Goal: Information Seeking & Learning: Learn about a topic

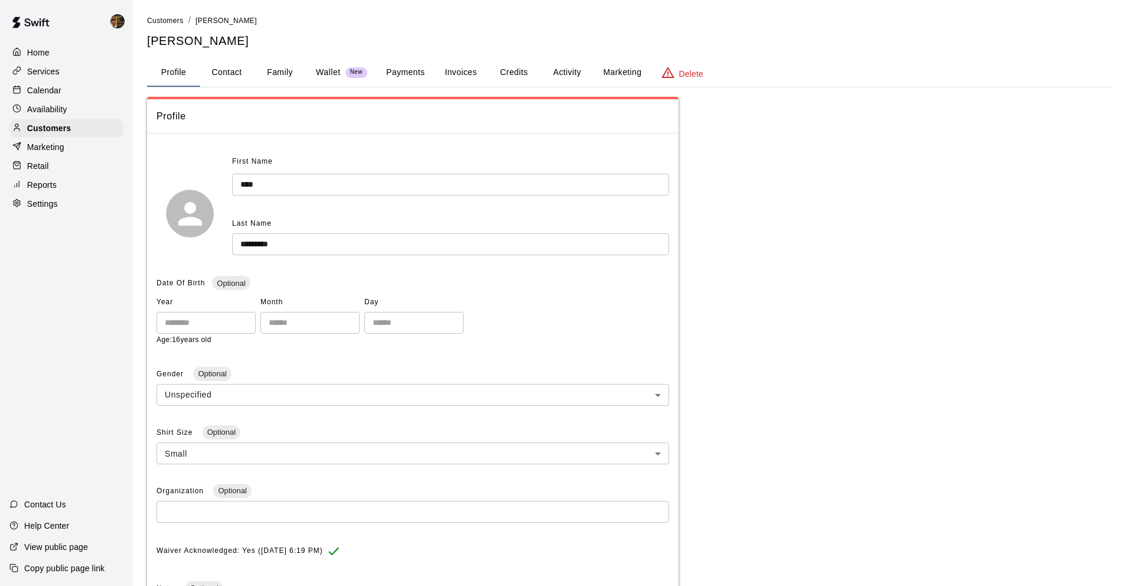
click at [82, 75] on div "Services" at bounding box center [66, 72] width 114 height 18
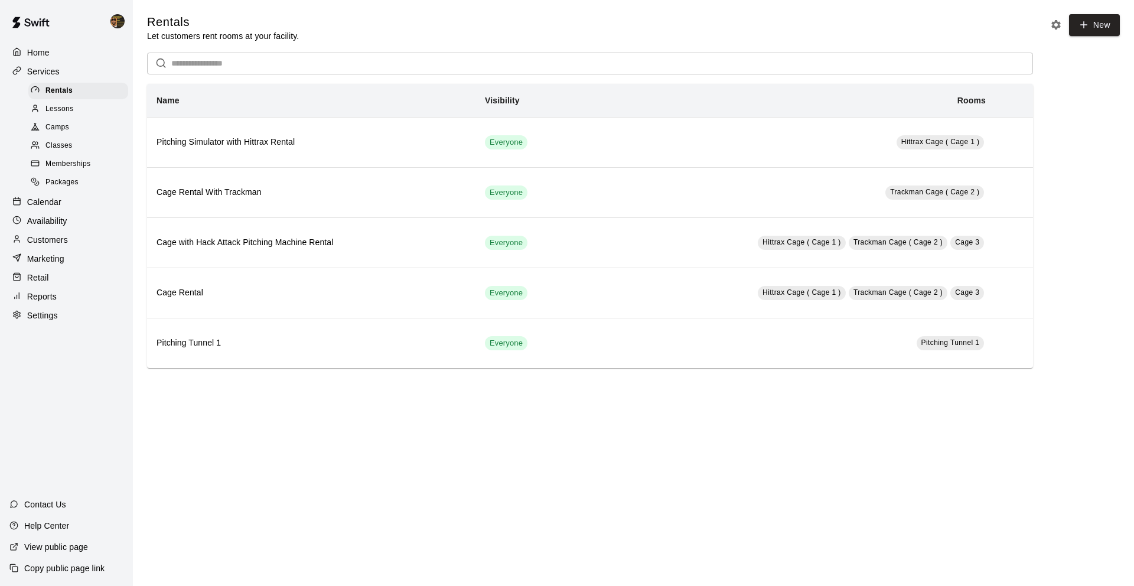
click at [64, 275] on div "Retail" at bounding box center [66, 278] width 114 height 18
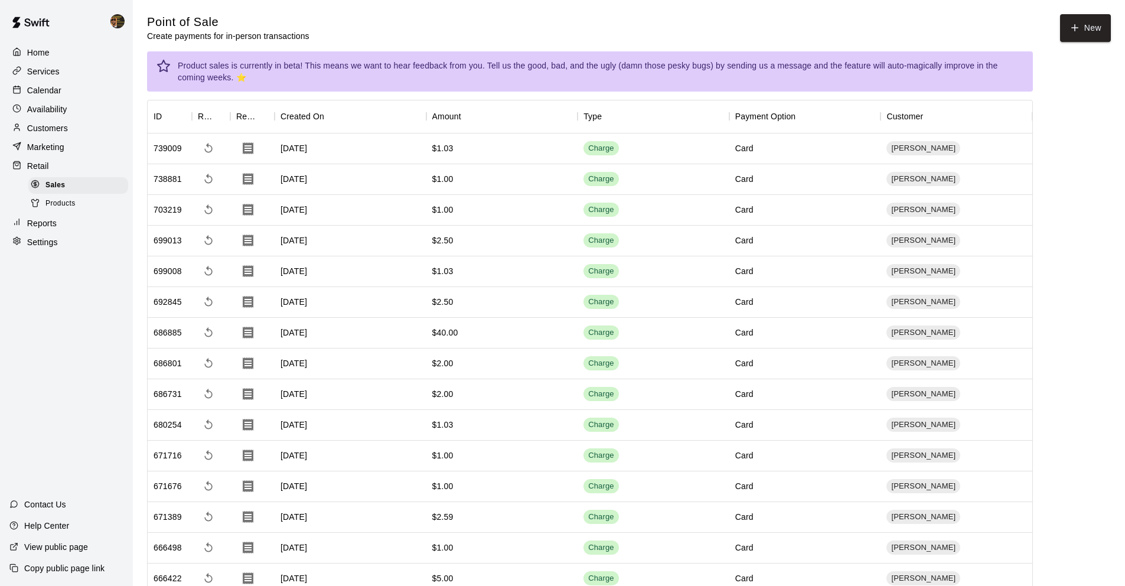
click at [40, 220] on p "Reports" at bounding box center [42, 223] width 30 height 12
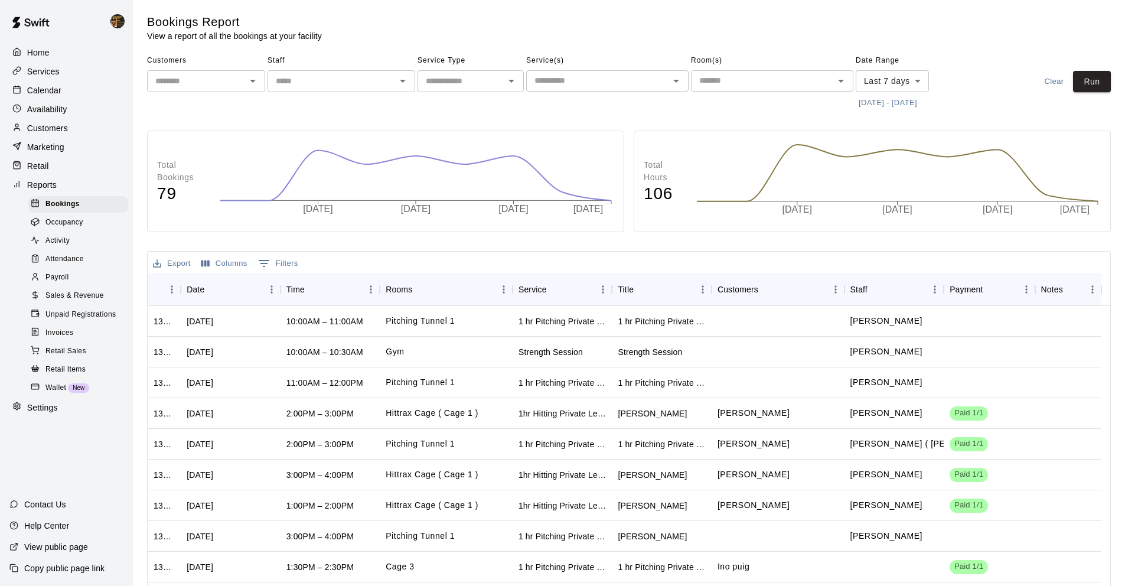
click at [510, 82] on icon "Open" at bounding box center [511, 81] width 14 height 14
click at [480, 141] on li "Camps" at bounding box center [470, 145] width 106 height 19
click at [515, 74] on icon "Open" at bounding box center [511, 81] width 14 height 14
click at [484, 150] on li "Camps" at bounding box center [470, 145] width 106 height 19
click at [672, 77] on icon "Open" at bounding box center [676, 81] width 14 height 14
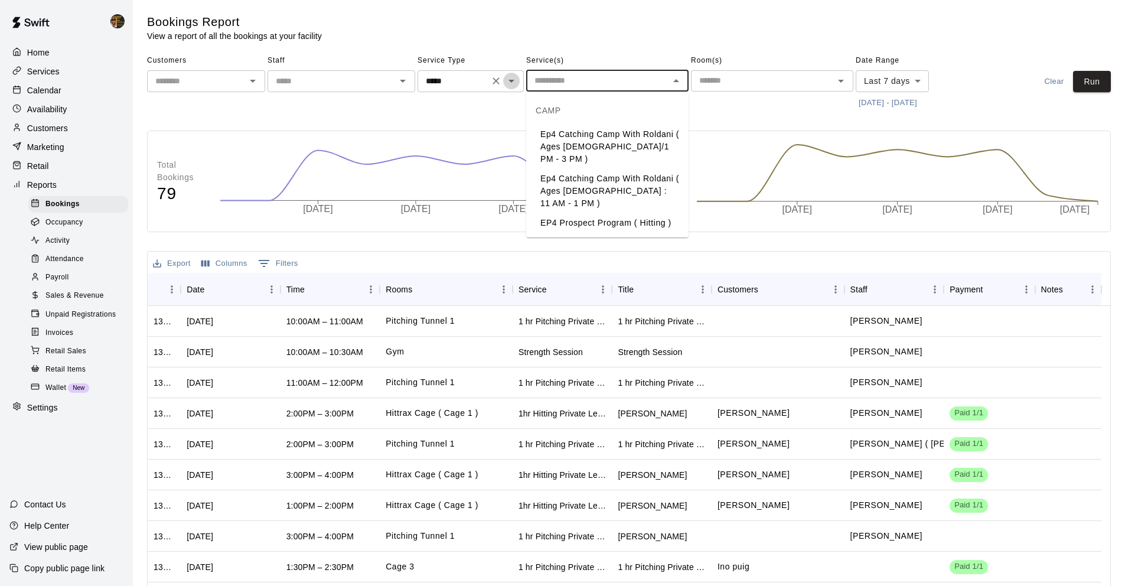
click at [508, 73] on button "Open" at bounding box center [511, 81] width 17 height 17
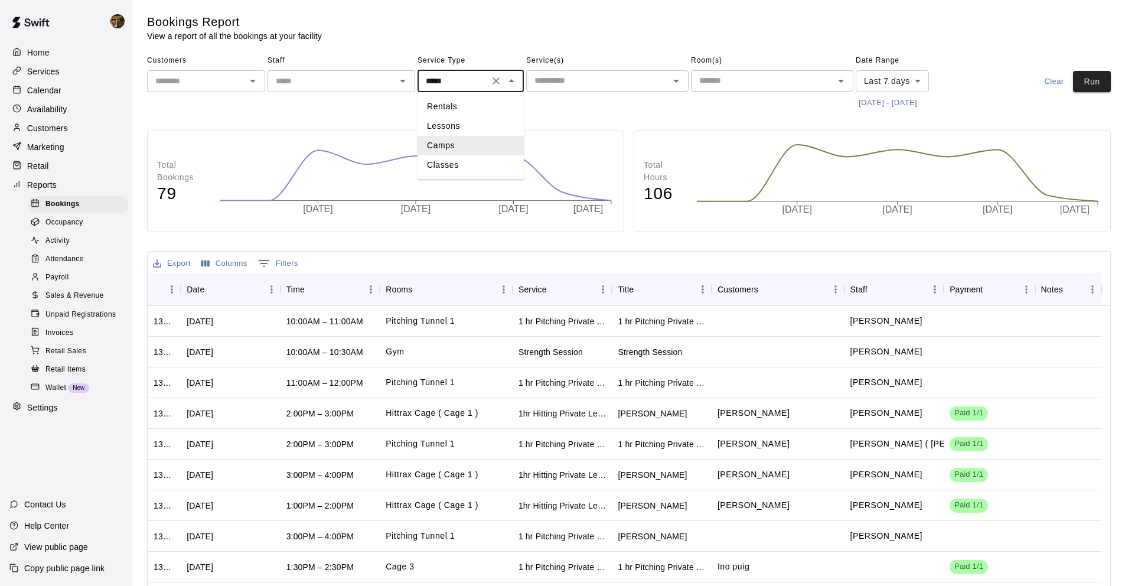
click at [463, 162] on li "Classes" at bounding box center [470, 164] width 106 height 19
type input "*******"
click at [682, 83] on icon "Open" at bounding box center [676, 81] width 14 height 14
click at [100, 294] on span "Sales & Revenue" at bounding box center [74, 296] width 58 height 12
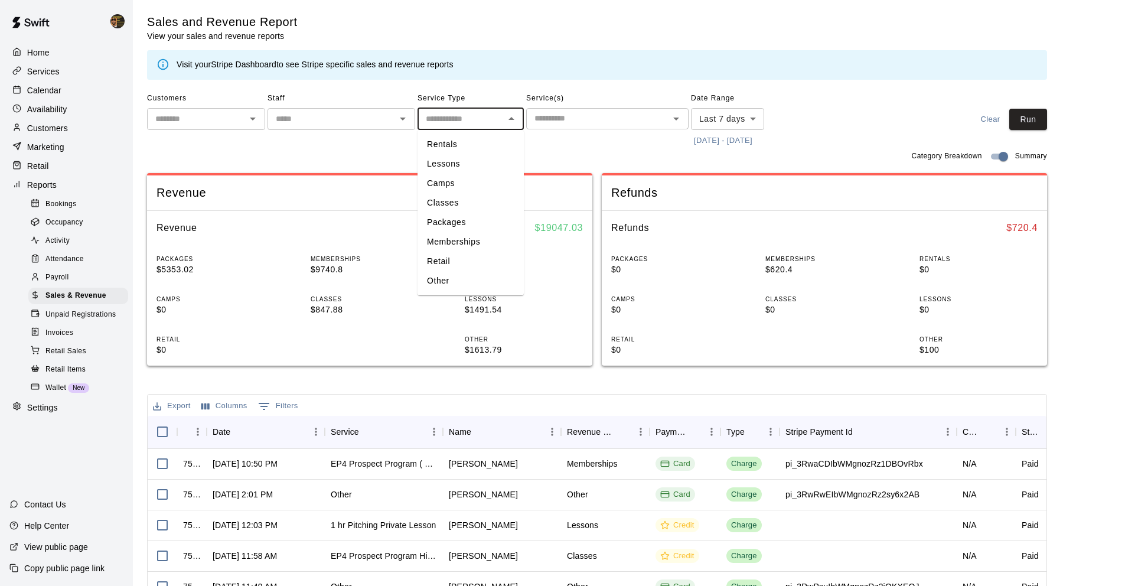
click at [499, 116] on input "text" at bounding box center [461, 119] width 80 height 15
click at [485, 208] on li "Classes" at bounding box center [470, 202] width 106 height 19
type input "*******"
click at [510, 122] on icon "Open" at bounding box center [511, 119] width 14 height 14
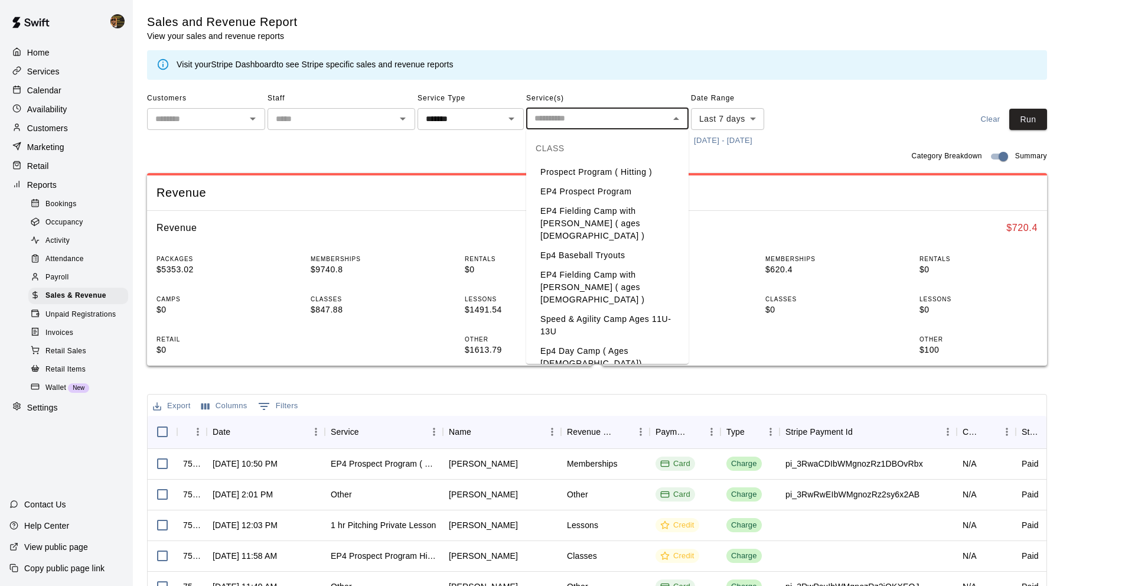
click at [579, 123] on input "text" at bounding box center [598, 118] width 136 height 15
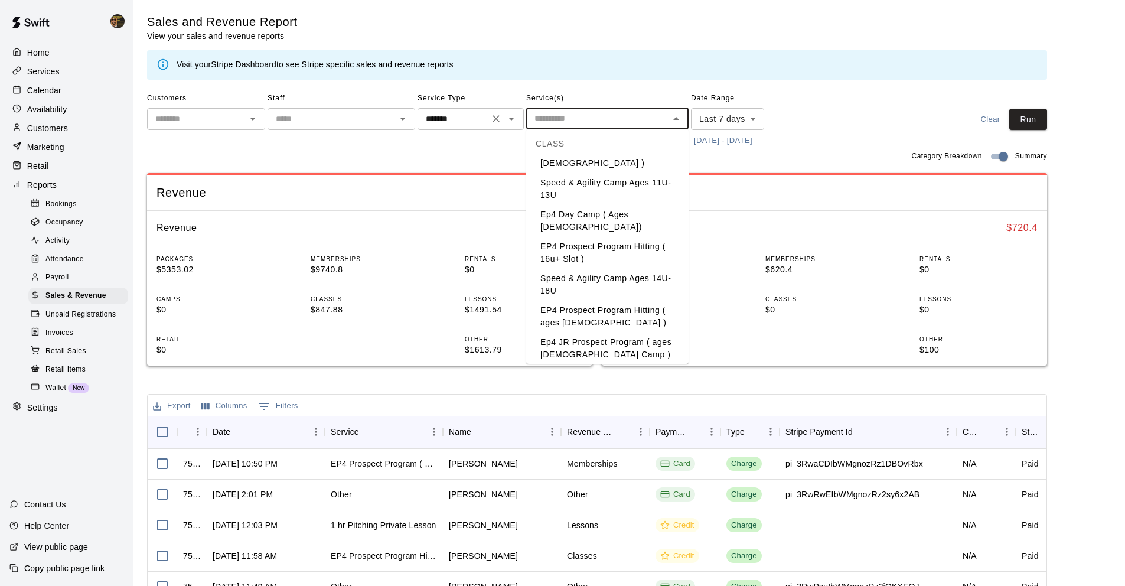
click at [487, 127] on div "******* ​" at bounding box center [470, 119] width 106 height 22
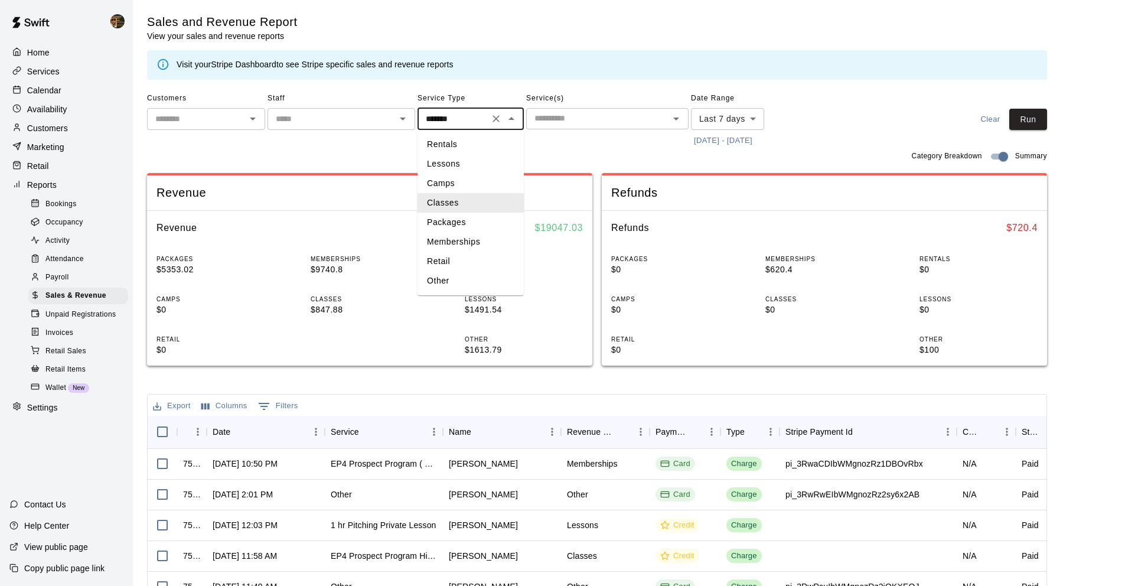
click at [498, 205] on li "Classes" at bounding box center [470, 202] width 106 height 19
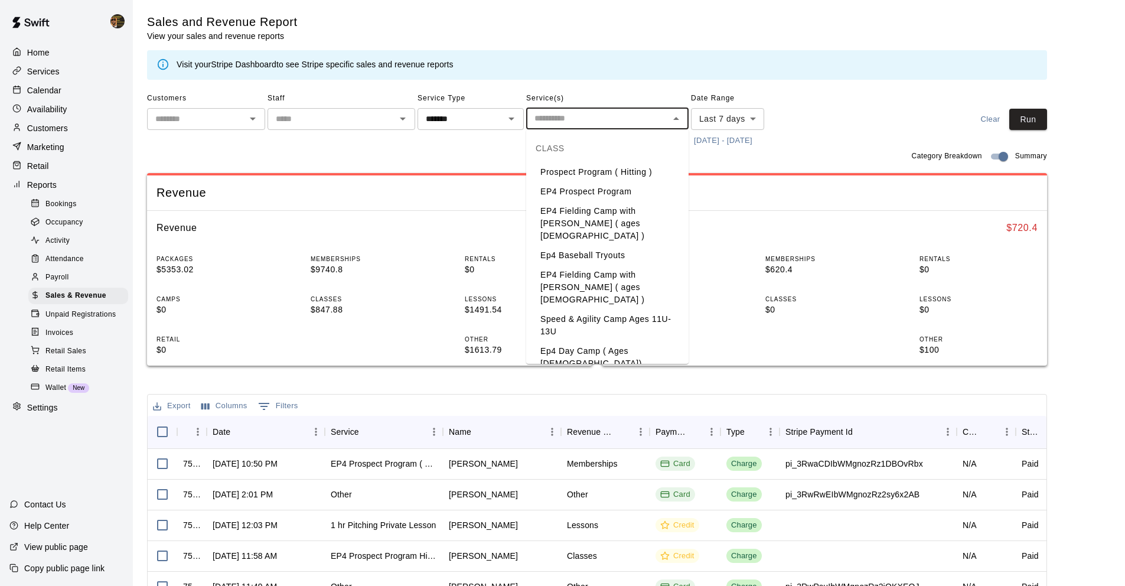
click at [651, 115] on input "text" at bounding box center [598, 118] width 136 height 15
click at [645, 172] on li "Prospect Program ( Hitting )" at bounding box center [607, 171] width 162 height 19
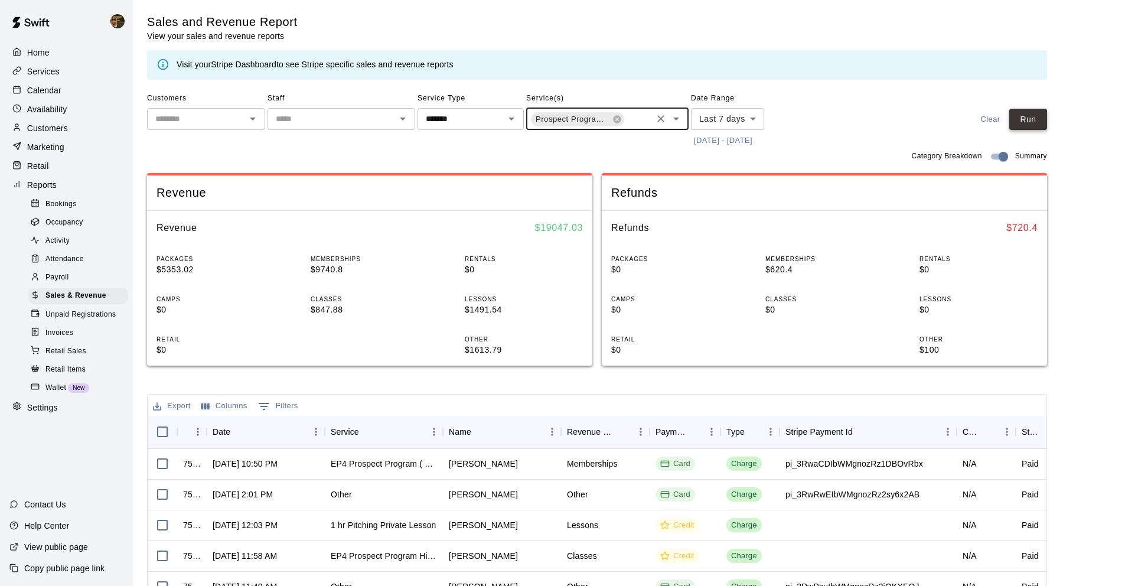
click at [1047, 124] on button "Run" at bounding box center [1028, 120] width 38 height 22
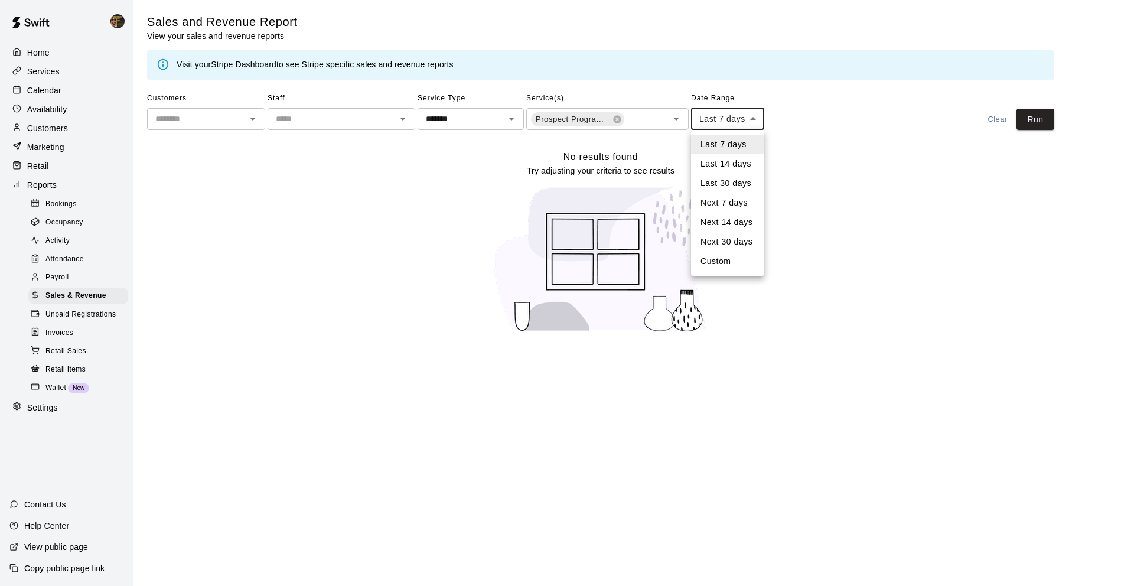
click at [726, 122] on body "Home Services Calendar Availability Customers Marketing Retail Reports Bookings…" at bounding box center [567, 173] width 1134 height 347
click at [734, 177] on li "Last 30 days" at bounding box center [727, 183] width 73 height 19
type input "*****"
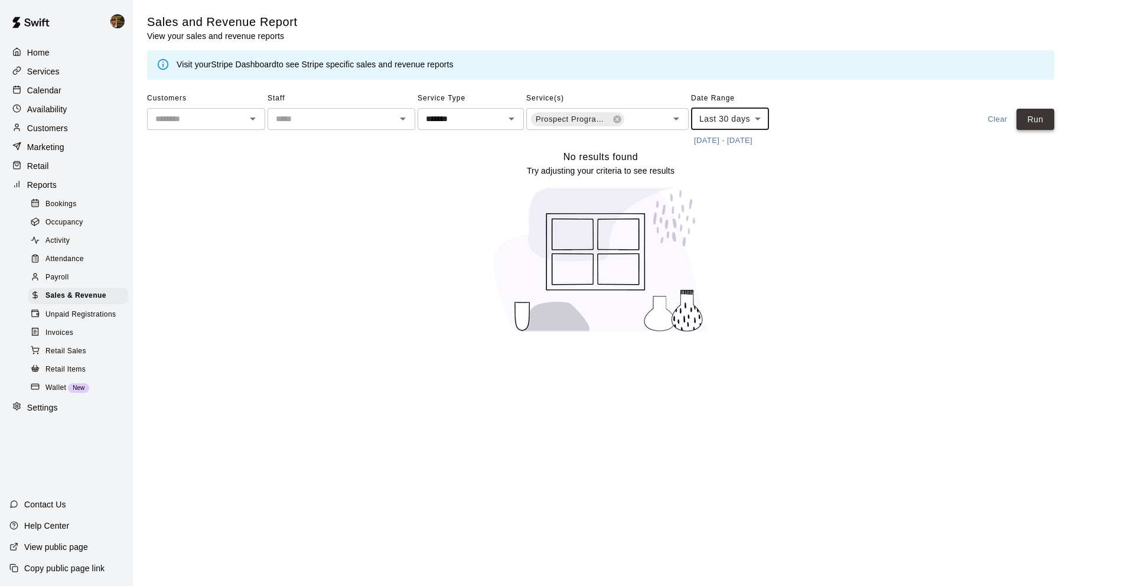
click at [1039, 116] on button "Run" at bounding box center [1035, 120] width 38 height 22
click at [679, 115] on icon "Open" at bounding box center [676, 119] width 14 height 14
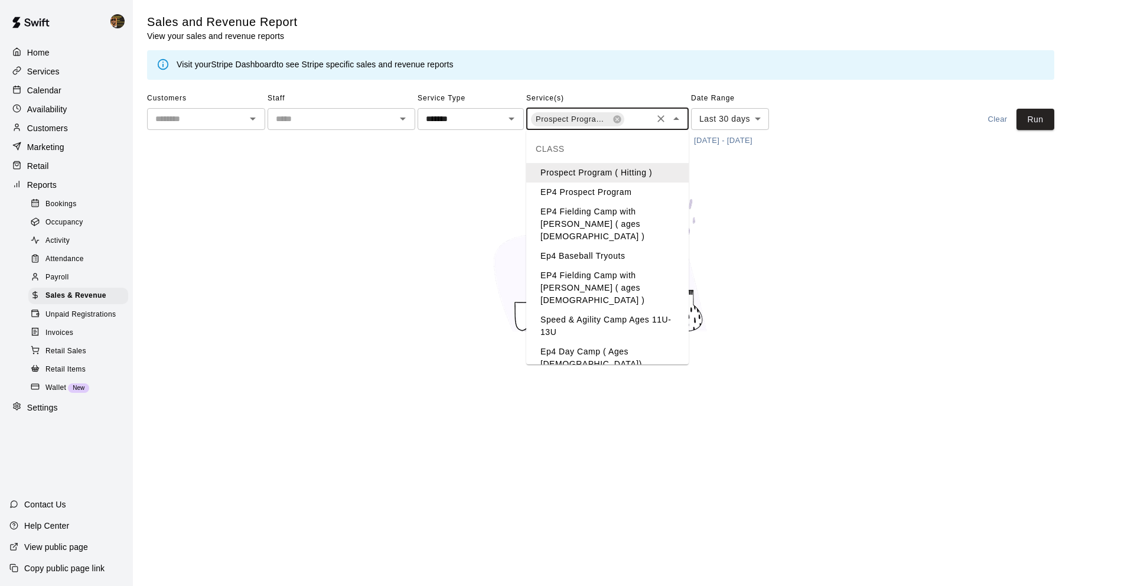
click at [630, 266] on li "EP4 Fielding Camp with [PERSON_NAME] ( ages [DEMOGRAPHIC_DATA] )" at bounding box center [607, 288] width 162 height 44
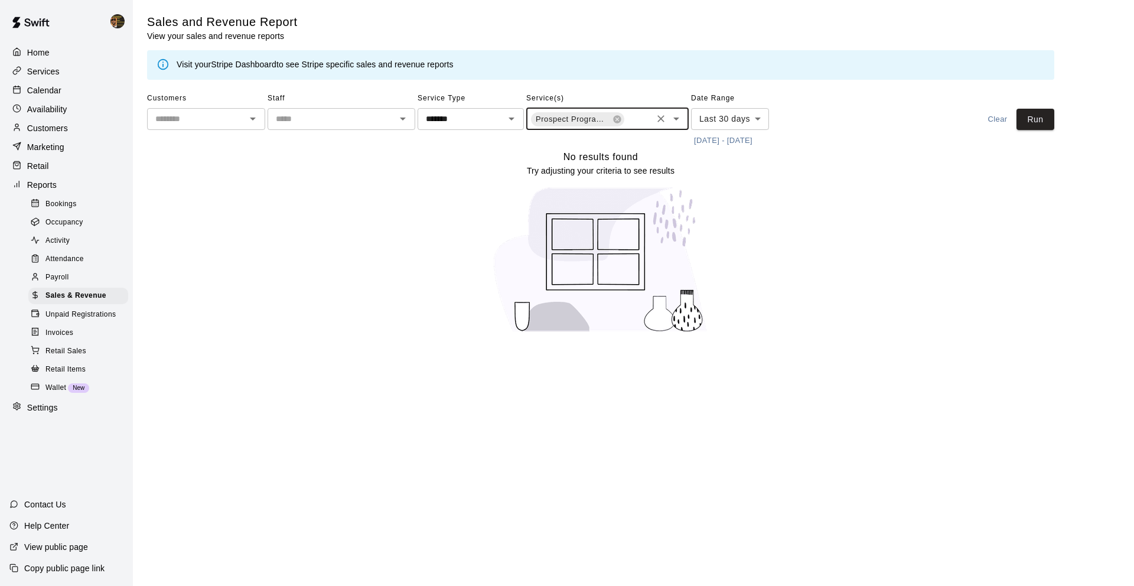
scroll to position [0, 96]
click at [1040, 113] on button "Run" at bounding box center [1035, 120] width 38 height 22
click at [610, 118] on span "EP4 Fielding Camp with [PERSON_NAME] ( ages [DEMOGRAPHIC_DATA] )" at bounding box center [573, 119] width 84 height 12
click at [615, 119] on icon at bounding box center [617, 119] width 8 height 8
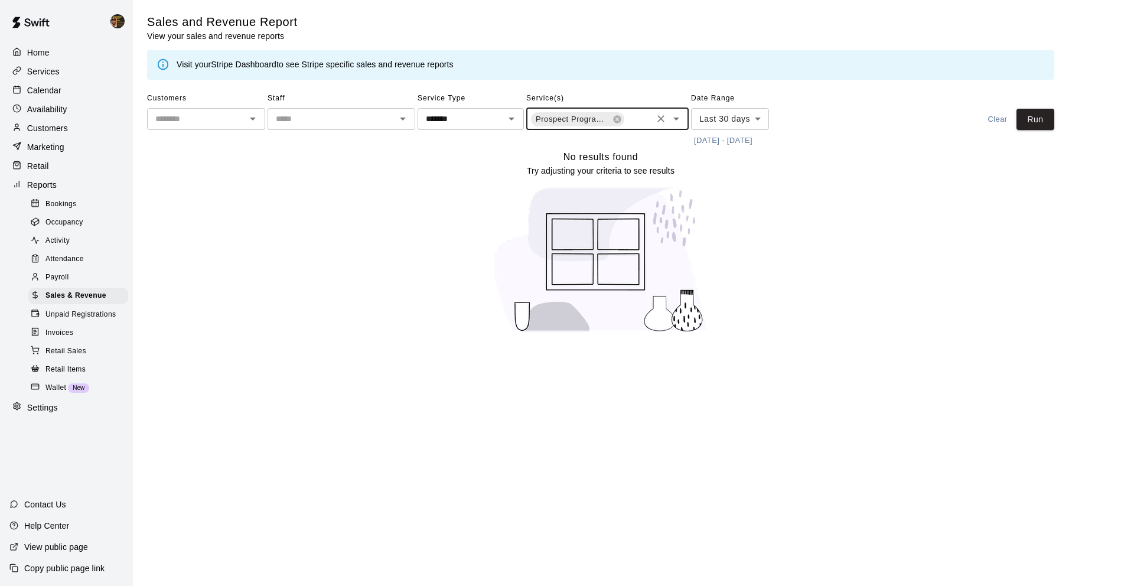
click at [677, 112] on icon "Open" at bounding box center [676, 119] width 14 height 14
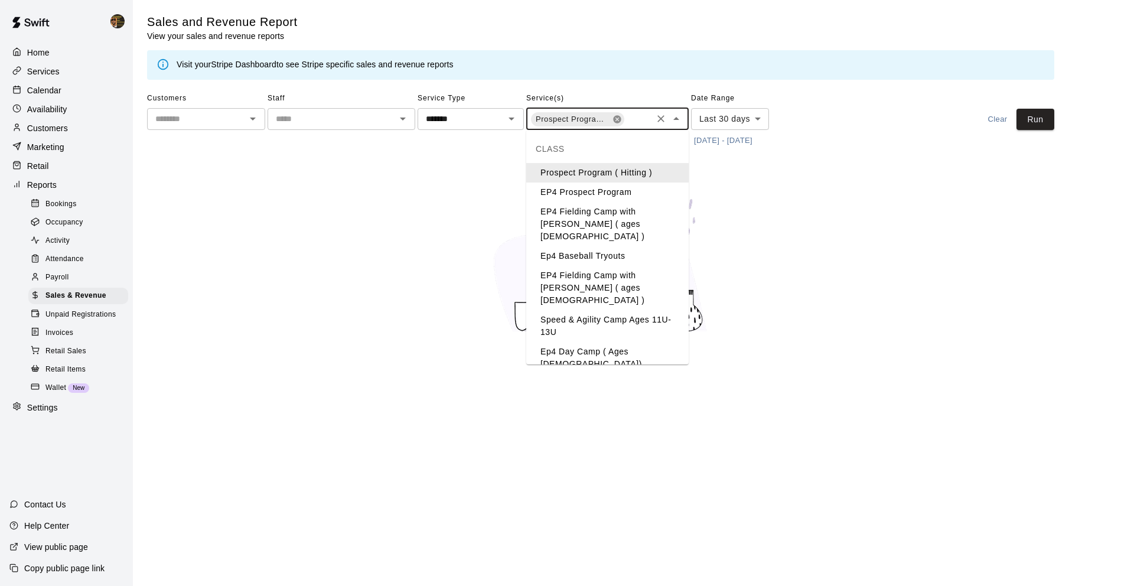
click at [619, 118] on icon at bounding box center [617, 119] width 8 height 8
click at [655, 174] on li "Prospect Program ( Hitting )" at bounding box center [607, 171] width 162 height 19
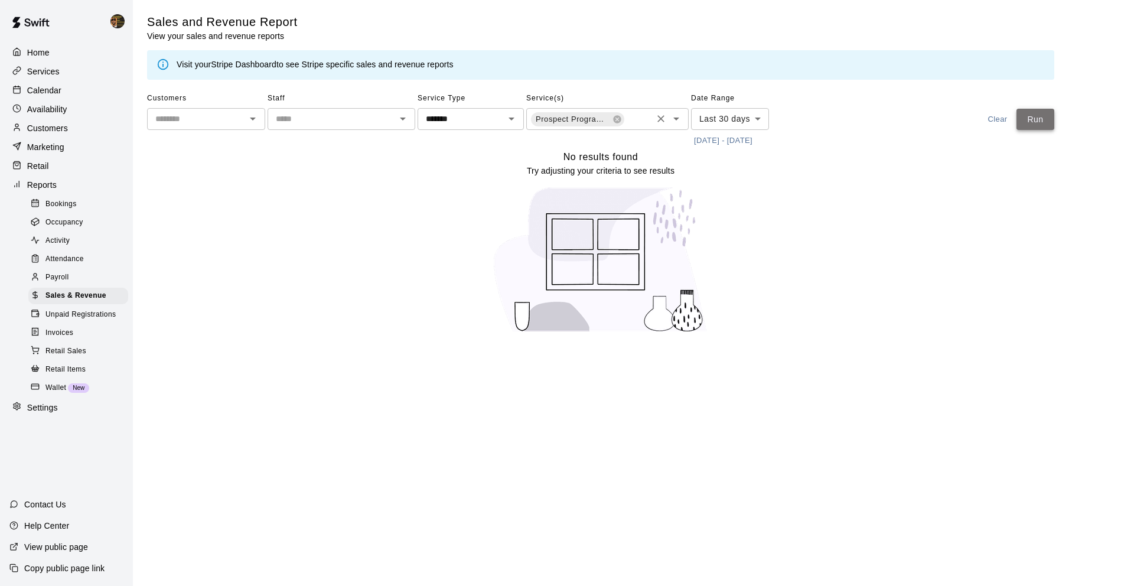
click at [1047, 121] on button "Run" at bounding box center [1035, 120] width 38 height 22
click at [670, 113] on icon "Open" at bounding box center [676, 119] width 14 height 14
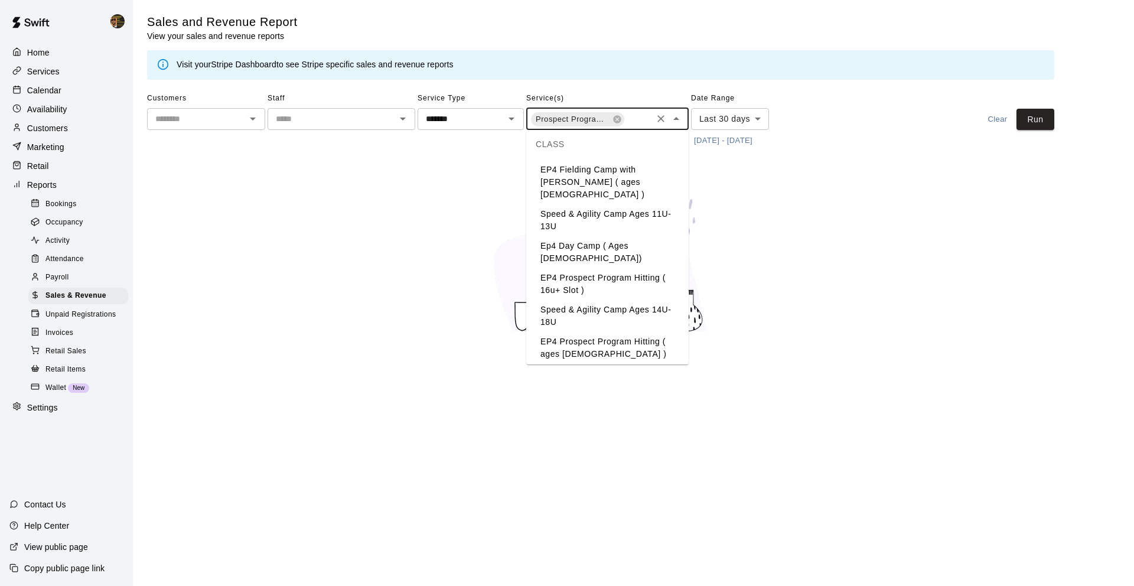
scroll to position [109, 0]
click at [648, 233] on li "Ep4 Day Camp ( Ages [DEMOGRAPHIC_DATA])" at bounding box center [607, 249] width 162 height 32
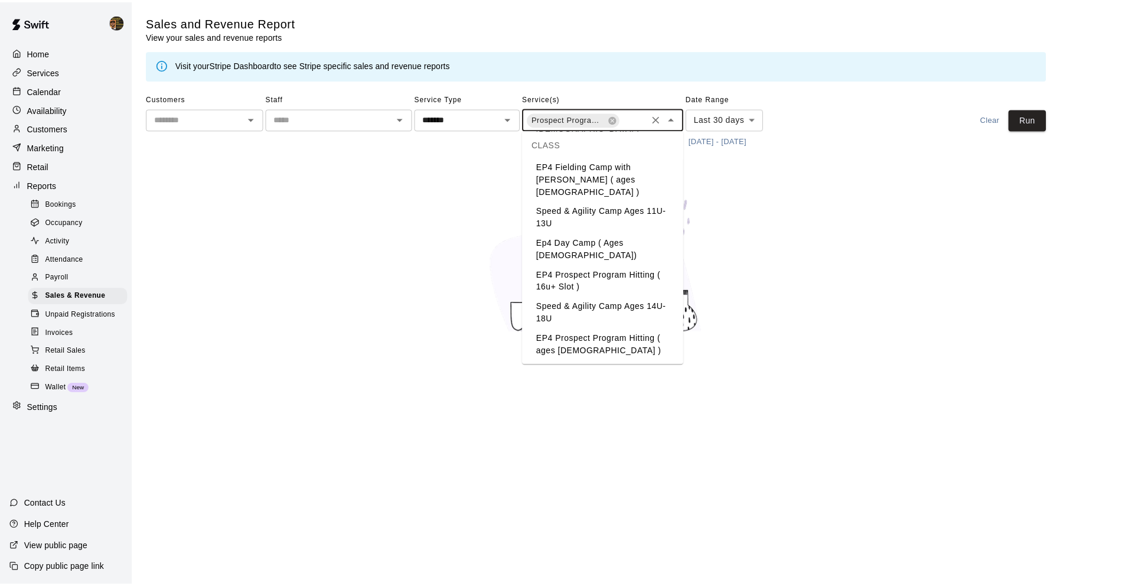
scroll to position [0, 96]
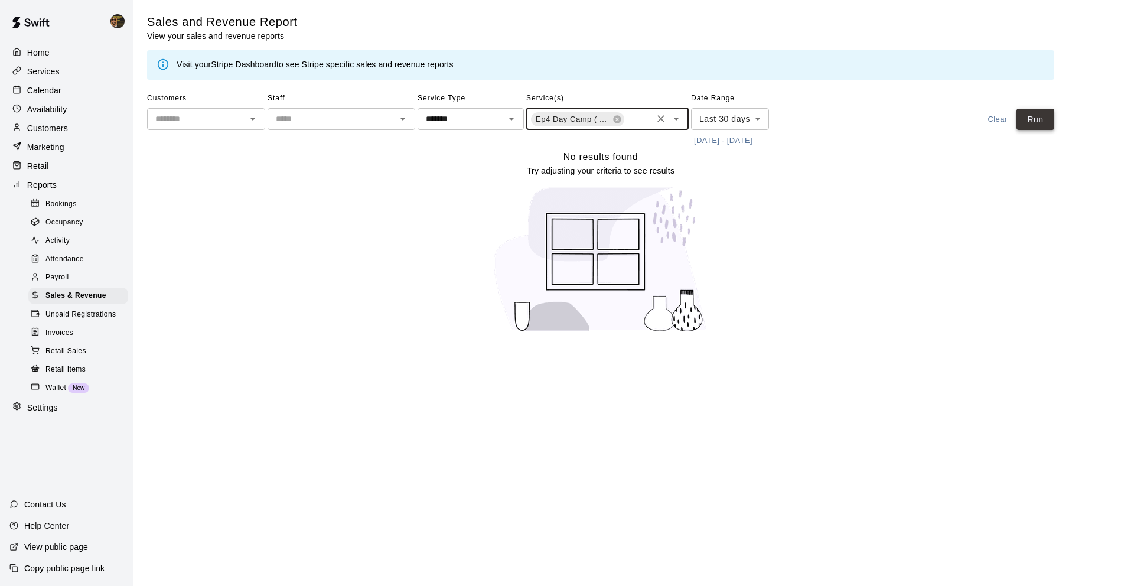
click at [1035, 119] on button "Run" at bounding box center [1035, 120] width 38 height 22
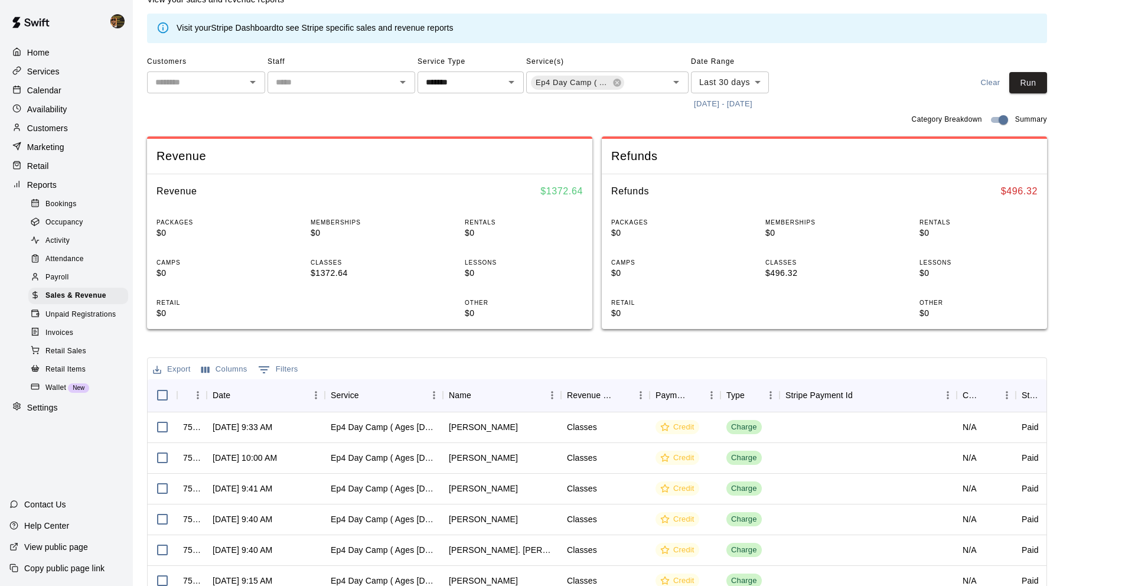
scroll to position [0, 0]
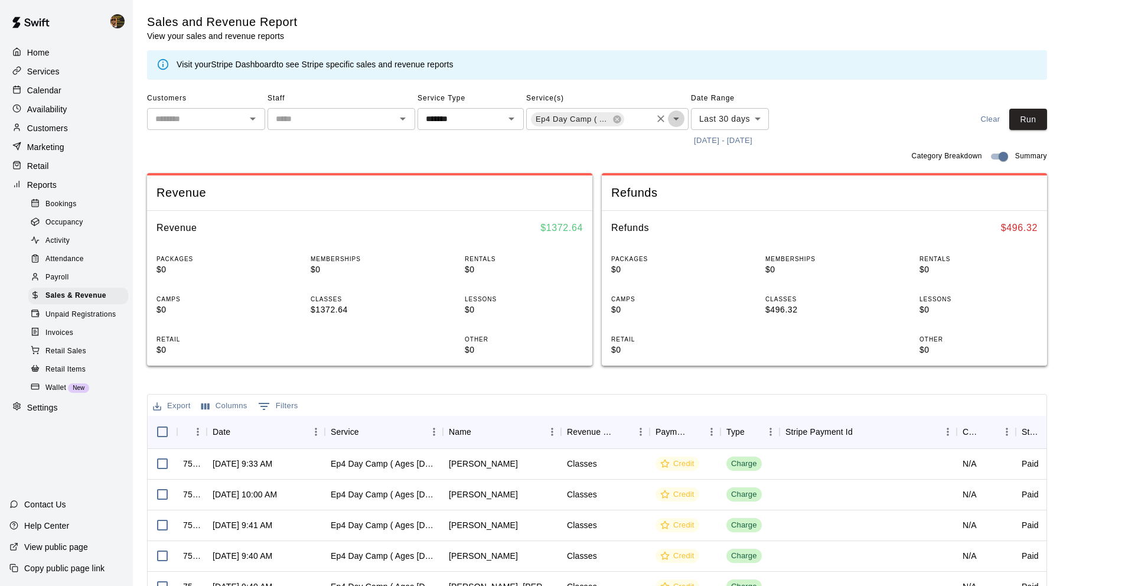
click at [668, 119] on button "Open" at bounding box center [676, 118] width 17 height 17
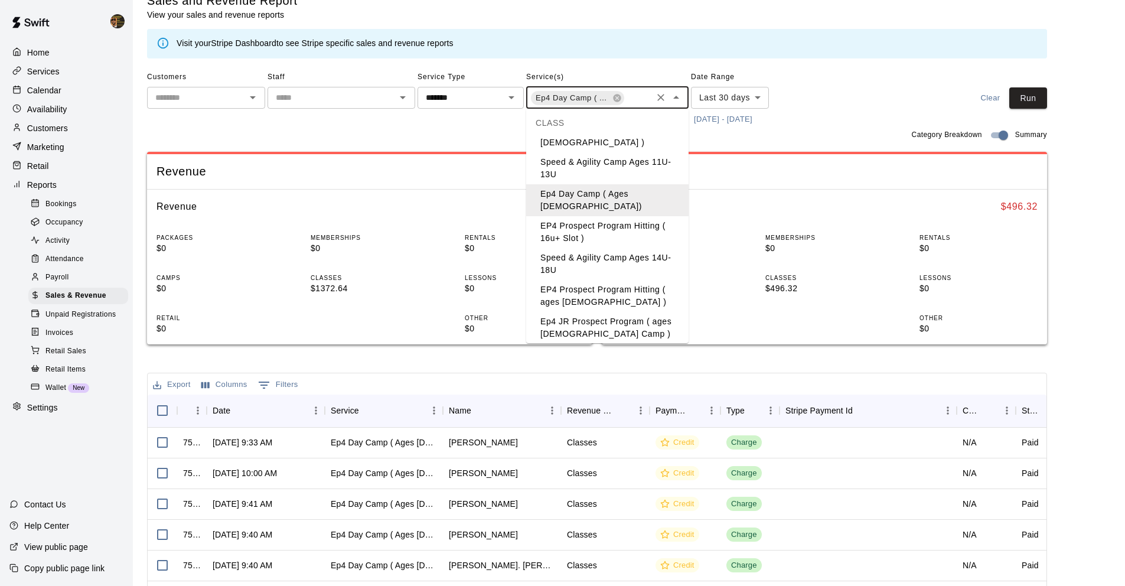
scroll to position [22, 0]
click at [621, 279] on li "EP4 Prospect Program Hitting ( ages [DEMOGRAPHIC_DATA] )" at bounding box center [607, 295] width 162 height 32
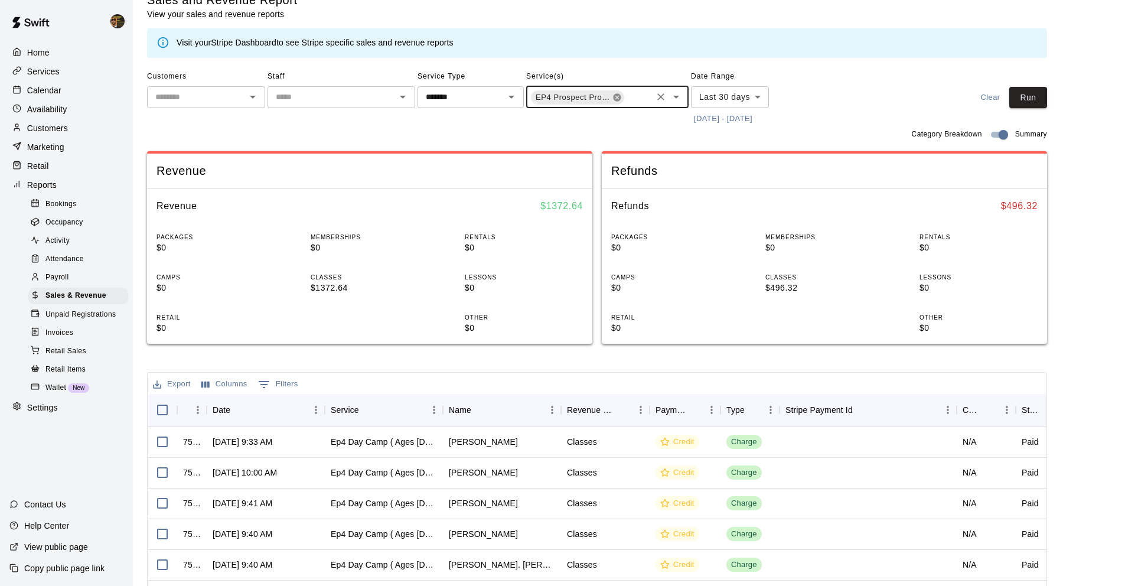
click at [616, 100] on icon at bounding box center [617, 97] width 8 height 8
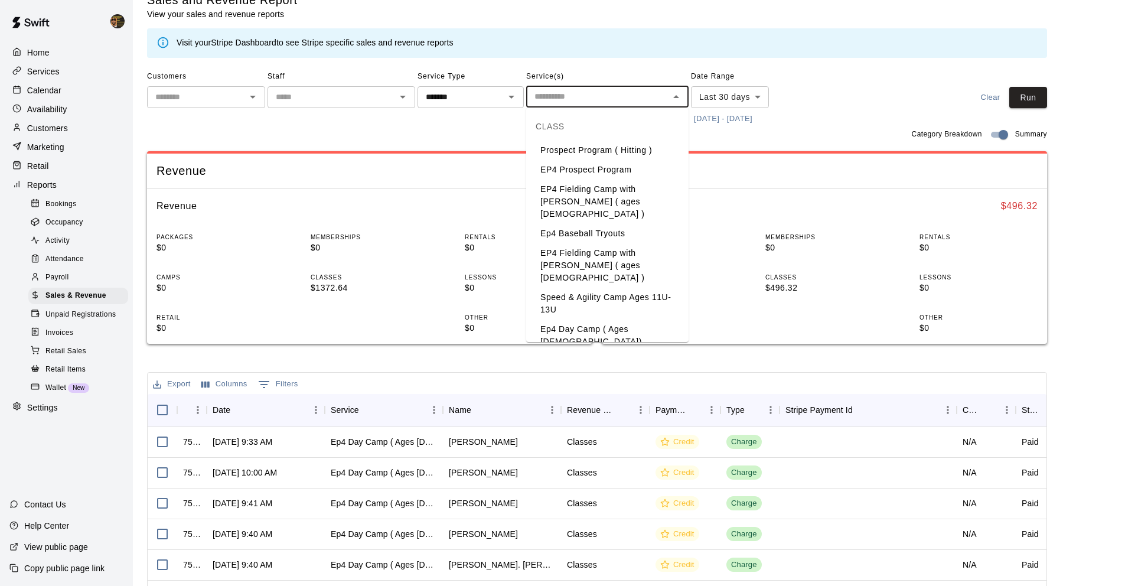
click at [616, 100] on input "text" at bounding box center [598, 96] width 136 height 15
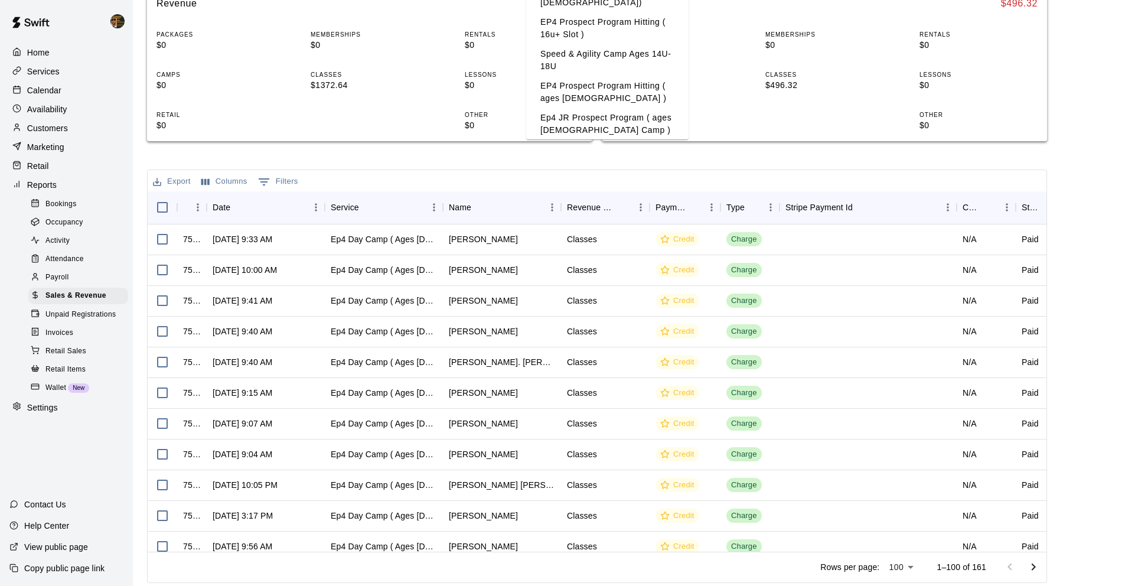
scroll to position [224, 0]
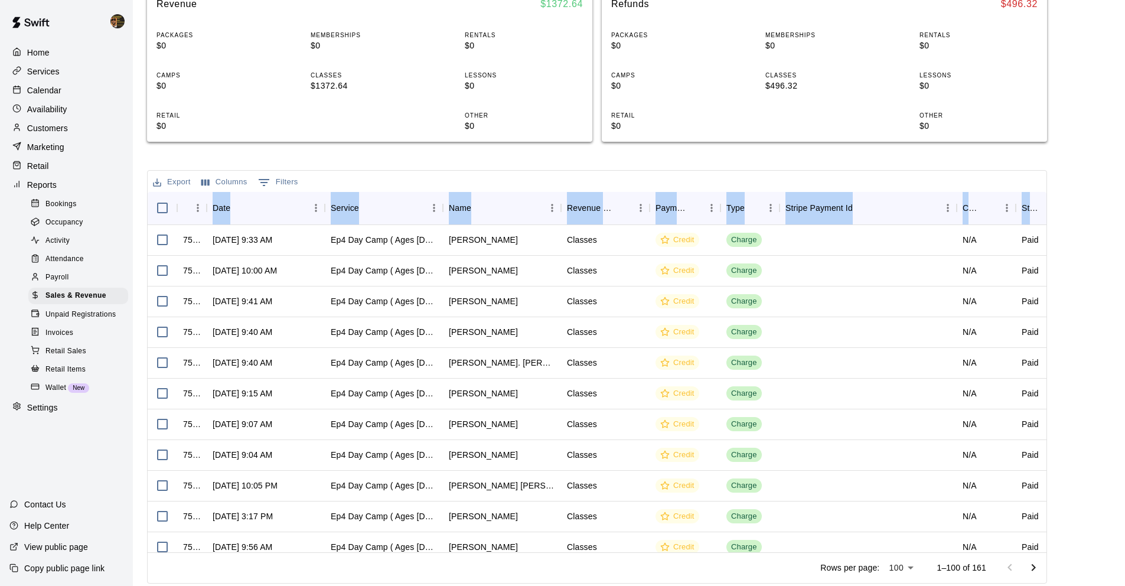
drag, startPoint x: 1124, startPoint y: 200, endPoint x: 1129, endPoint y: 161, distance: 39.3
click at [1125, 161] on html "Home Services Calendar Availability Customers Marketing Retail Reports Bookings…" at bounding box center [562, 182] width 1125 height 812
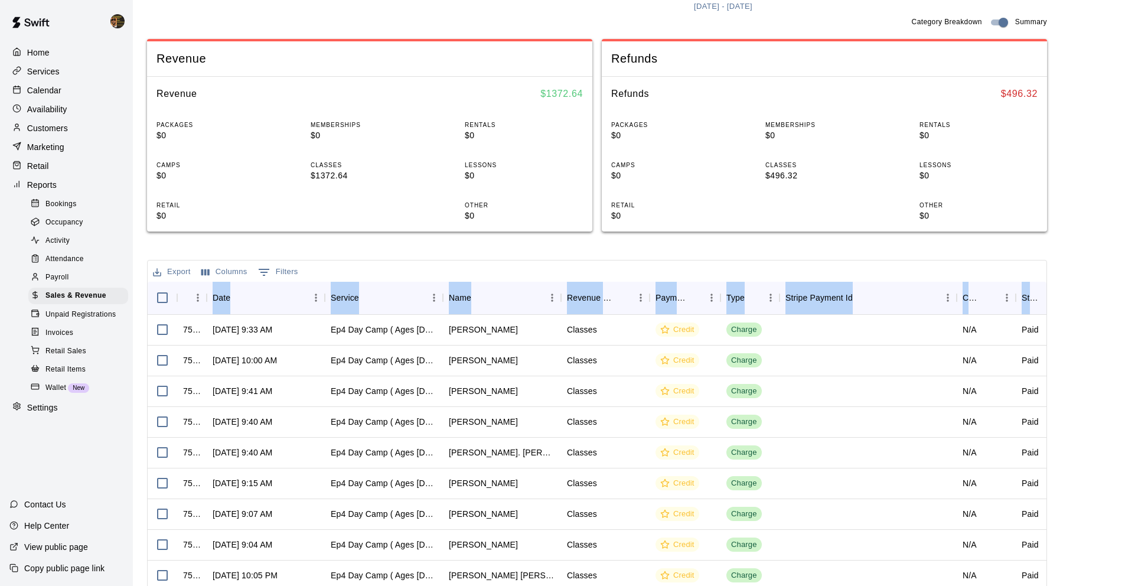
scroll to position [31, 0]
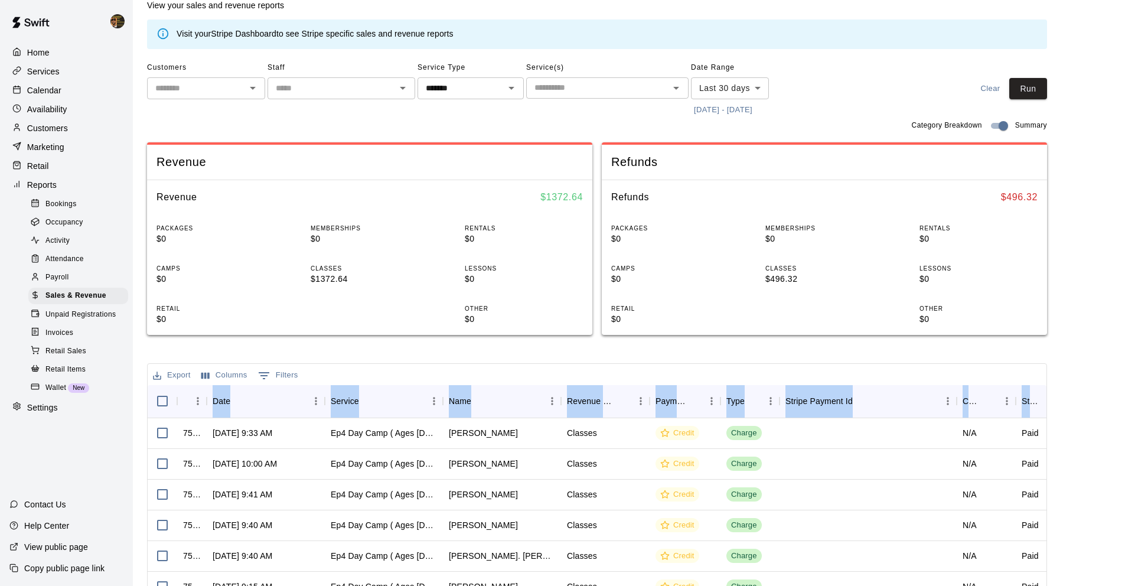
click at [681, 91] on icon "Open" at bounding box center [676, 88] width 14 height 14
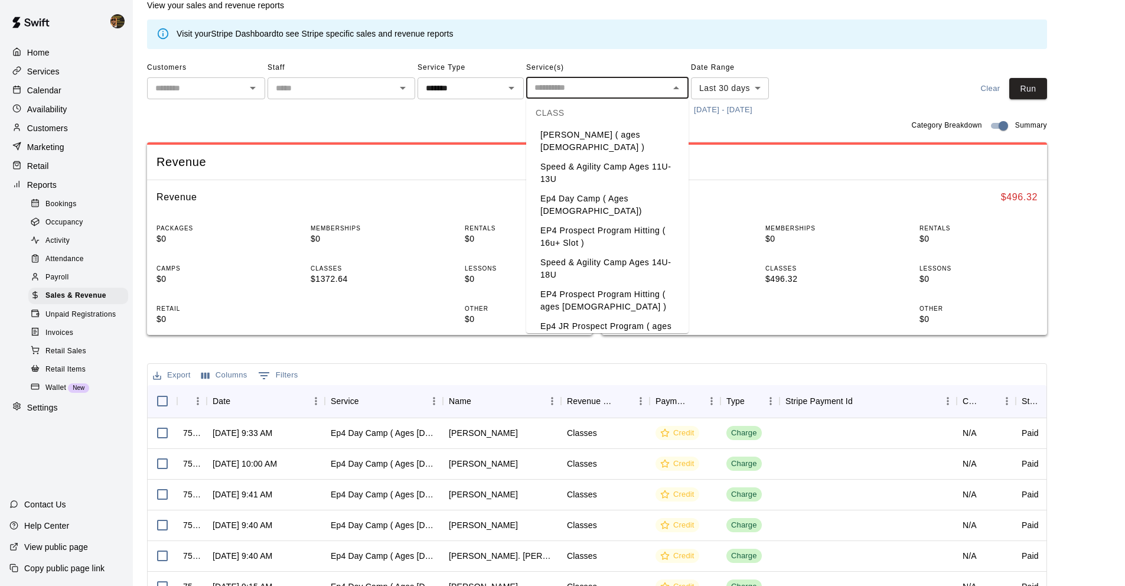
scroll to position [136, 0]
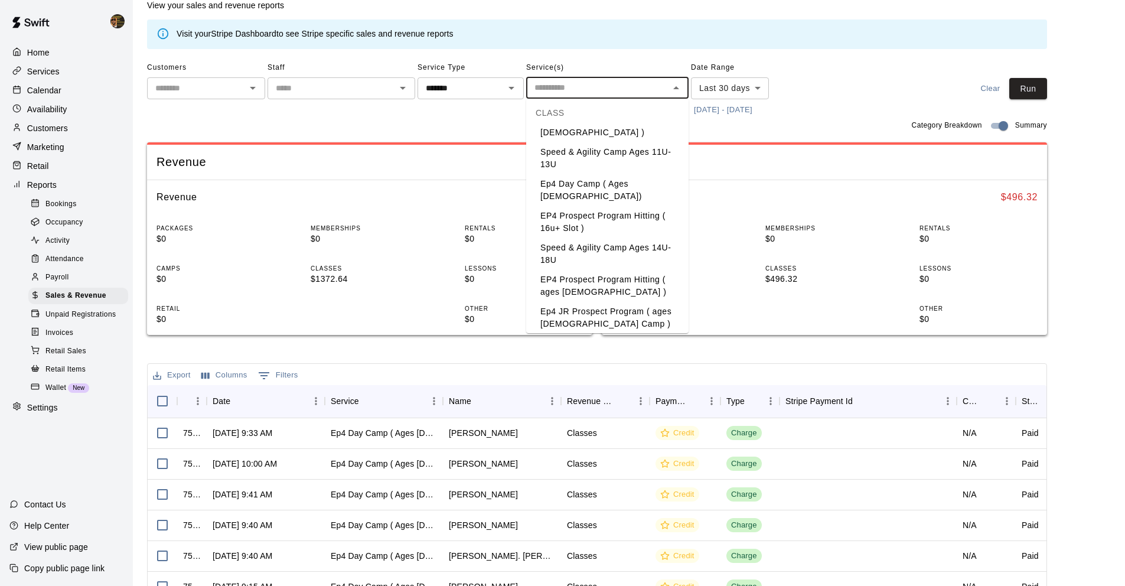
click at [655, 334] on li "EP4 Prospect Program Pitching (Ages [DEMOGRAPHIC_DATA]+ )" at bounding box center [607, 350] width 162 height 32
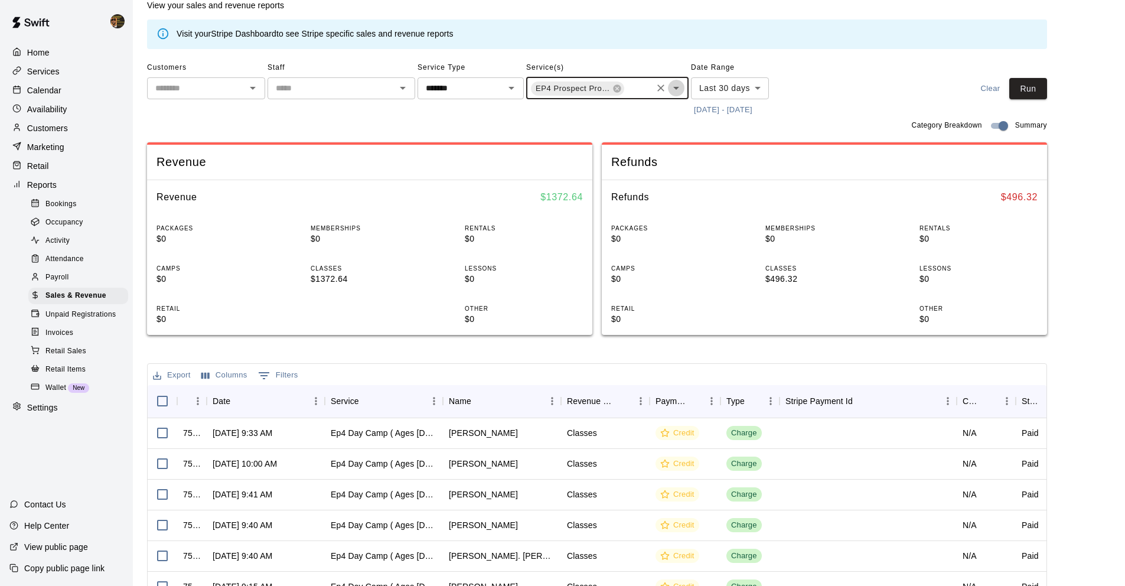
click at [677, 87] on icon "Open" at bounding box center [676, 88] width 6 height 3
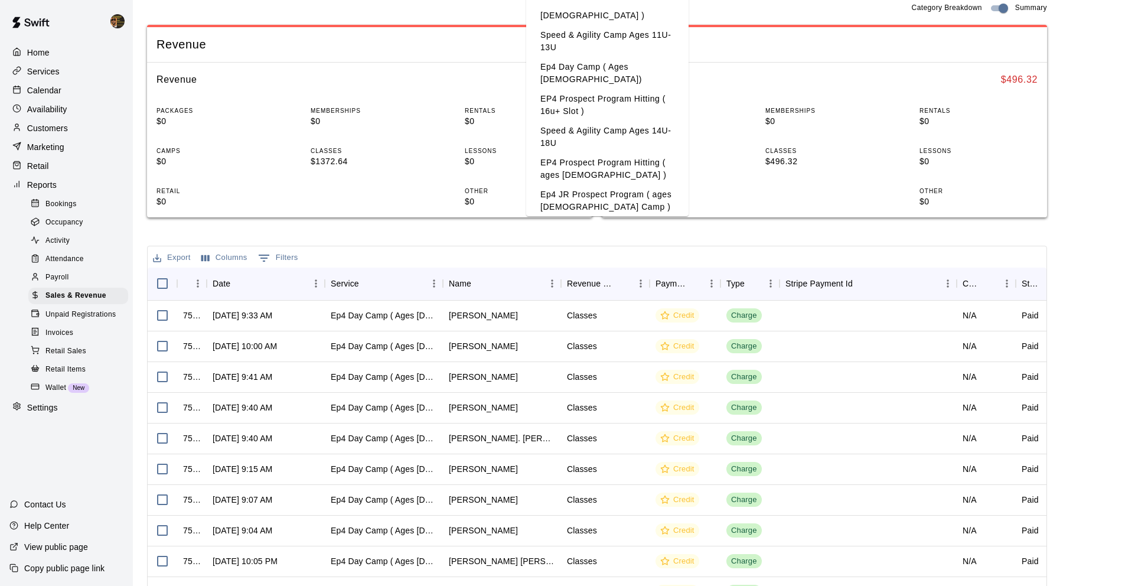
scroll to position [149, 0]
click at [621, 152] on li "EP4 Prospect Program Hitting ( ages [DEMOGRAPHIC_DATA] )" at bounding box center [607, 168] width 162 height 32
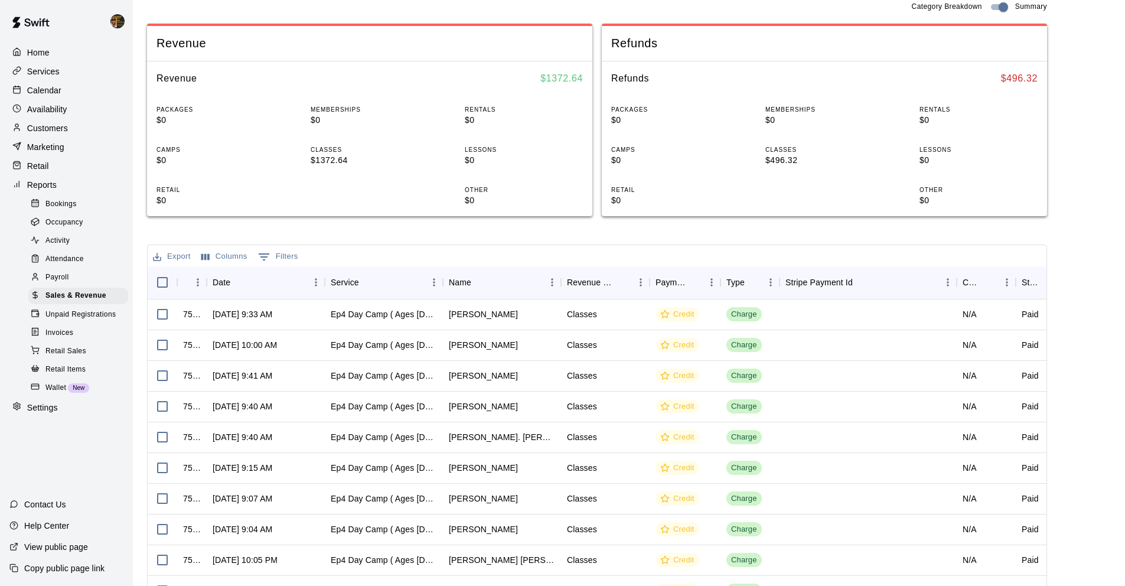
scroll to position [152, 0]
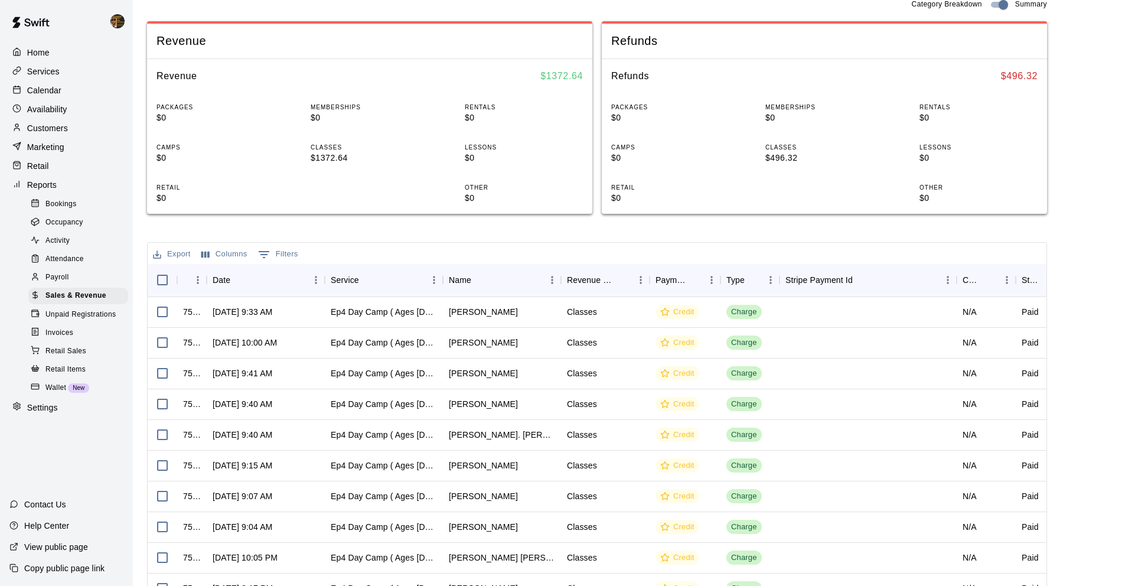
click at [1079, 236] on main "Sales and Revenue Report View your sales and revenue reports Visit your Stripe …" at bounding box center [629, 258] width 964 height 793
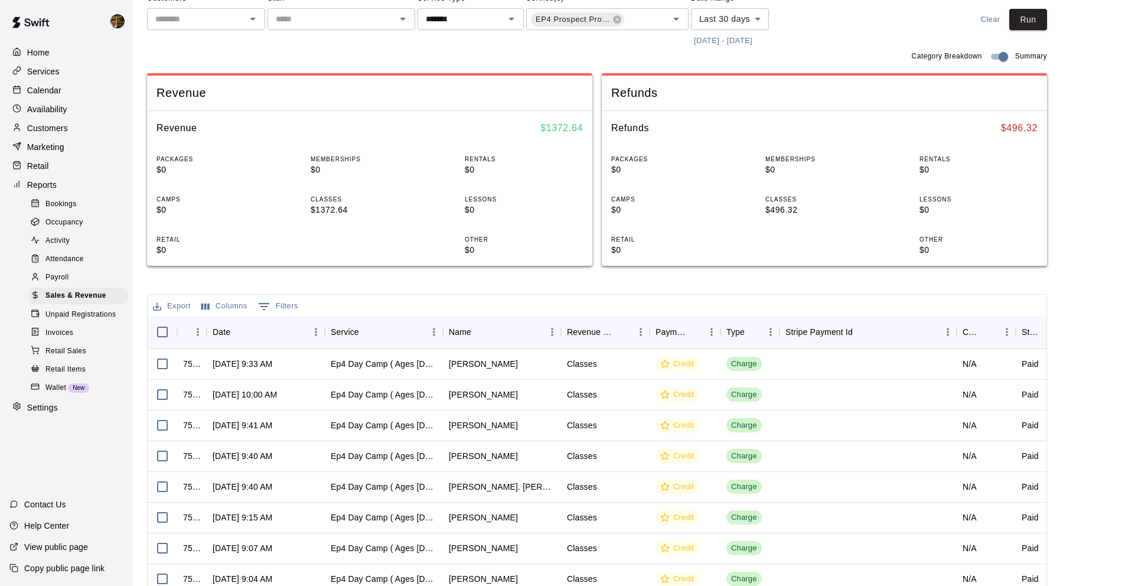
scroll to position [0, 0]
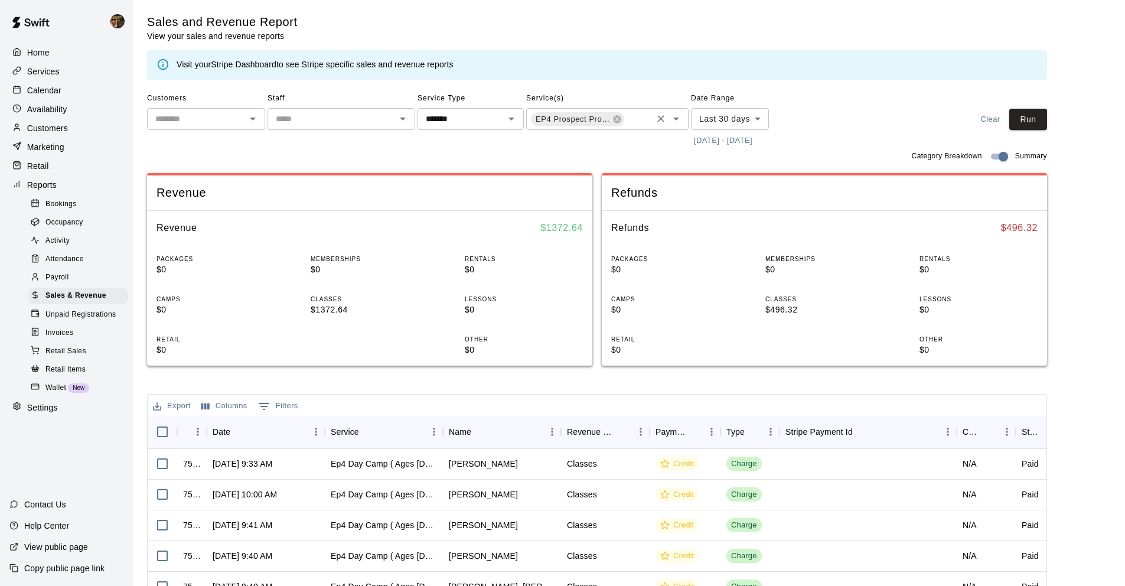
click at [675, 118] on icon "Open" at bounding box center [676, 118] width 6 height 3
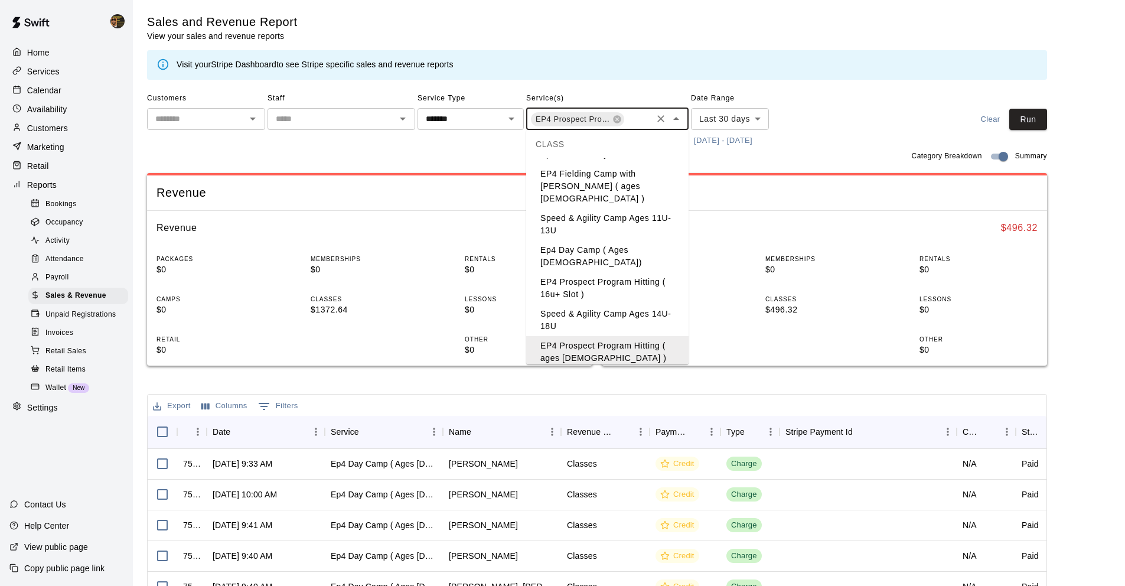
scroll to position [101, 0]
click at [616, 273] on li "EP4 Prospect Program Hitting ( 16u+ Slot )" at bounding box center [607, 289] width 162 height 32
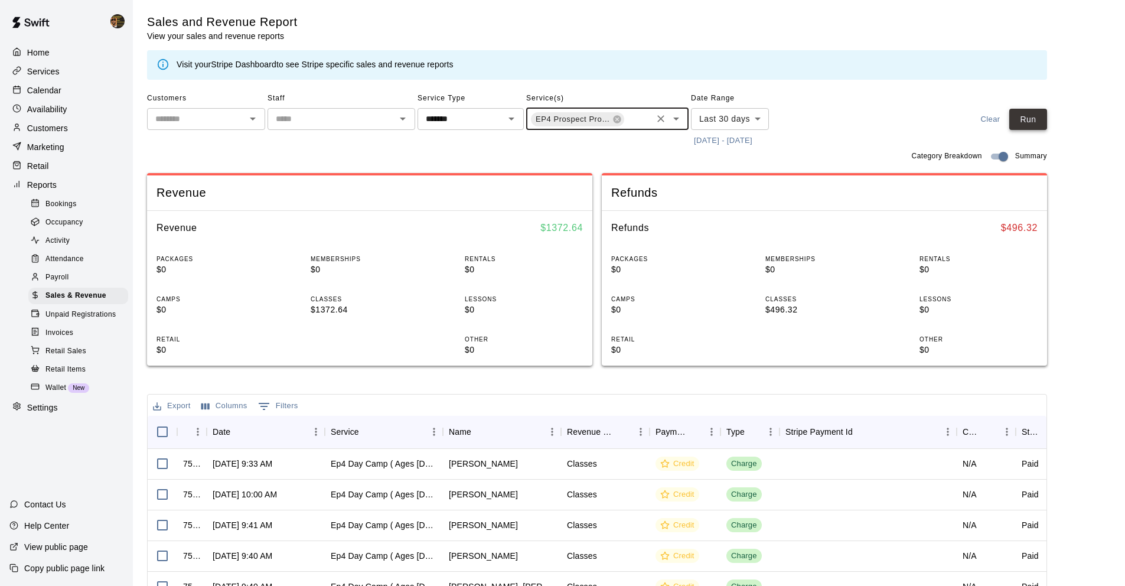
click at [1027, 113] on button "Run" at bounding box center [1028, 120] width 38 height 22
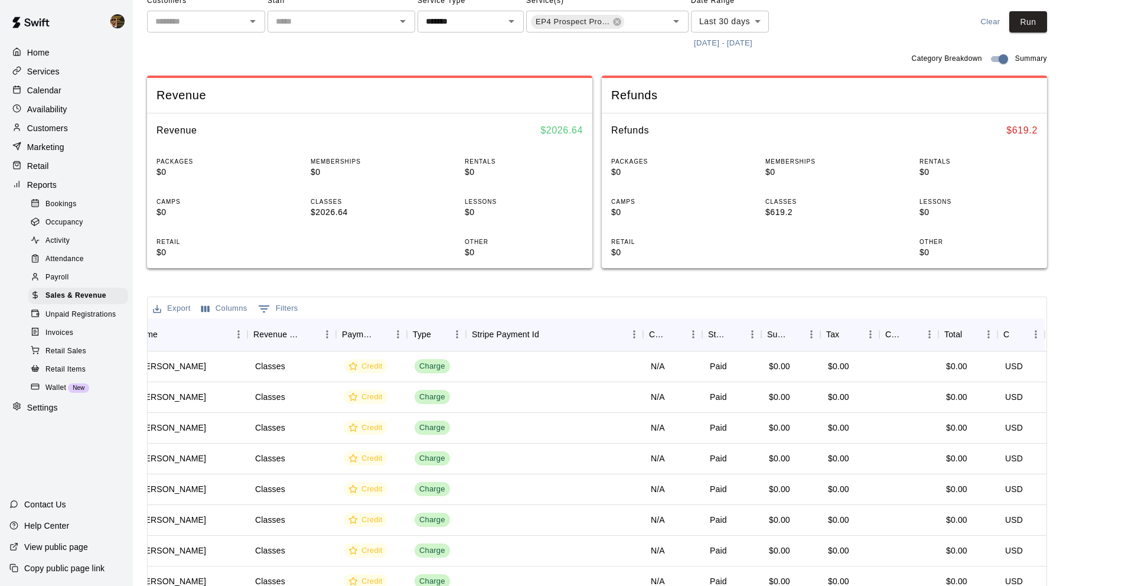
scroll to position [0, 0]
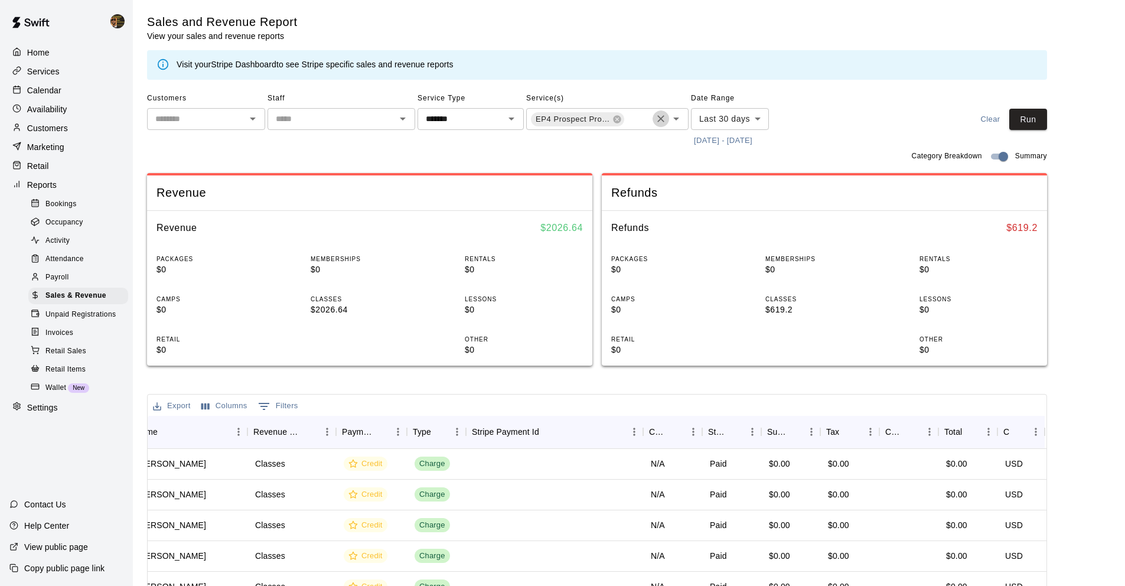
click at [663, 121] on icon "Clear" at bounding box center [660, 118] width 7 height 7
click at [497, 122] on icon "Clear" at bounding box center [496, 119] width 12 height 12
click at [504, 119] on button "Open" at bounding box center [511, 118] width 17 height 17
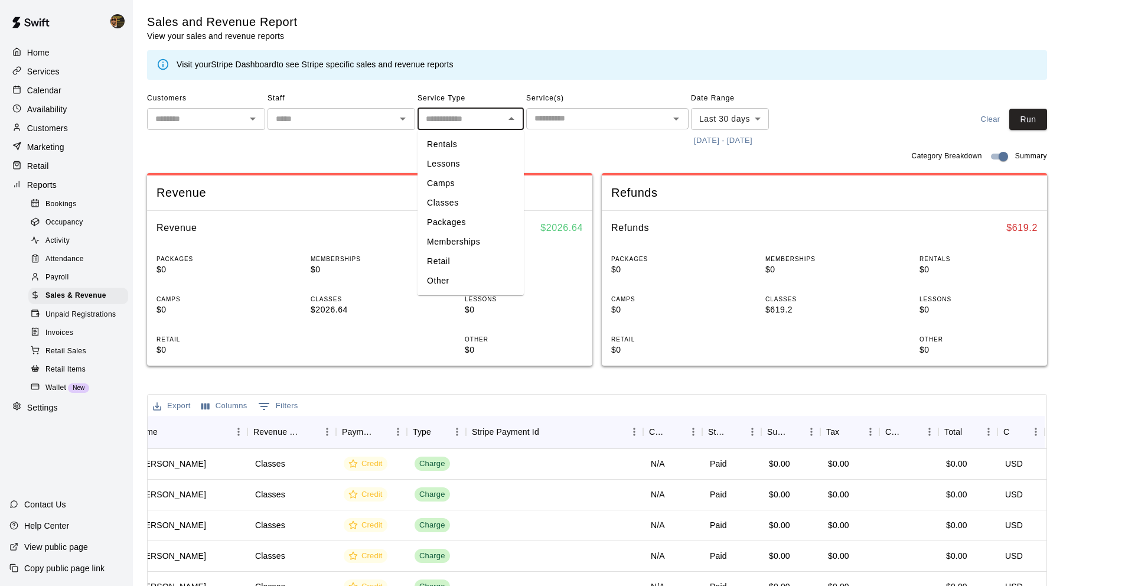
click at [475, 234] on li "Memberships" at bounding box center [470, 241] width 106 height 19
type input "**********"
click at [676, 115] on icon "Open" at bounding box center [676, 119] width 14 height 14
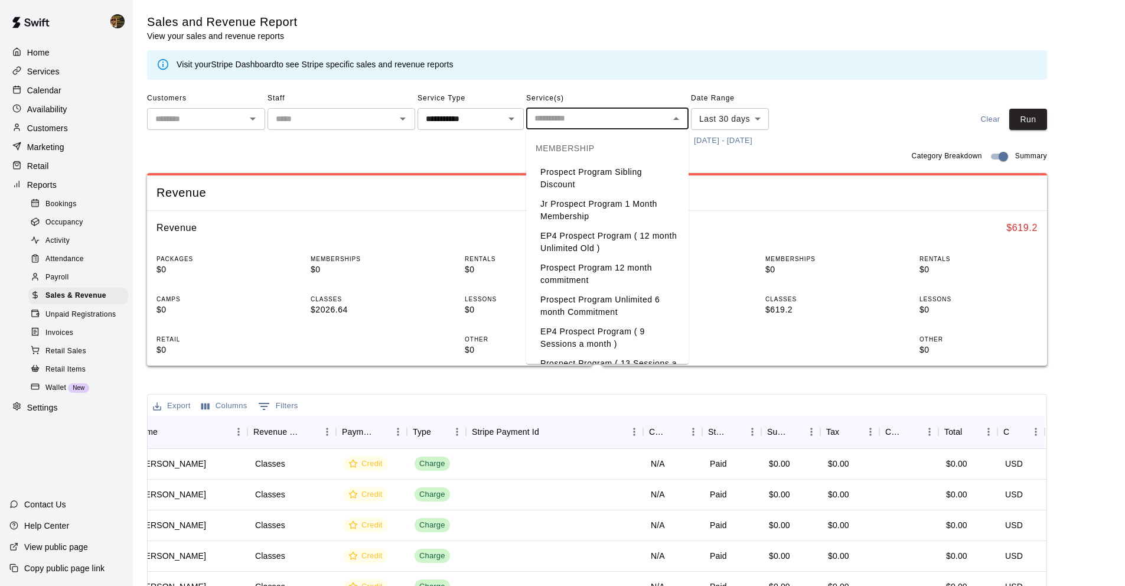
scroll to position [2, 0]
click at [628, 240] on li "EP4 Prospect Program ( 12 month Unlimited Old )" at bounding box center [607, 240] width 162 height 32
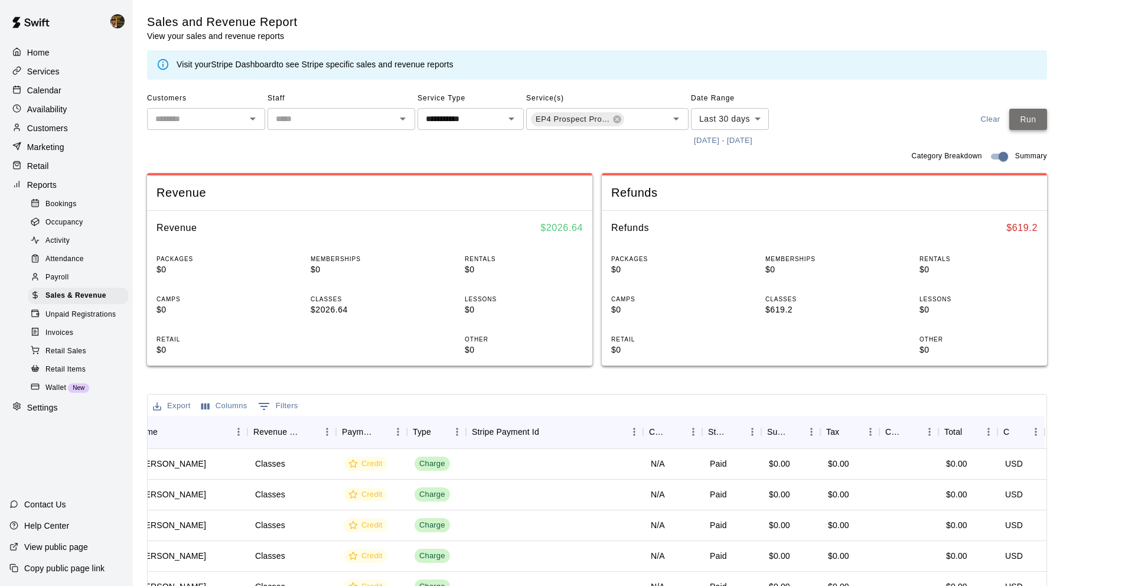
click at [1041, 121] on button "Run" at bounding box center [1028, 120] width 38 height 22
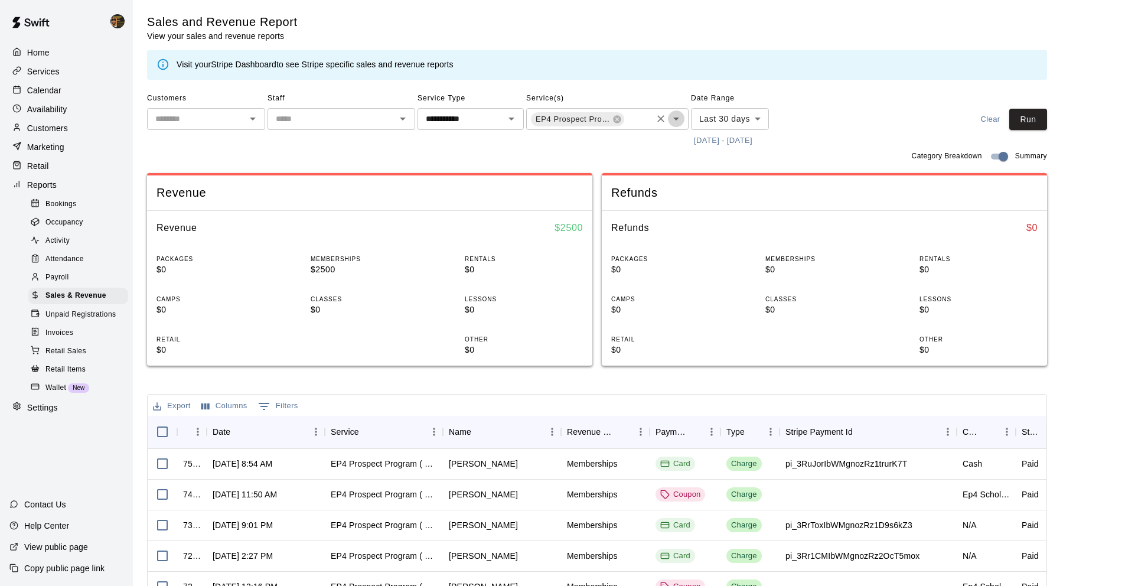
click at [673, 116] on icon "Open" at bounding box center [676, 119] width 14 height 14
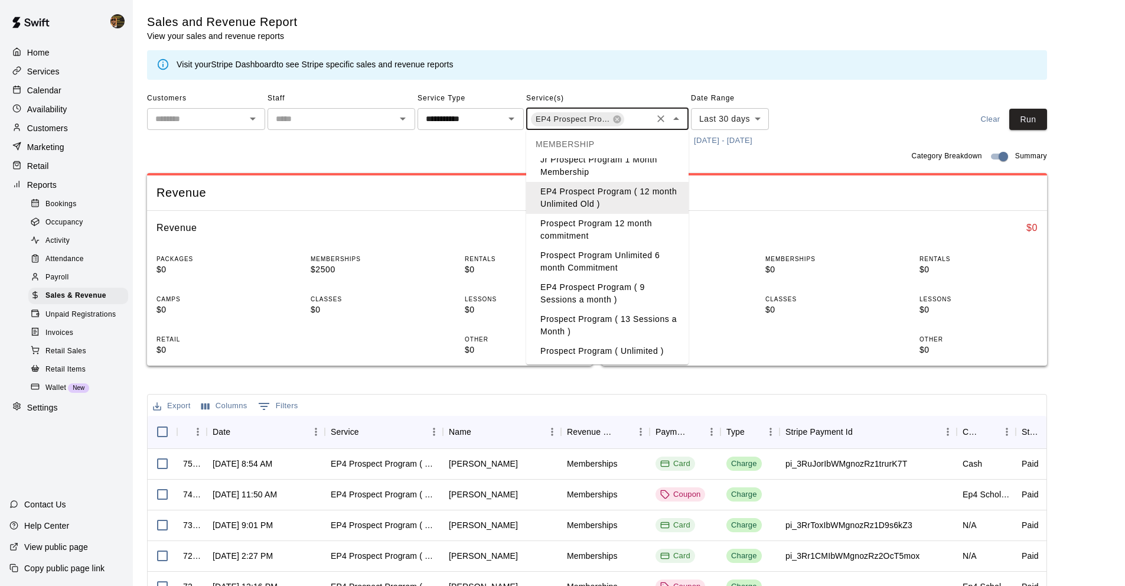
scroll to position [46, 0]
click at [624, 235] on li "Prospect Program 12 month commitment" at bounding box center [607, 229] width 162 height 32
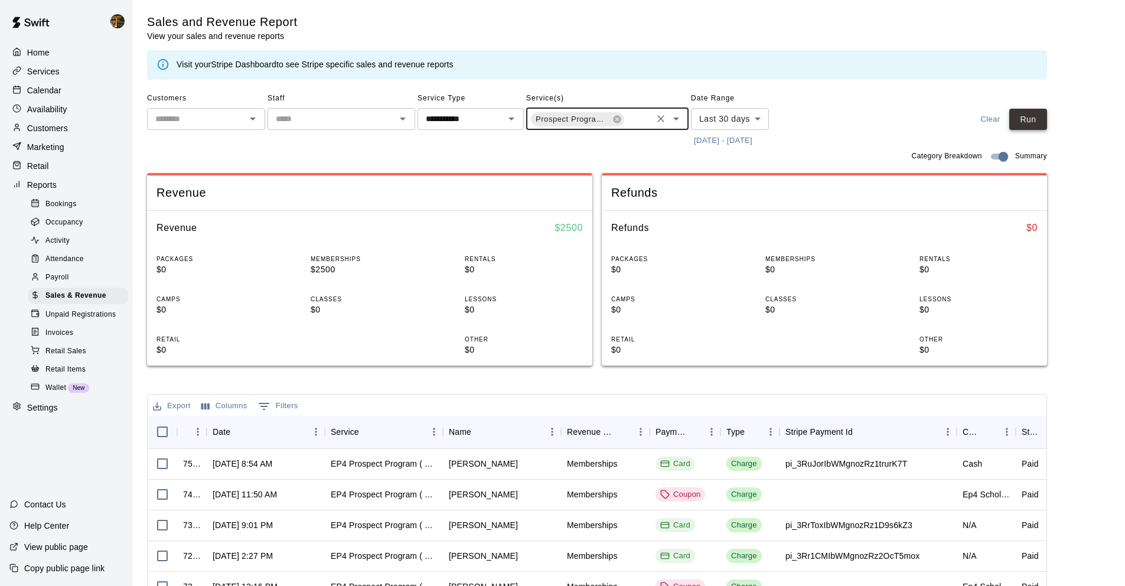
click at [1043, 117] on button "Run" at bounding box center [1028, 120] width 38 height 22
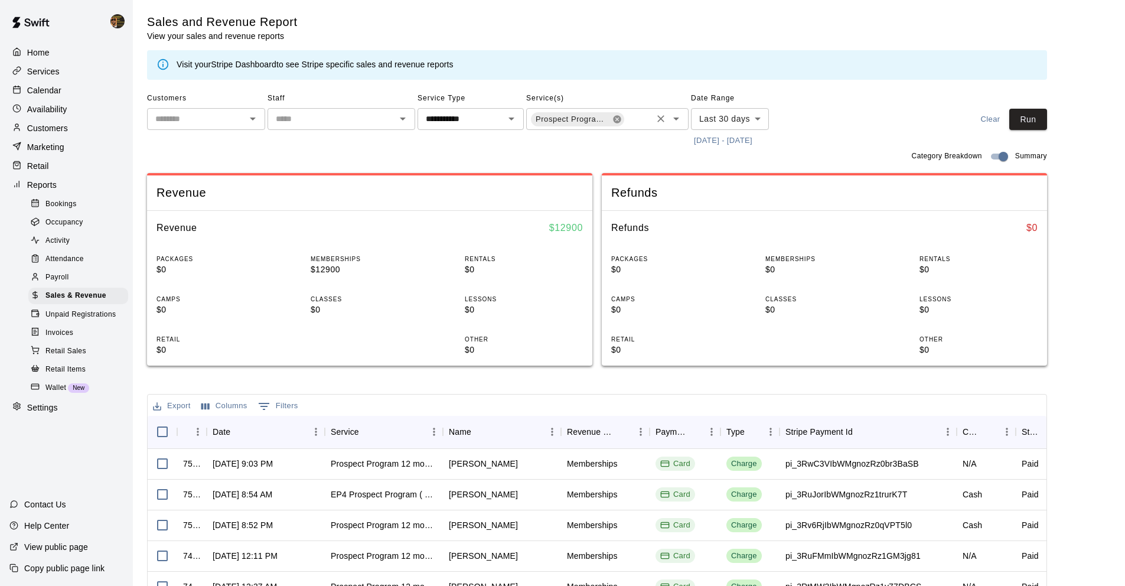
click at [617, 116] on icon at bounding box center [617, 119] width 8 height 8
click at [615, 122] on icon at bounding box center [616, 119] width 9 height 9
click at [681, 115] on icon "Open" at bounding box center [676, 119] width 14 height 14
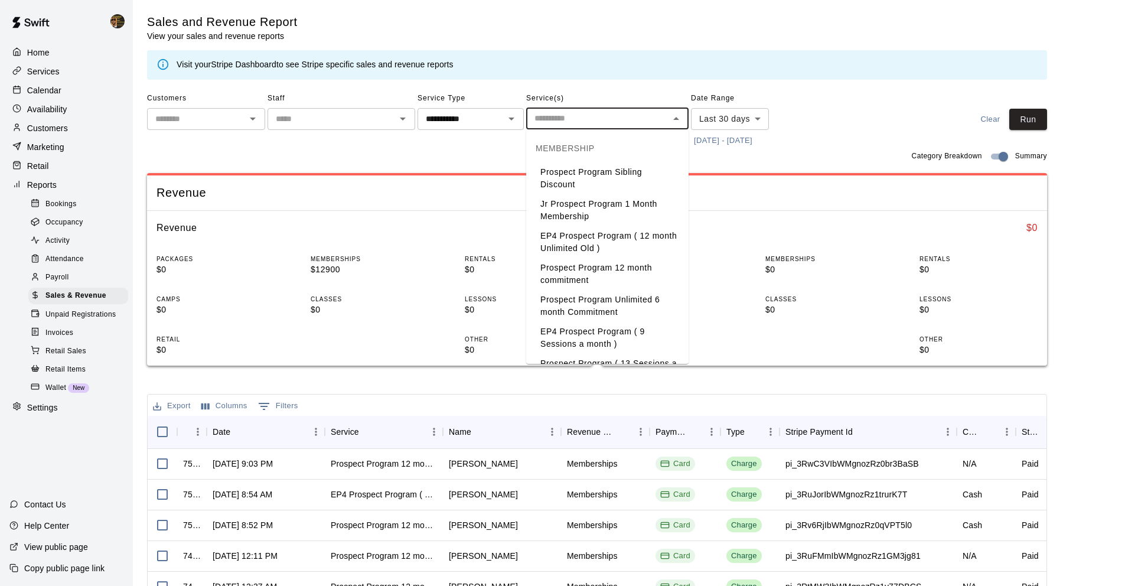
click at [650, 312] on li "Prospect Program Unlimited 6 month Commitment" at bounding box center [607, 306] width 162 height 32
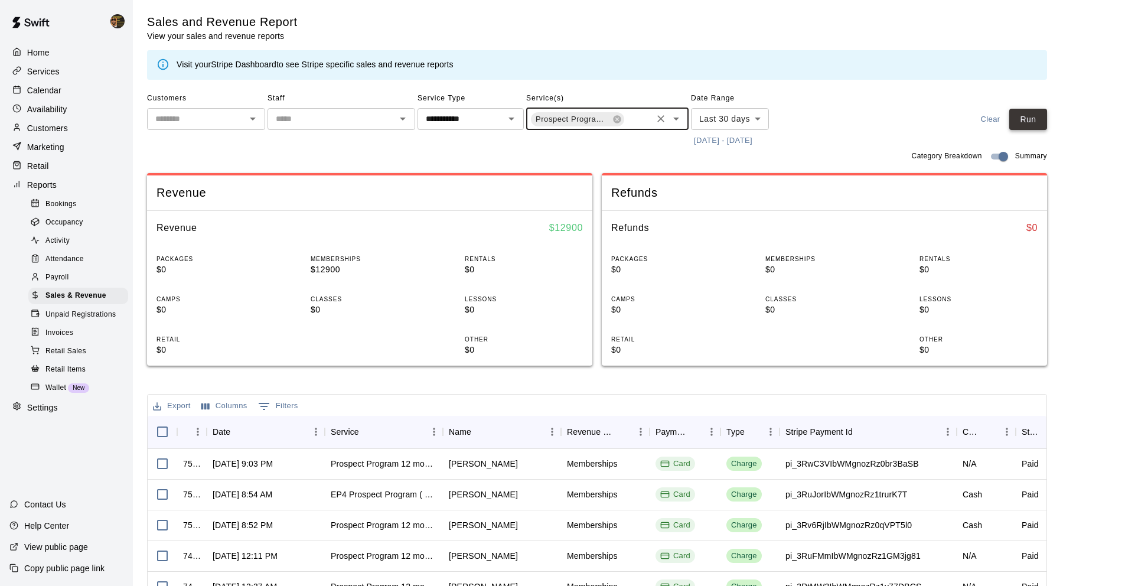
click at [1030, 115] on button "Run" at bounding box center [1028, 120] width 38 height 22
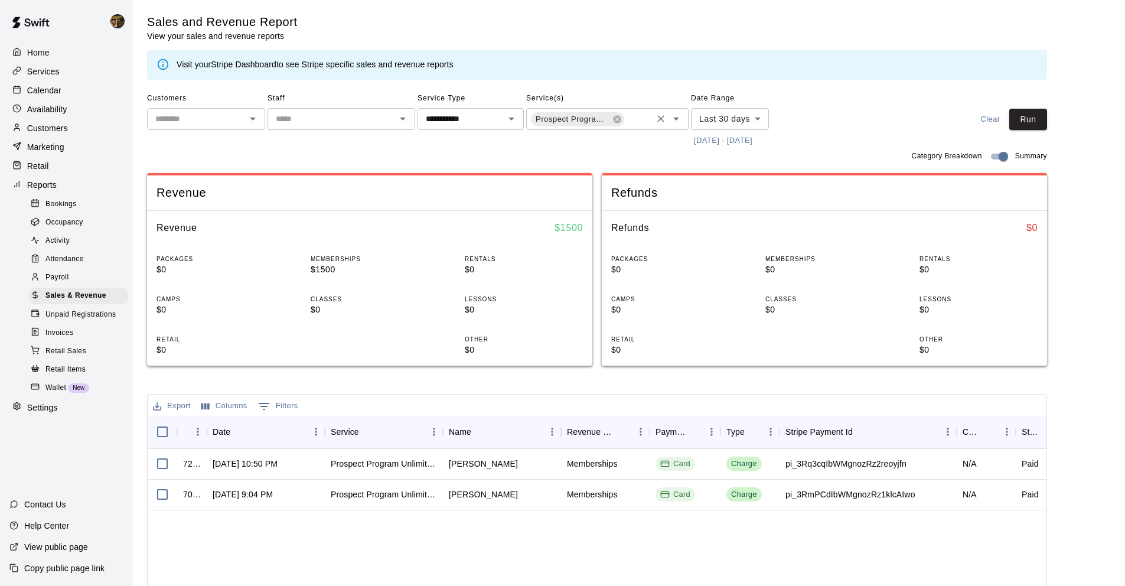
click at [682, 123] on icon "Open" at bounding box center [676, 119] width 14 height 14
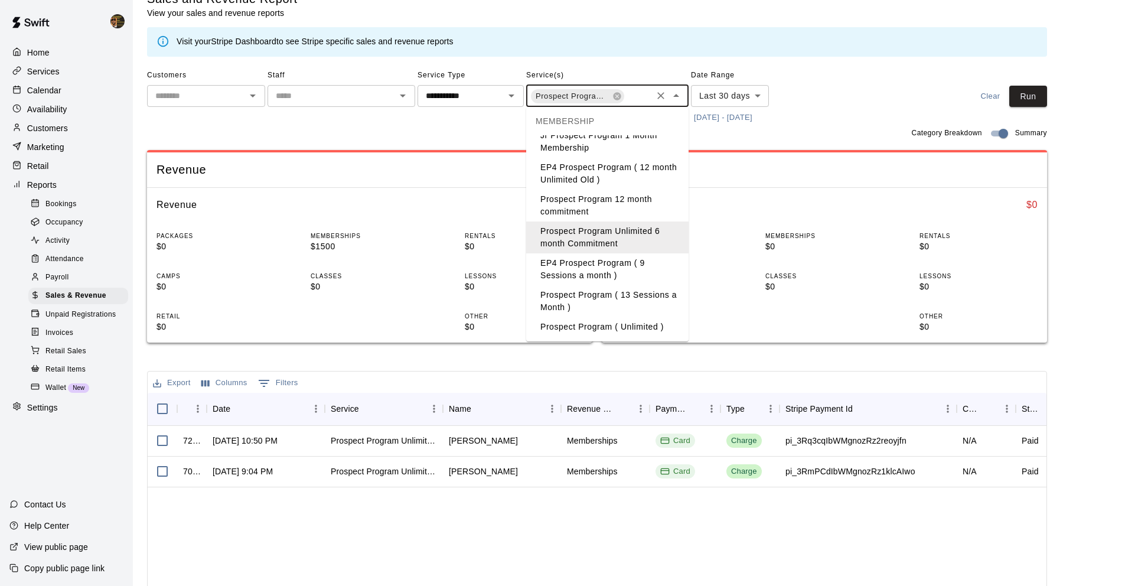
scroll to position [24, 0]
click at [759, 93] on body "**********" at bounding box center [567, 382] width 1134 height 812
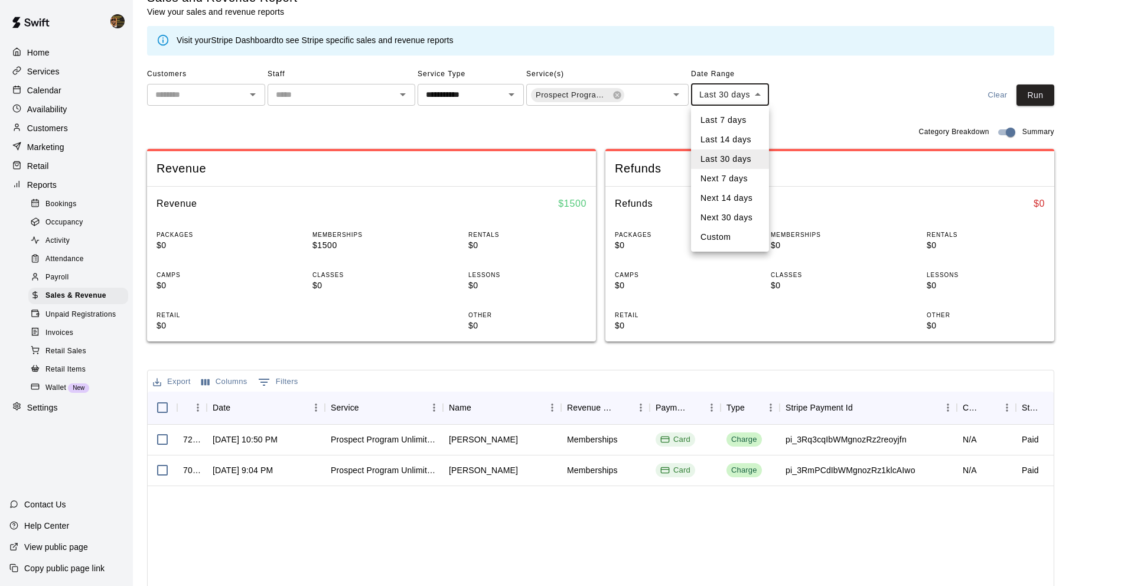
click at [815, 93] on div at bounding box center [567, 293] width 1134 height 586
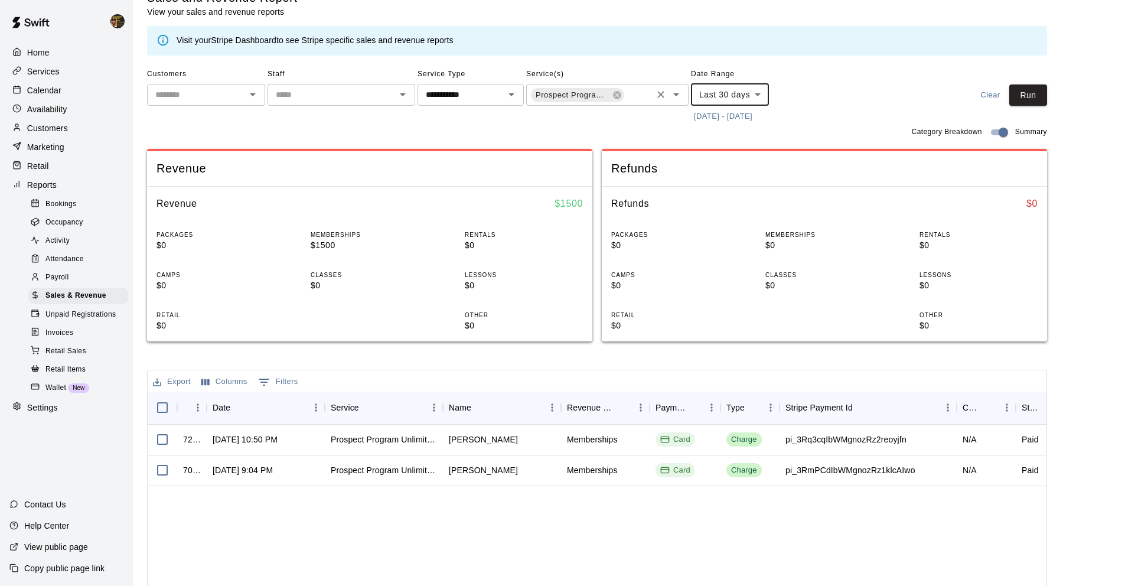
click at [681, 96] on icon "Open" at bounding box center [676, 94] width 14 height 14
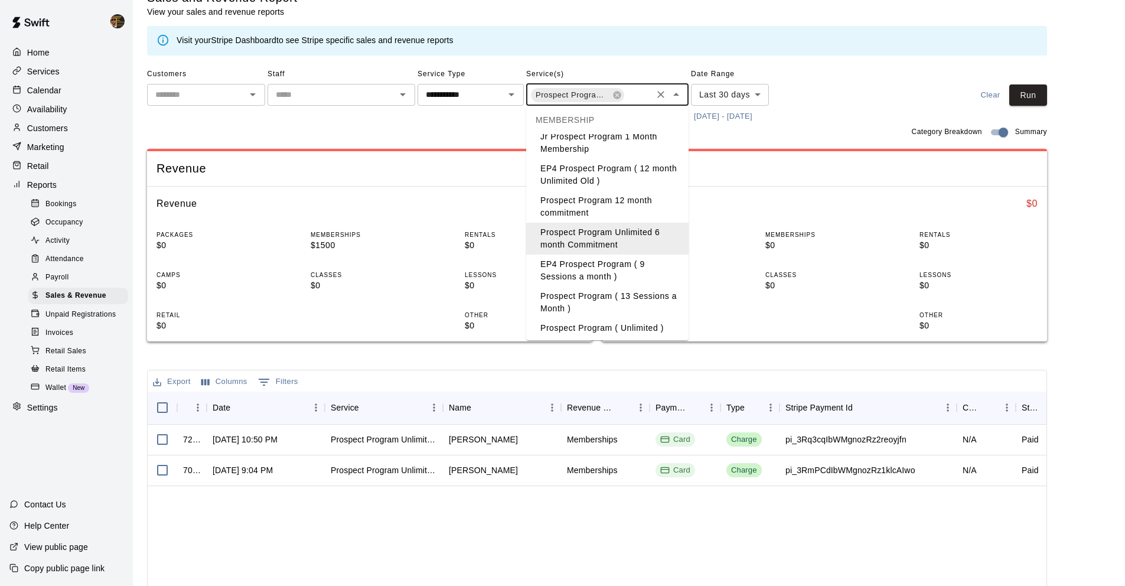
scroll to position [46, 0]
click at [645, 329] on li "Prospect Program ( Unlimited )" at bounding box center [607, 325] width 162 height 19
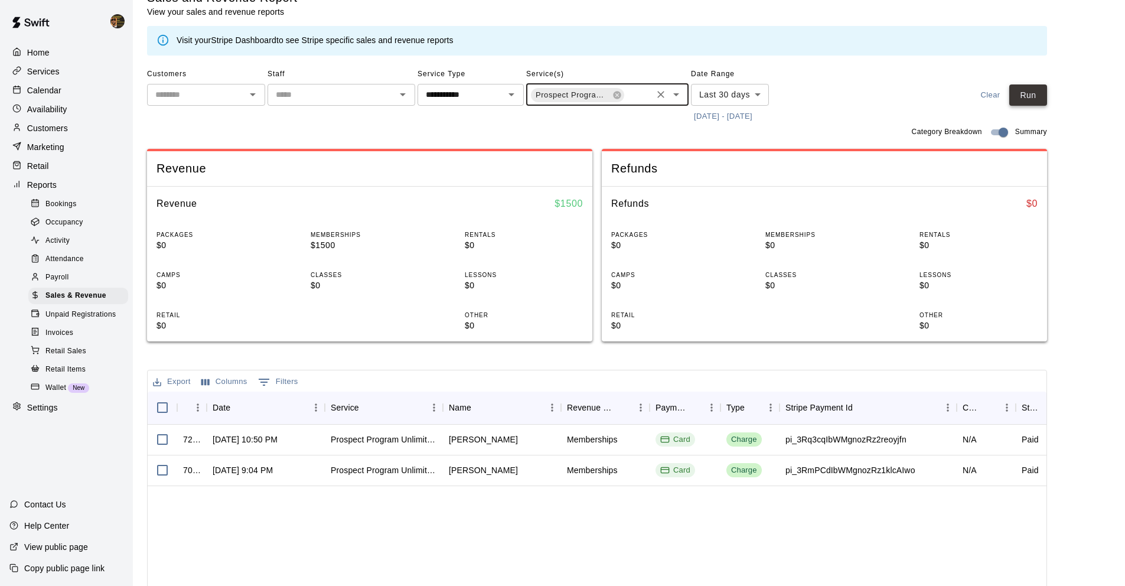
click at [1038, 99] on button "Run" at bounding box center [1028, 95] width 38 height 22
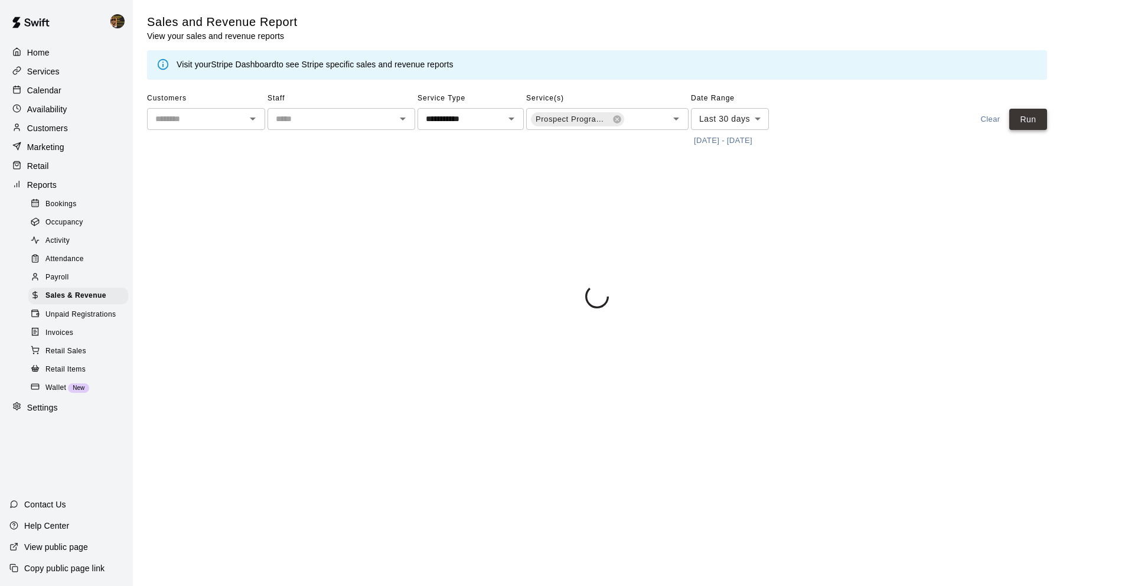
scroll to position [0, 0]
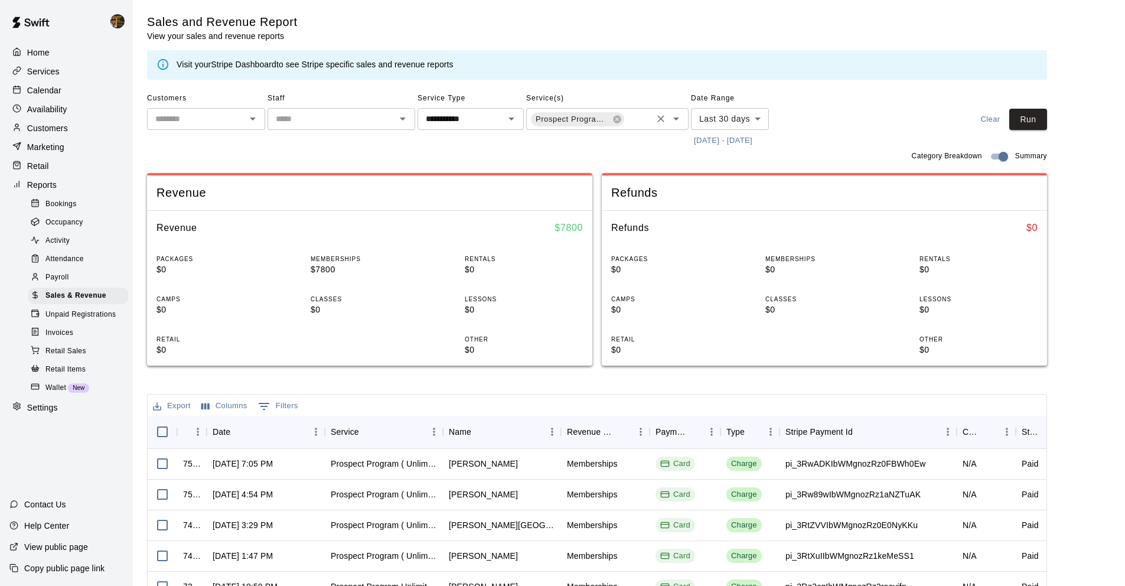
click at [673, 125] on icon "Open" at bounding box center [676, 119] width 14 height 14
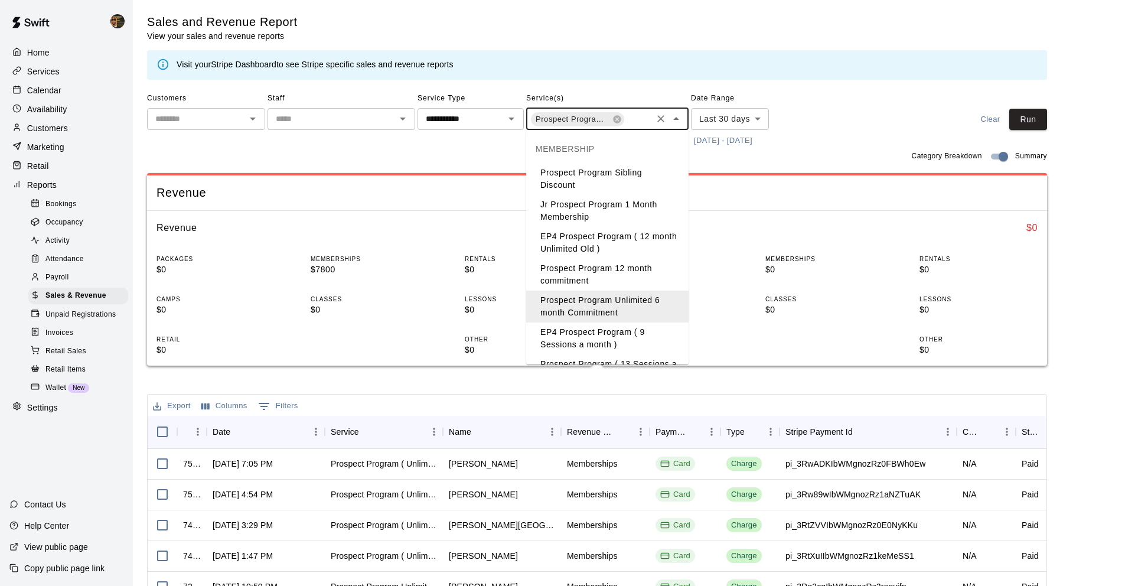
click at [636, 349] on li "EP4 Prospect Program ( 9 Sessions a month )" at bounding box center [607, 338] width 162 height 32
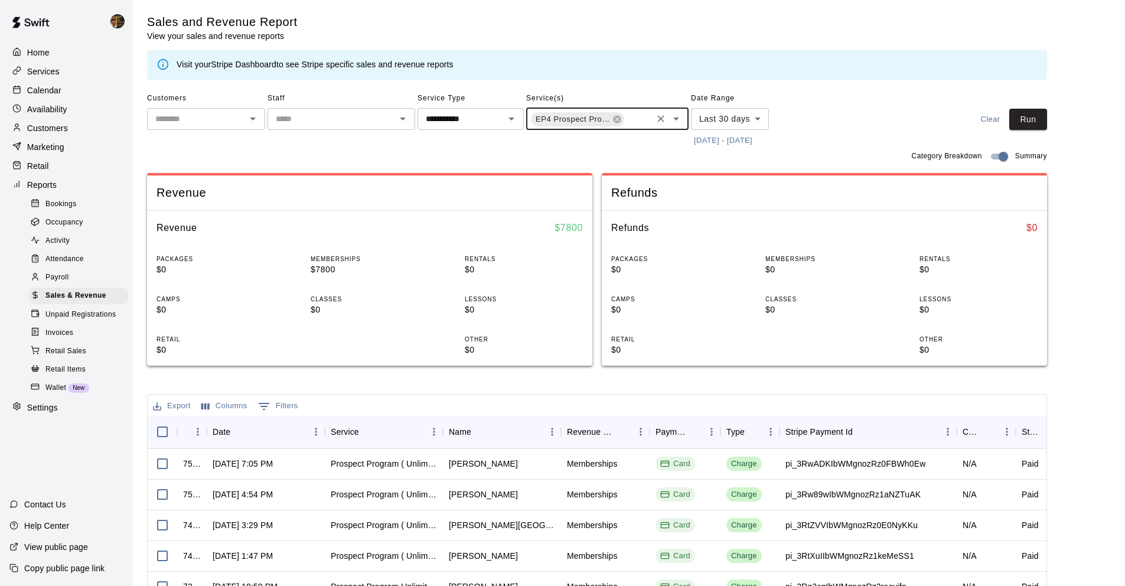
click at [655, 119] on icon "Clear" at bounding box center [661, 119] width 12 height 12
click at [676, 116] on icon "Open" at bounding box center [676, 119] width 14 height 14
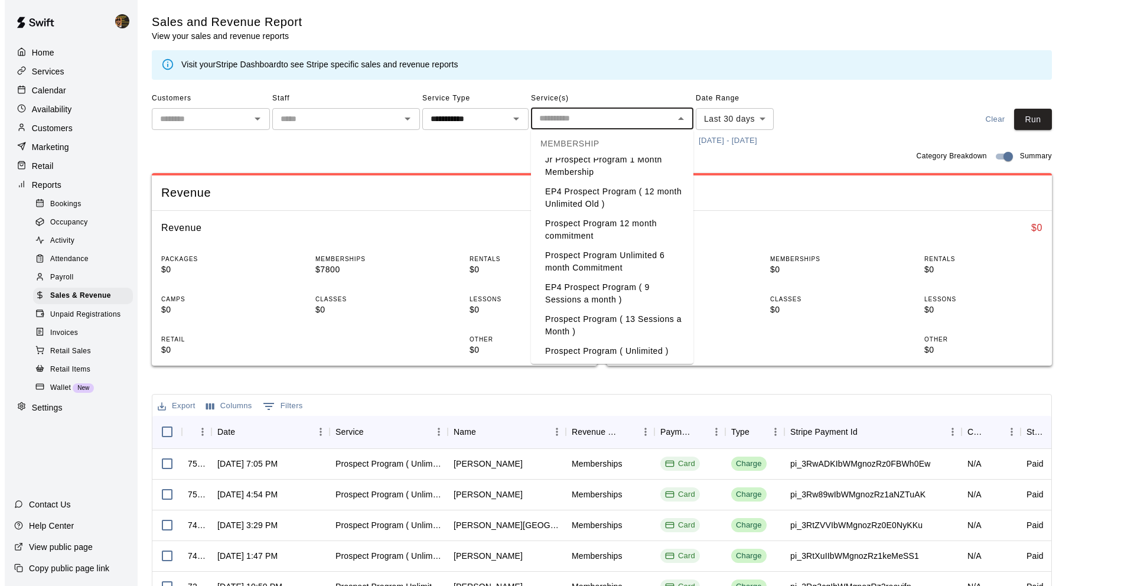
scroll to position [46, 0]
click at [631, 328] on li "Prospect Program ( 13 Sessions a Month )" at bounding box center [607, 324] width 162 height 32
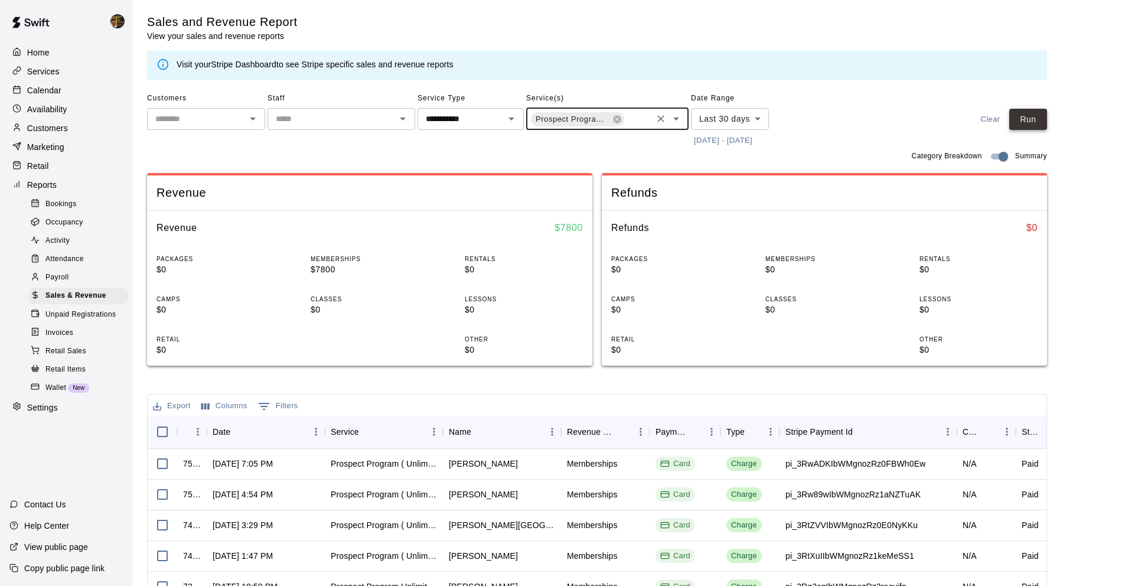
click at [1022, 122] on button "Run" at bounding box center [1028, 120] width 38 height 22
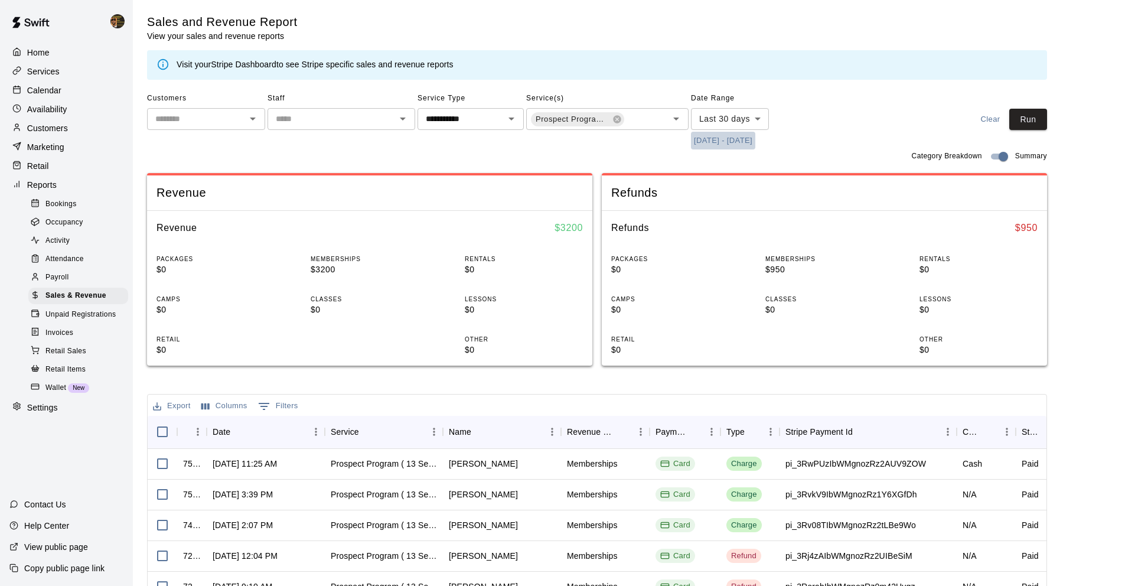
click at [706, 141] on button "[DATE] - [DATE]" at bounding box center [723, 141] width 64 height 18
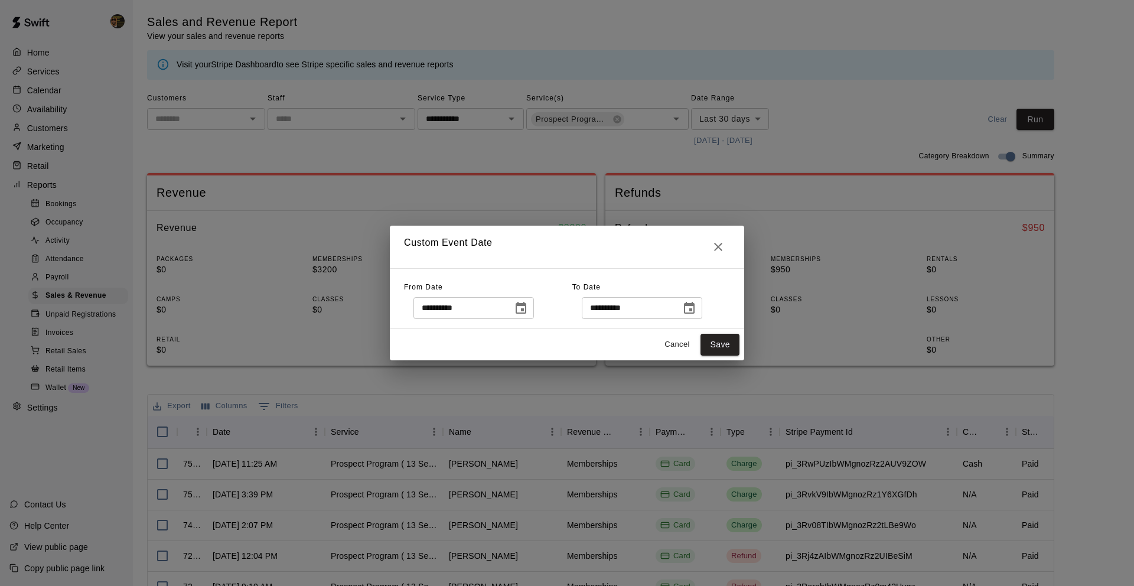
click at [524, 305] on icon "Choose date, selected date is Jul 17, 2025" at bounding box center [520, 308] width 11 height 12
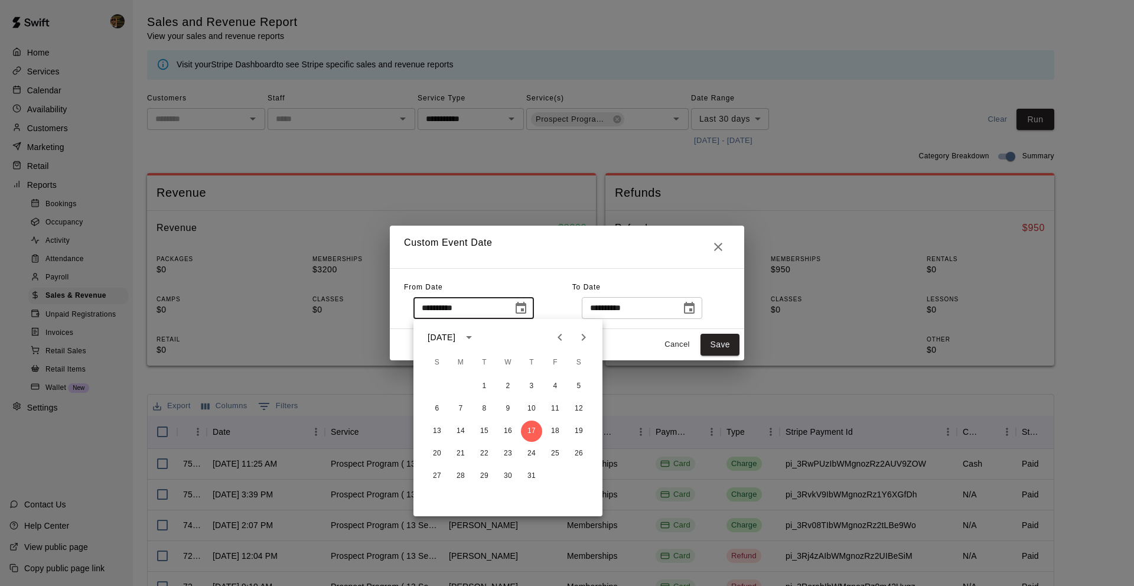
click at [475, 331] on icon "calendar view is open, switch to year view" at bounding box center [469, 337] width 14 height 14
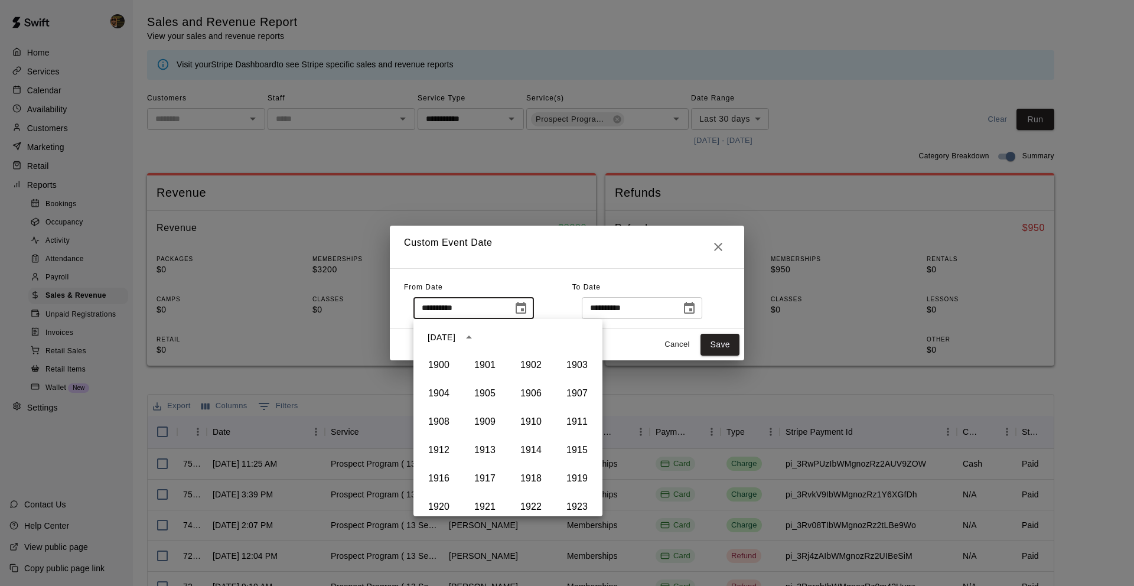
scroll to position [810, 0]
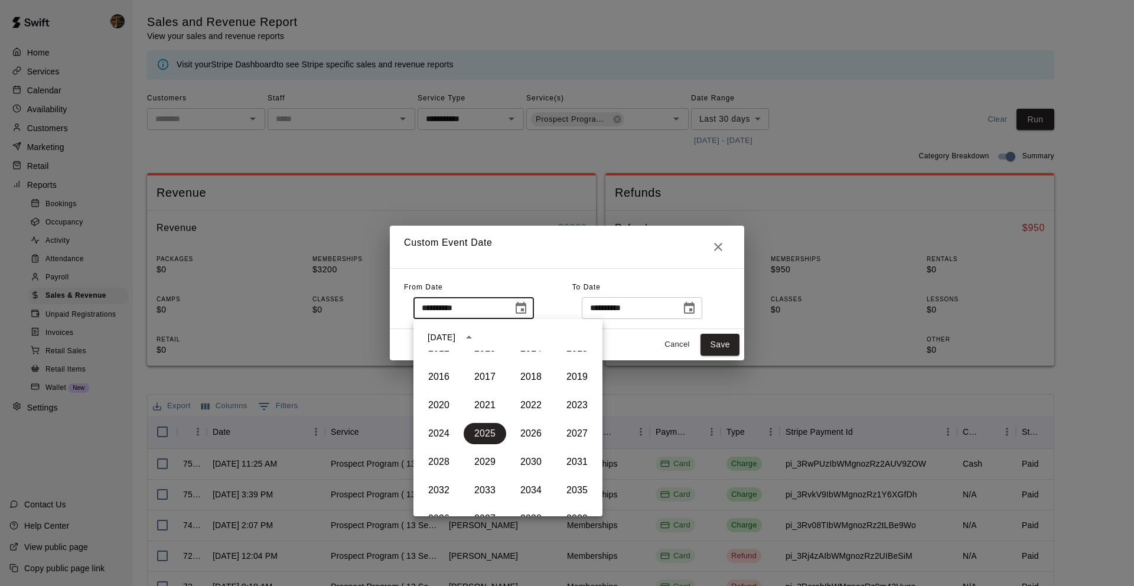
click at [455, 337] on div "[DATE]" at bounding box center [441, 337] width 28 height 12
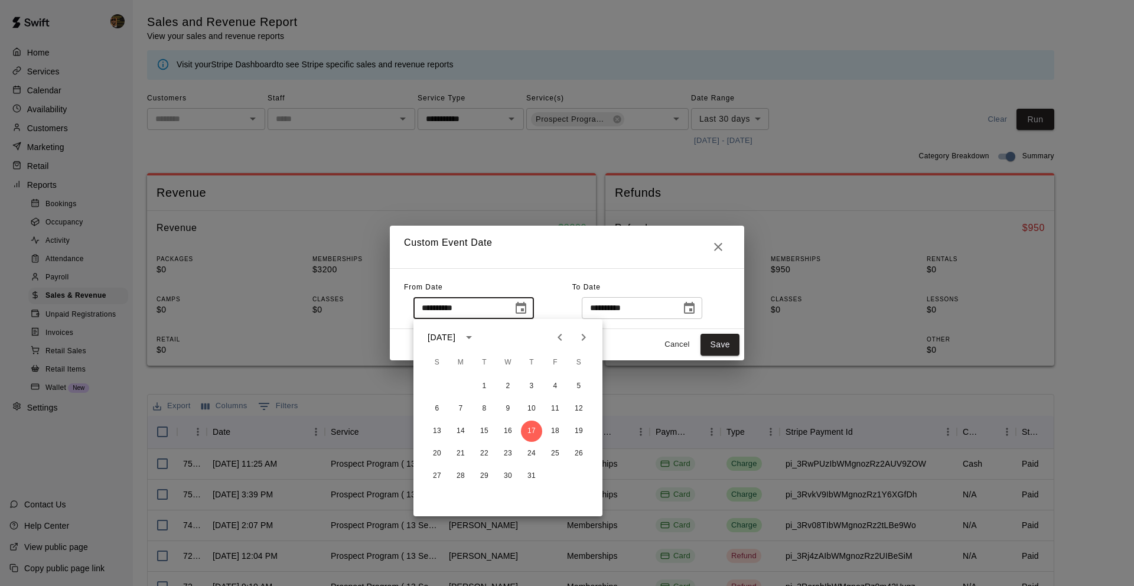
click at [455, 337] on div "[DATE]" at bounding box center [441, 337] width 28 height 12
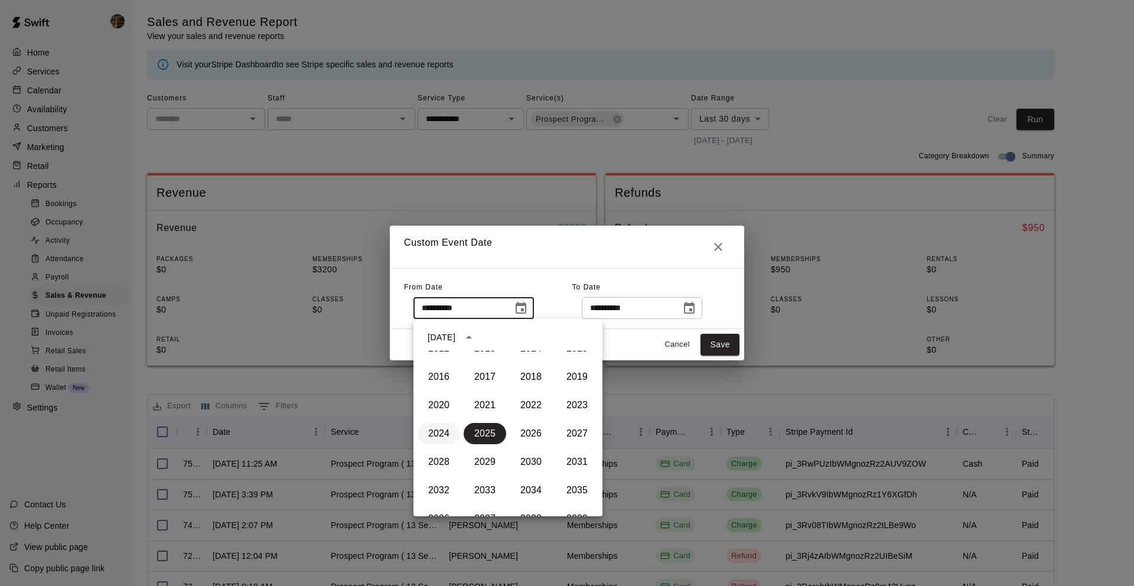
click at [444, 435] on button "2024" at bounding box center [438, 433] width 43 height 21
type input "**********"
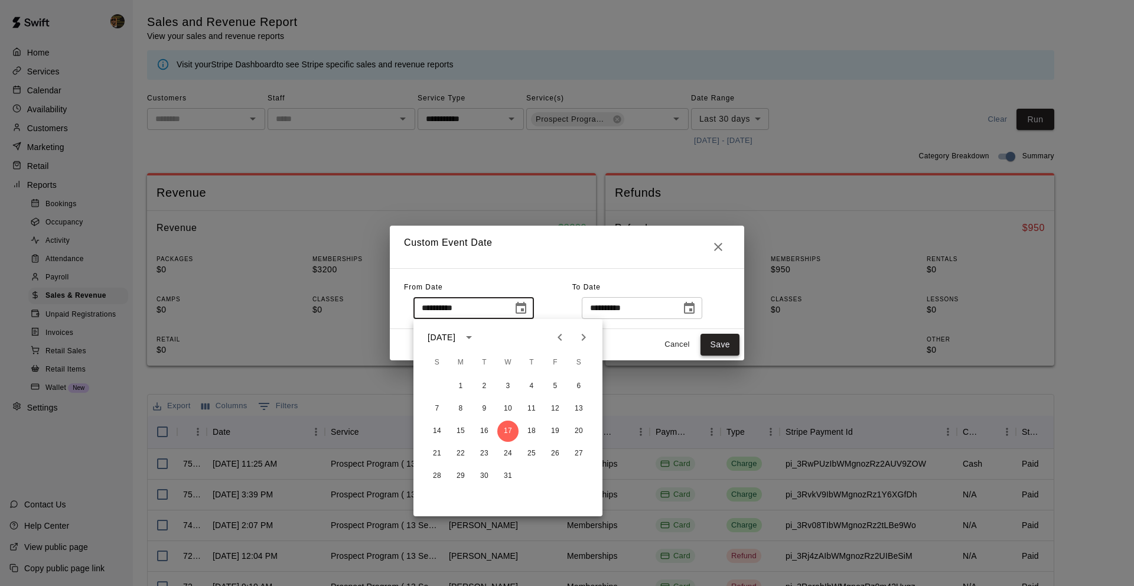
click at [719, 349] on button "Save" at bounding box center [719, 345] width 39 height 22
type input "******"
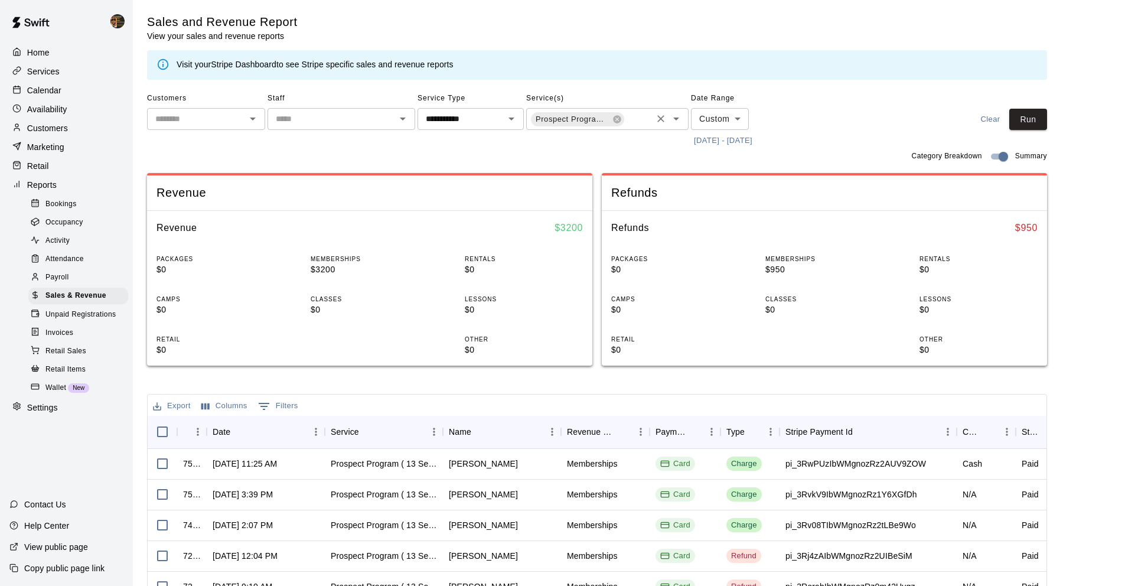
click at [669, 121] on icon "Open" at bounding box center [676, 119] width 14 height 14
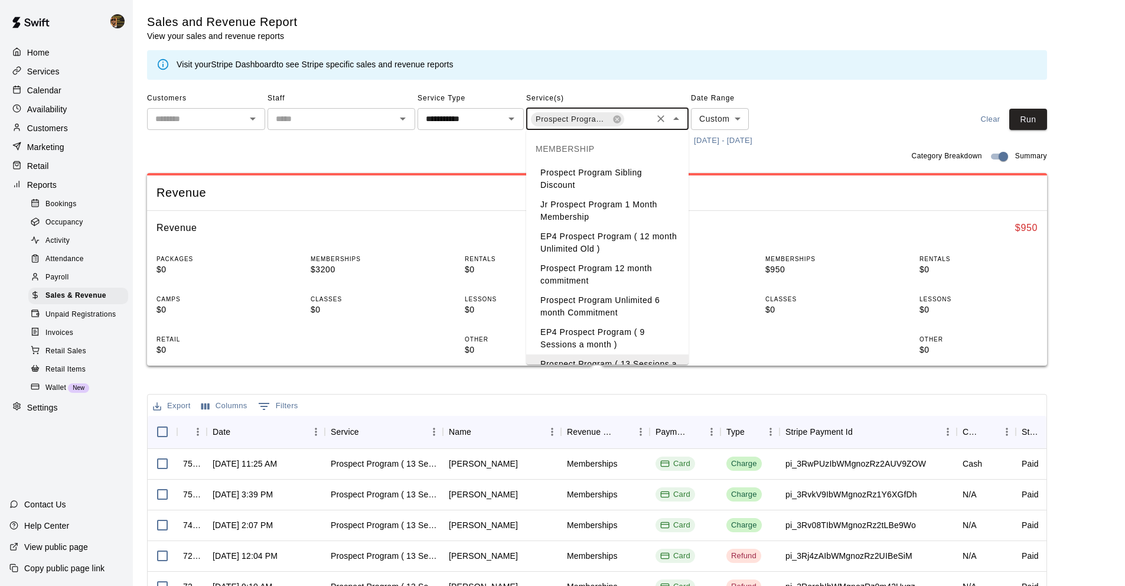
click at [662, 122] on icon "Clear" at bounding box center [661, 119] width 12 height 12
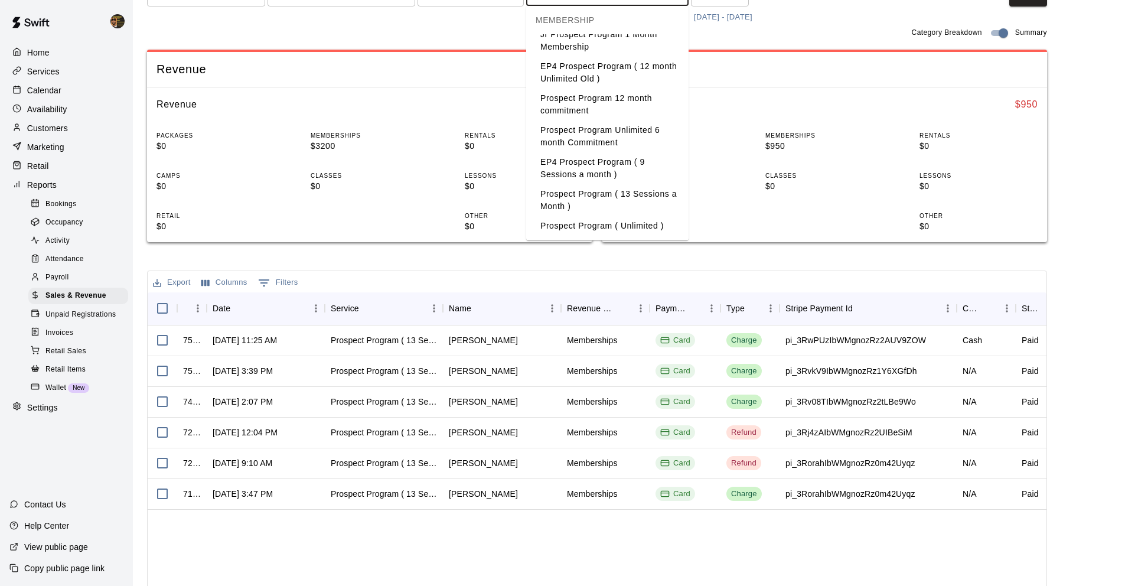
scroll to position [0, 0]
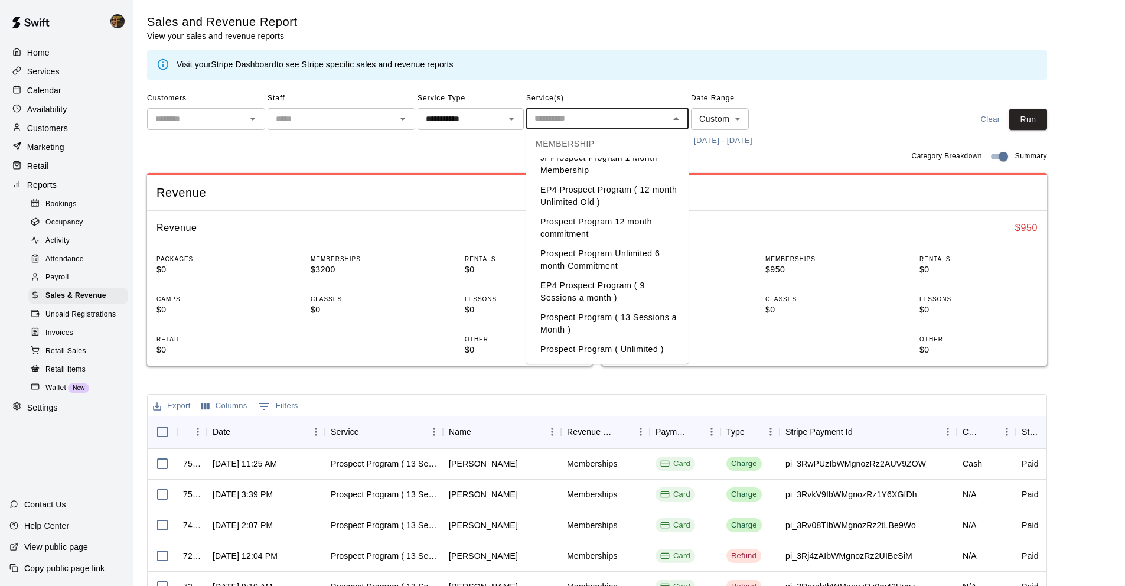
click at [644, 289] on li "EP4 Prospect Program ( 9 Sessions a month )" at bounding box center [607, 292] width 162 height 32
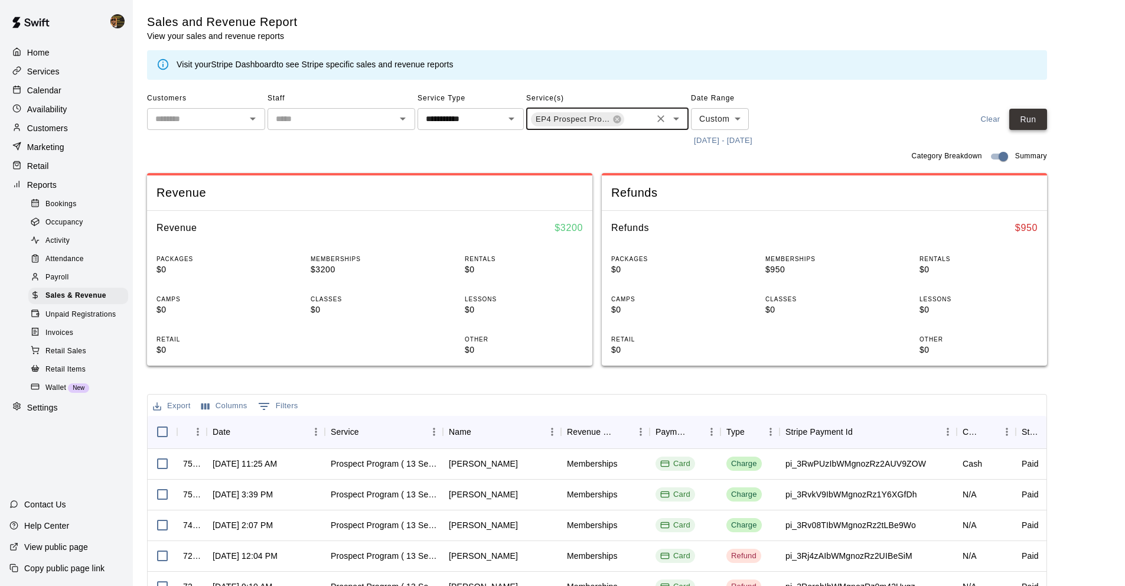
click at [1039, 122] on button "Run" at bounding box center [1028, 120] width 38 height 22
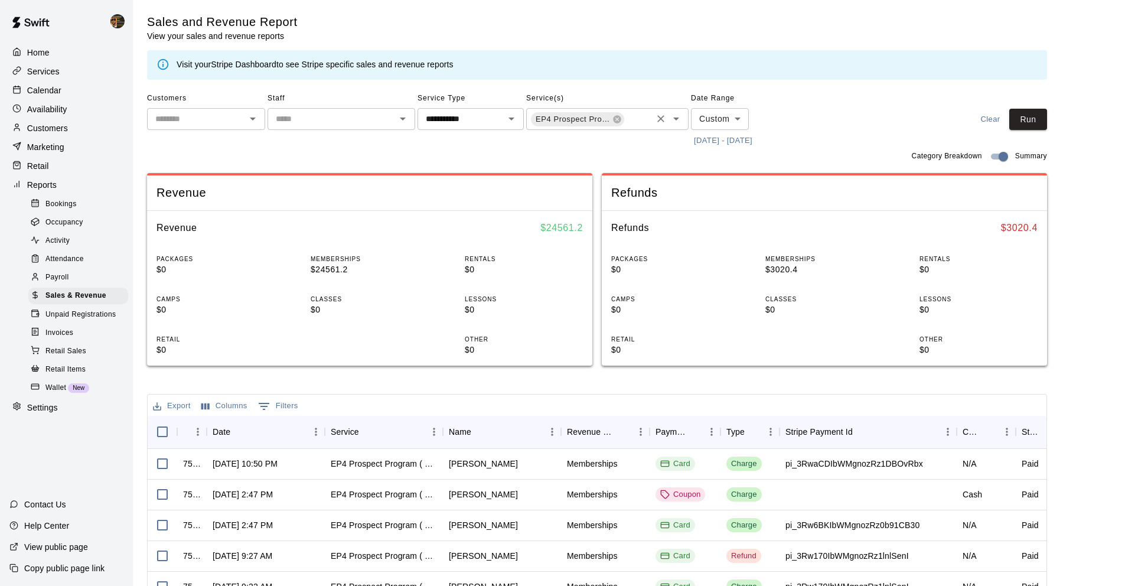
click at [682, 123] on icon "Open" at bounding box center [676, 119] width 14 height 14
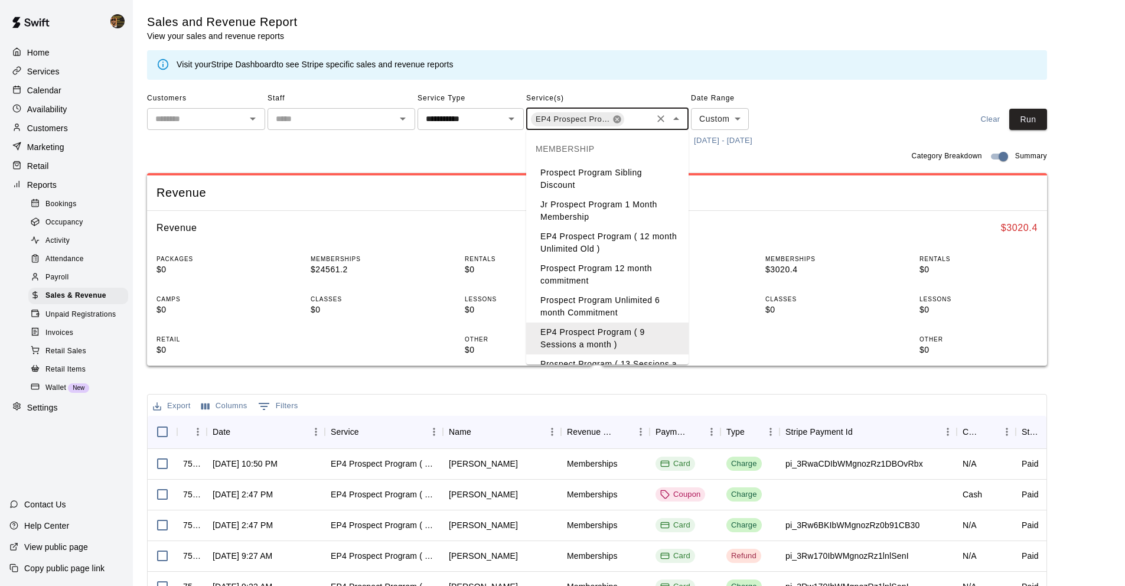
click at [617, 119] on icon at bounding box center [616, 119] width 9 height 9
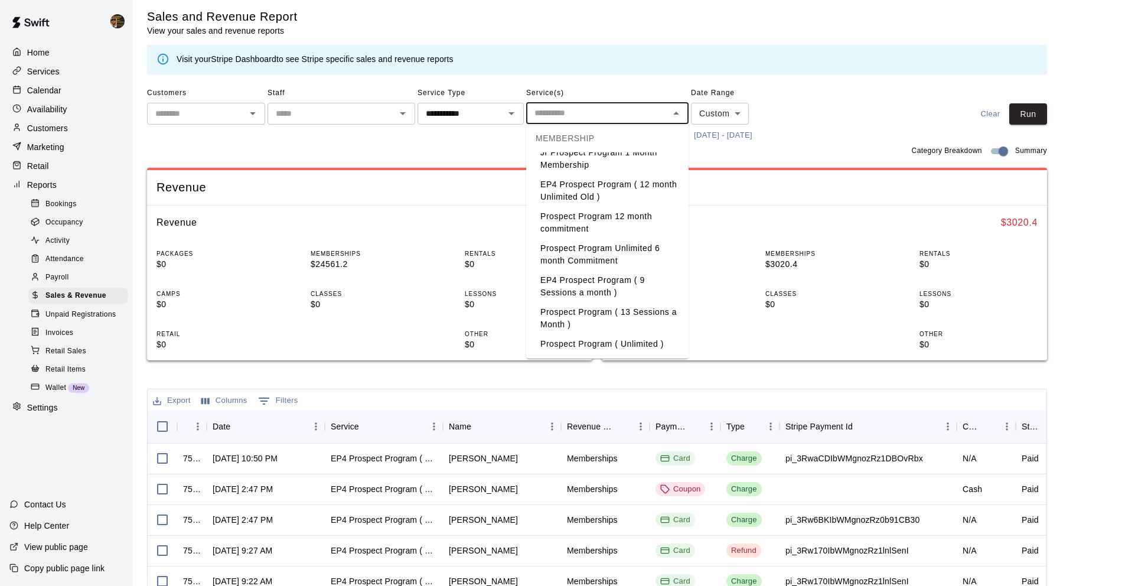
scroll to position [7, 0]
click at [629, 321] on li "Prospect Program ( 13 Sessions a Month )" at bounding box center [607, 317] width 162 height 32
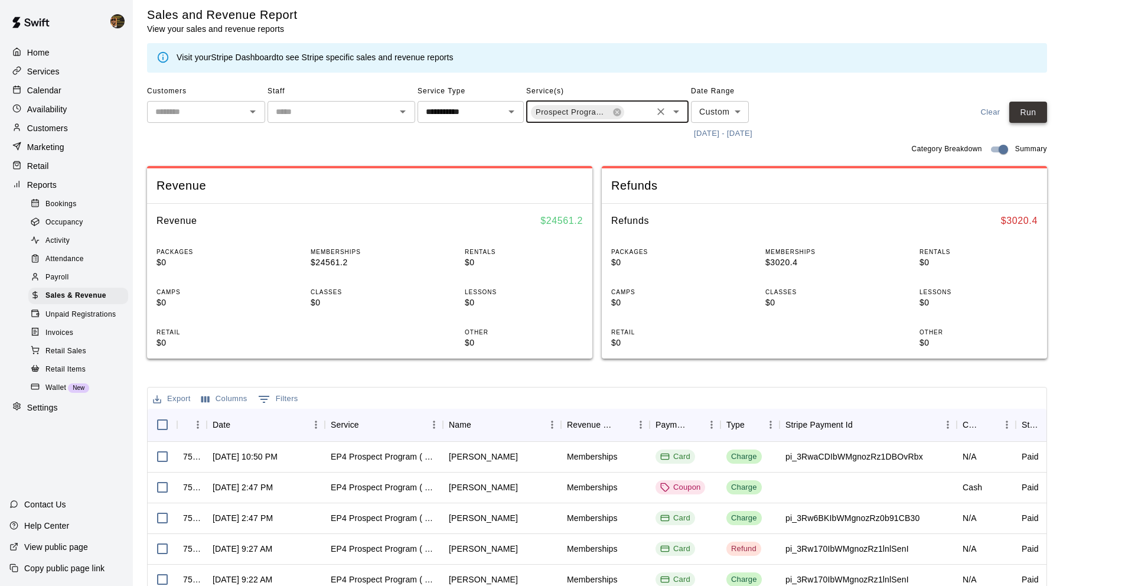
click at [1023, 116] on button "Run" at bounding box center [1028, 113] width 38 height 22
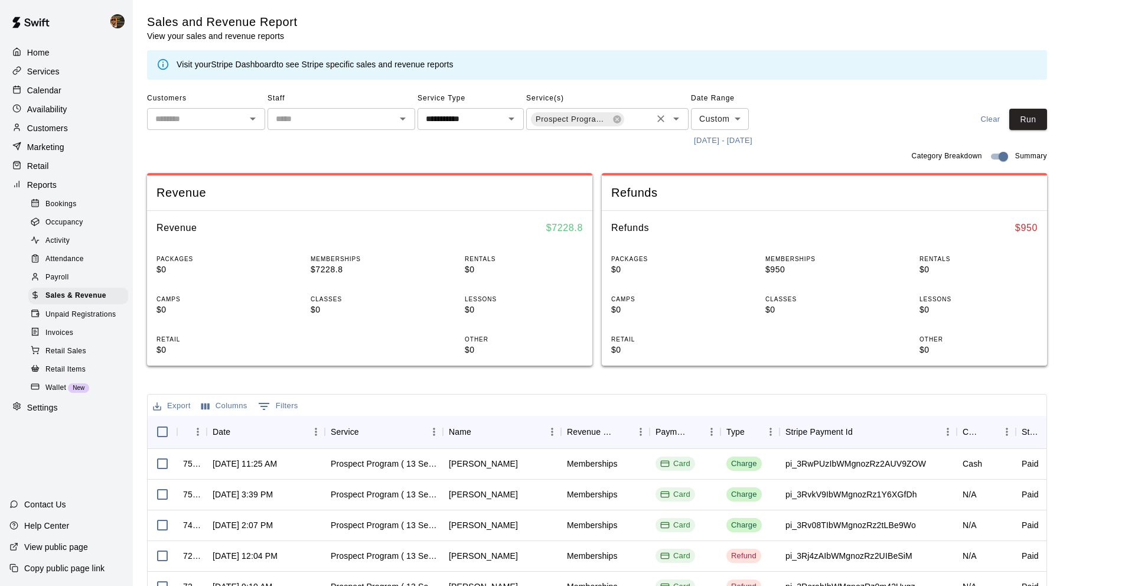
click at [617, 124] on div "Prospect Program ( 13 Sessions a Month )" at bounding box center [577, 119] width 93 height 14
click at [614, 121] on icon at bounding box center [617, 119] width 8 height 8
click at [674, 119] on icon "Open" at bounding box center [676, 119] width 14 height 14
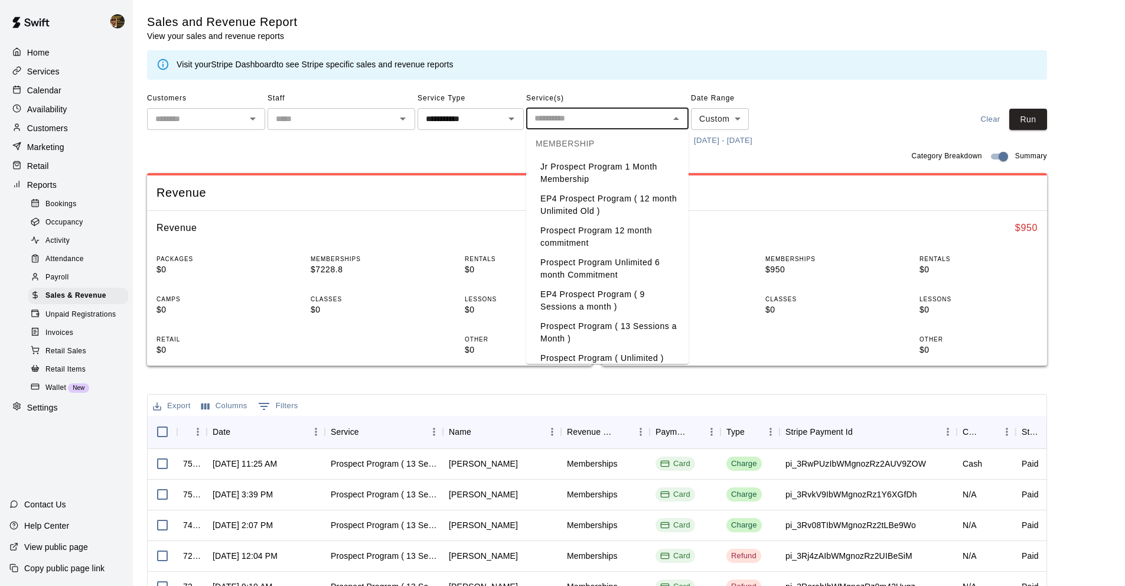
scroll to position [38, 0]
click at [649, 354] on li "Prospect Program ( Unlimited )" at bounding box center [607, 356] width 162 height 19
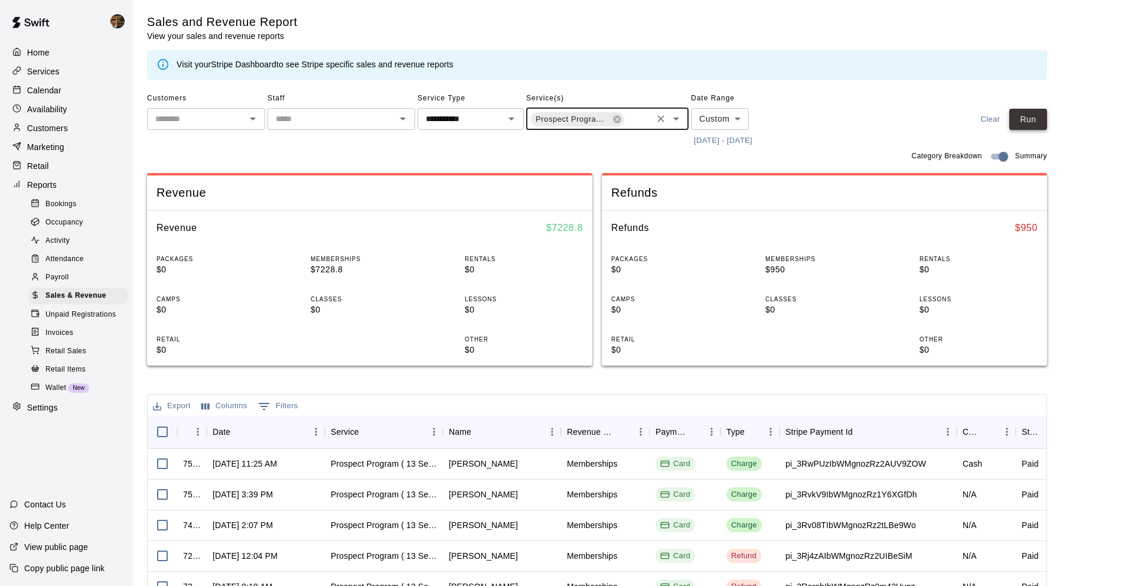
click at [1033, 126] on button "Run" at bounding box center [1028, 120] width 38 height 22
click at [622, 117] on div "Prospect Program ( Unlimited )" at bounding box center [577, 119] width 93 height 14
click at [616, 119] on icon at bounding box center [617, 119] width 8 height 8
click at [677, 123] on icon "Open" at bounding box center [676, 119] width 14 height 14
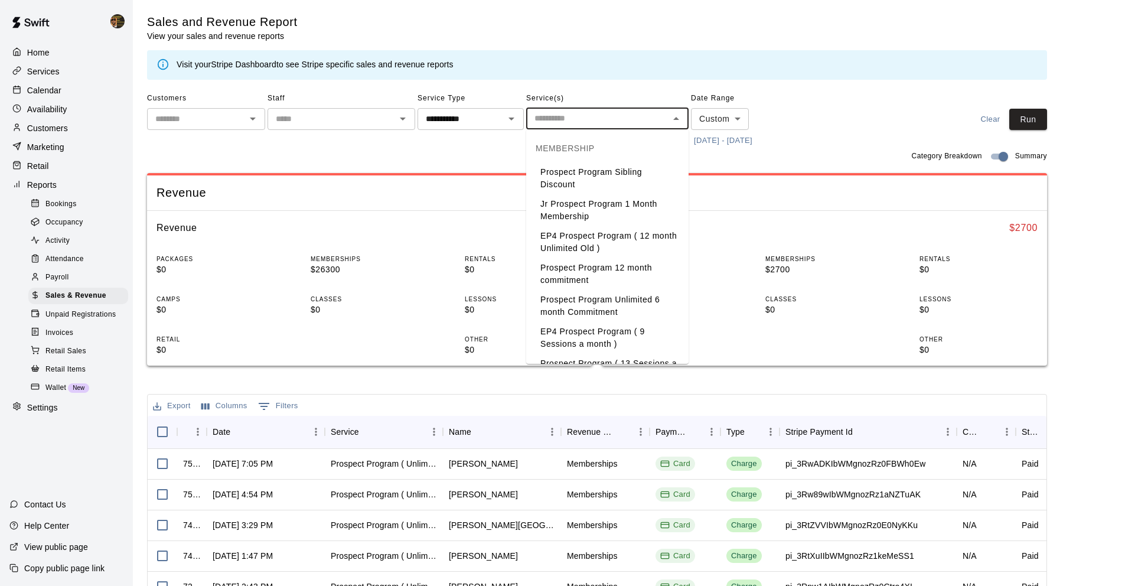
click at [621, 252] on li "EP4 Prospect Program ( 12 month Unlimited Old )" at bounding box center [607, 242] width 162 height 32
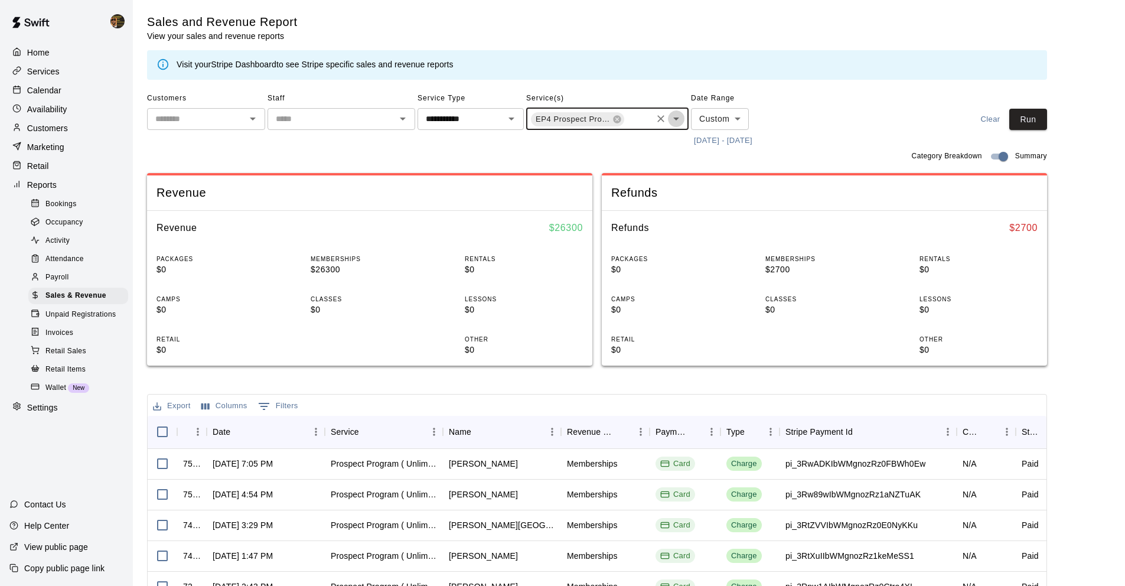
click at [676, 119] on icon "Open" at bounding box center [676, 118] width 6 height 3
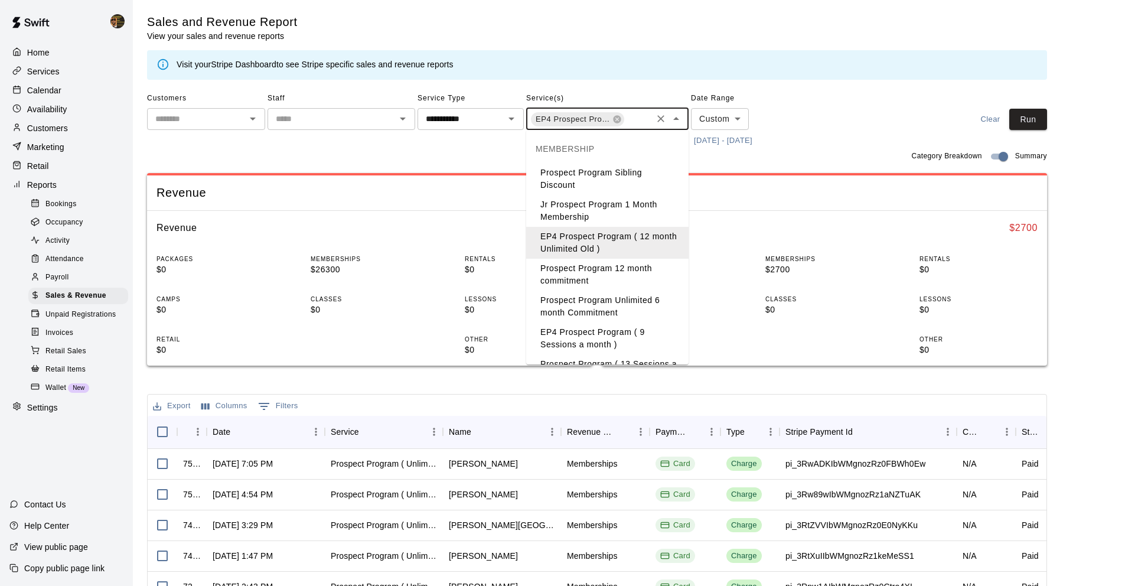
click at [639, 279] on li "Prospect Program 12 month commitment" at bounding box center [607, 275] width 162 height 32
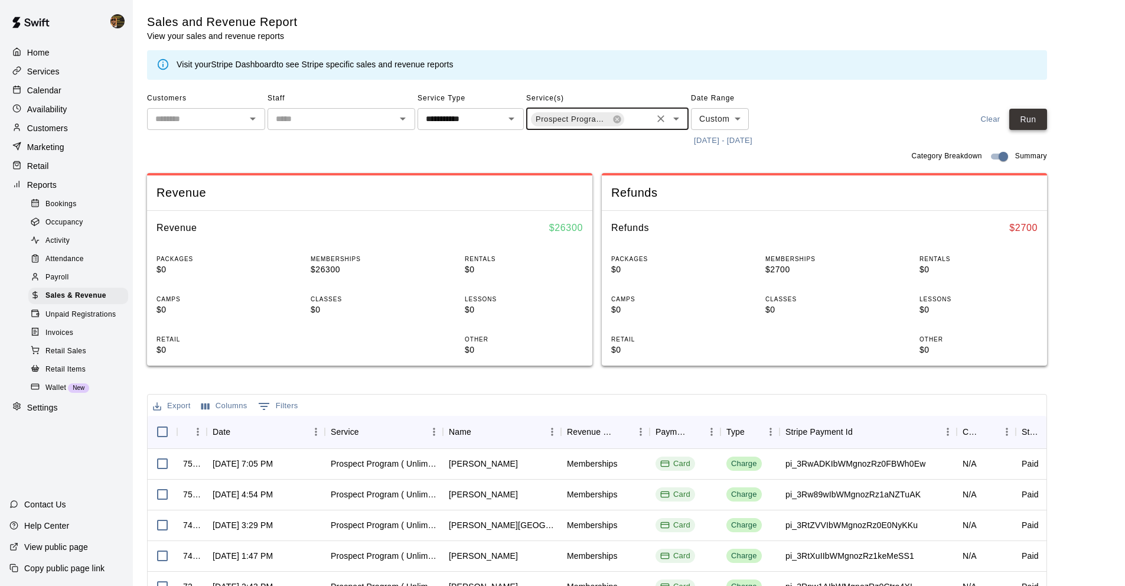
click at [1031, 127] on button "Run" at bounding box center [1028, 120] width 38 height 22
click at [655, 119] on icon "Clear" at bounding box center [661, 119] width 12 height 12
click at [680, 119] on icon "Open" at bounding box center [676, 119] width 14 height 14
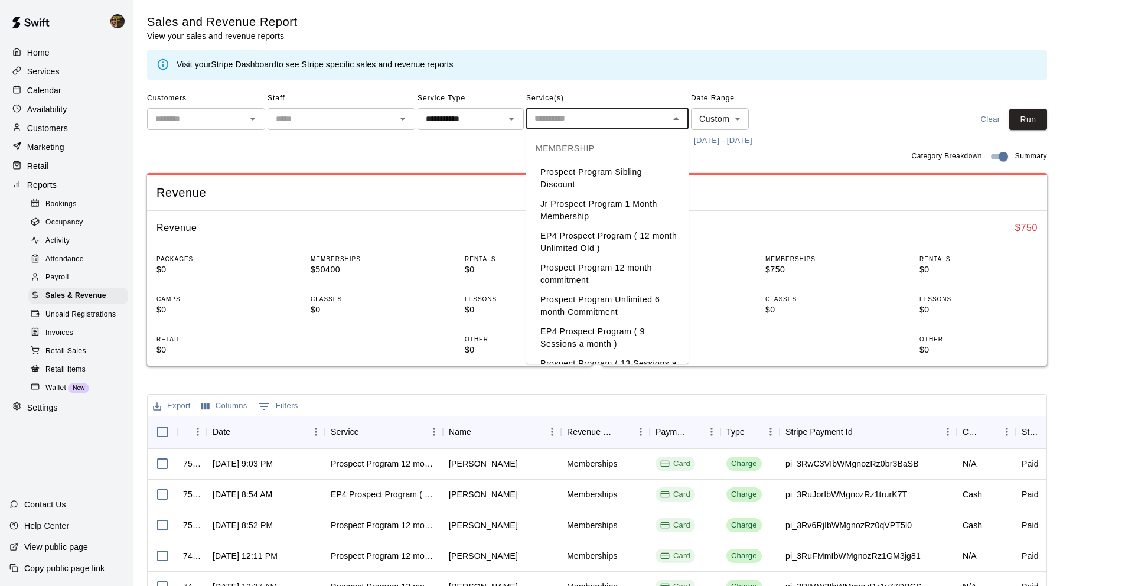
click at [657, 311] on li "Prospect Program Unlimited 6 month Commitment" at bounding box center [607, 306] width 162 height 32
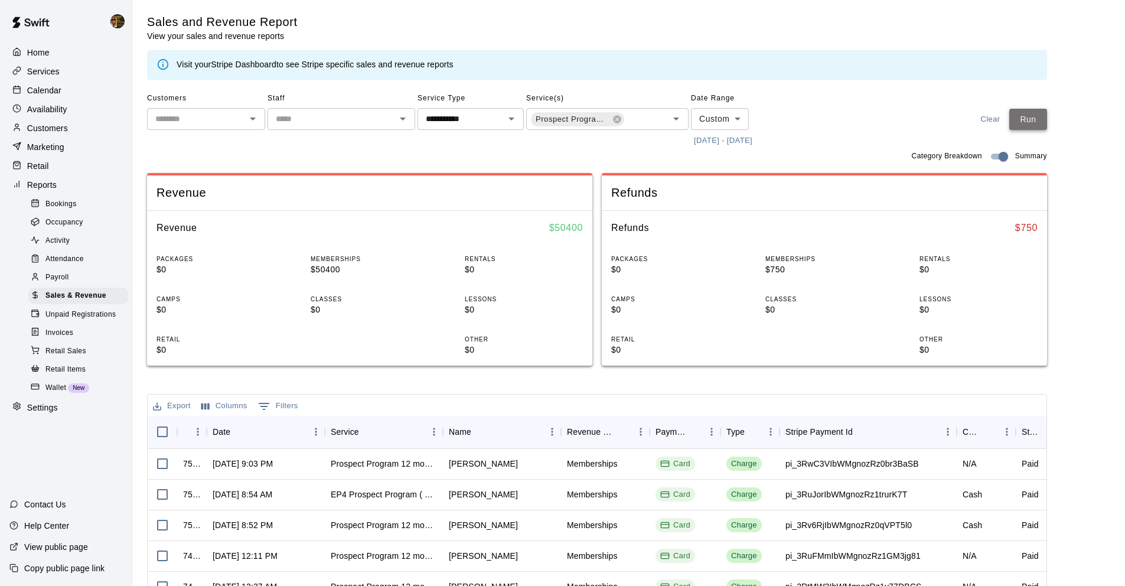
click at [1043, 115] on button "Run" at bounding box center [1028, 120] width 38 height 22
click at [680, 117] on icon "Open" at bounding box center [676, 119] width 14 height 14
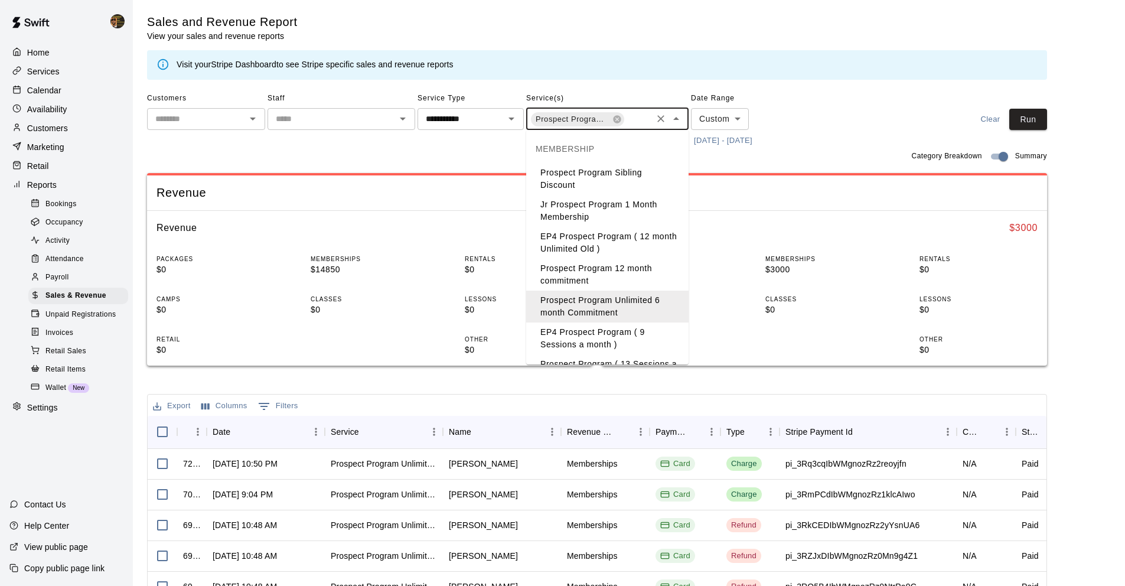
click at [658, 122] on icon "Clear" at bounding box center [661, 119] width 12 height 12
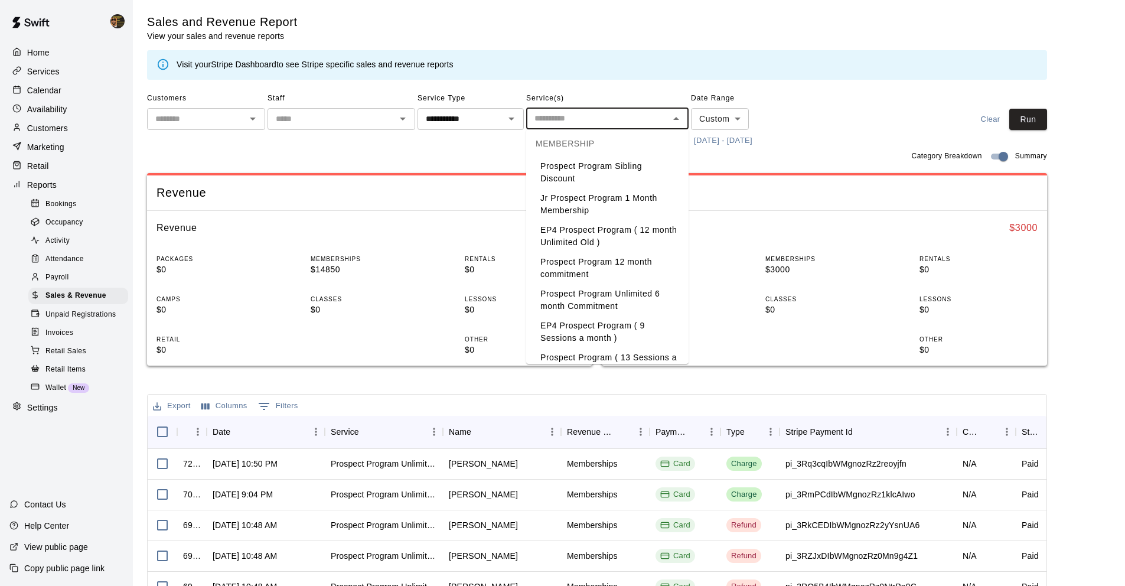
scroll to position [28, 0]
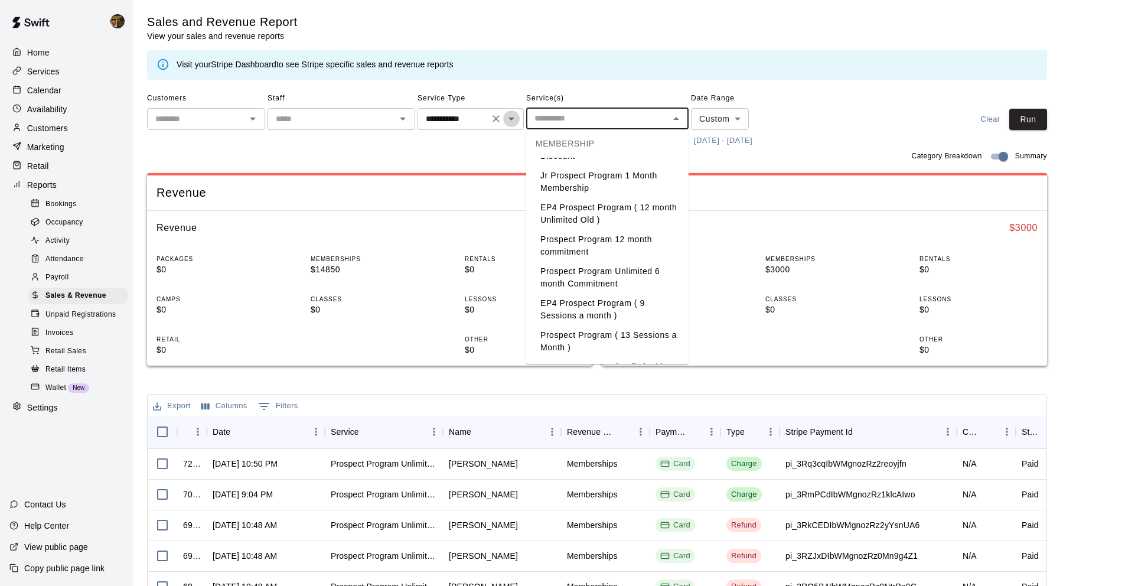
click at [512, 124] on icon "Open" at bounding box center [511, 119] width 14 height 14
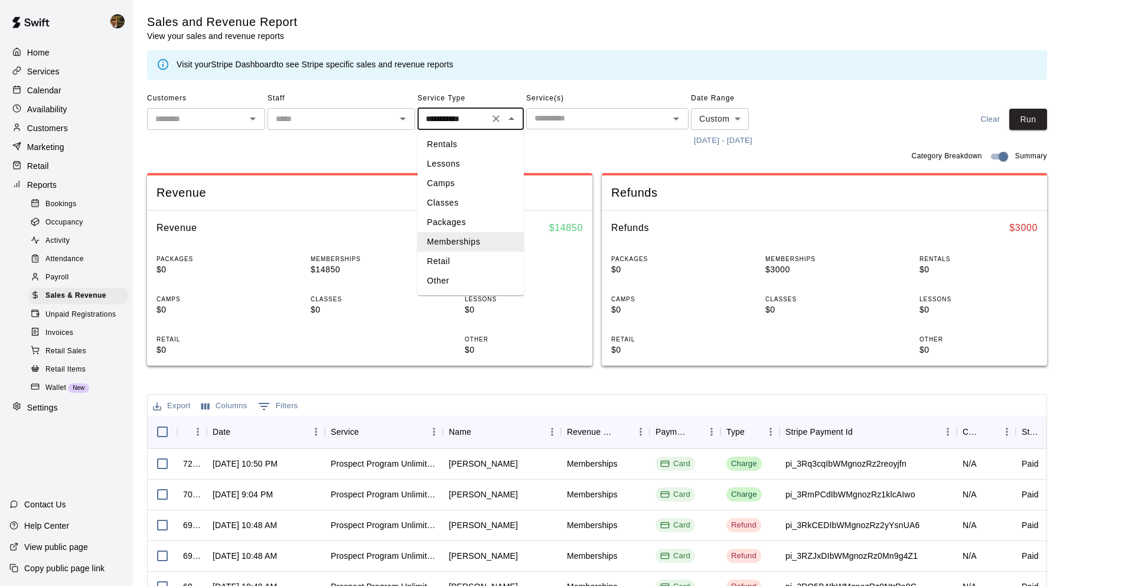
click at [488, 198] on li "Classes" at bounding box center [470, 202] width 106 height 19
click at [676, 116] on icon "Open" at bounding box center [676, 119] width 14 height 14
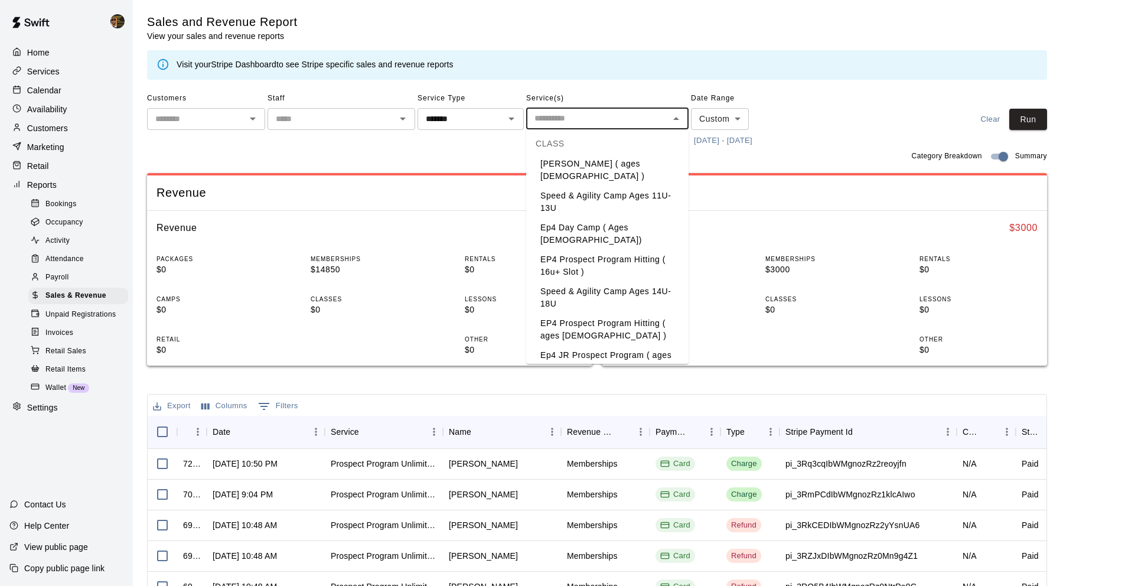
scroll to position [136, 0]
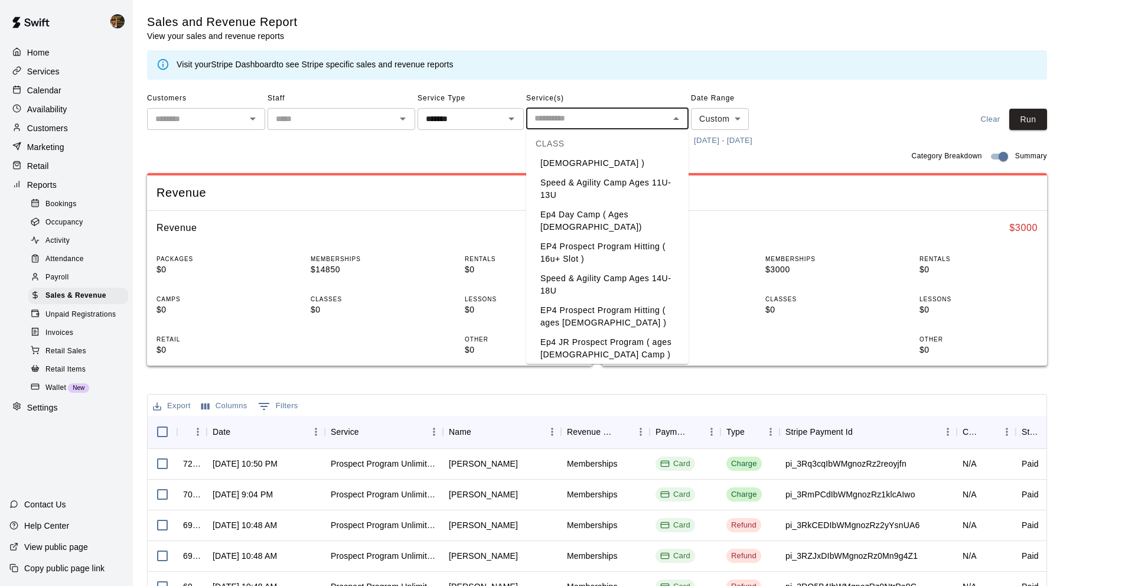
click at [615, 301] on li "EP4 Prospect Program Hitting ( ages [DEMOGRAPHIC_DATA] )" at bounding box center [607, 317] width 162 height 32
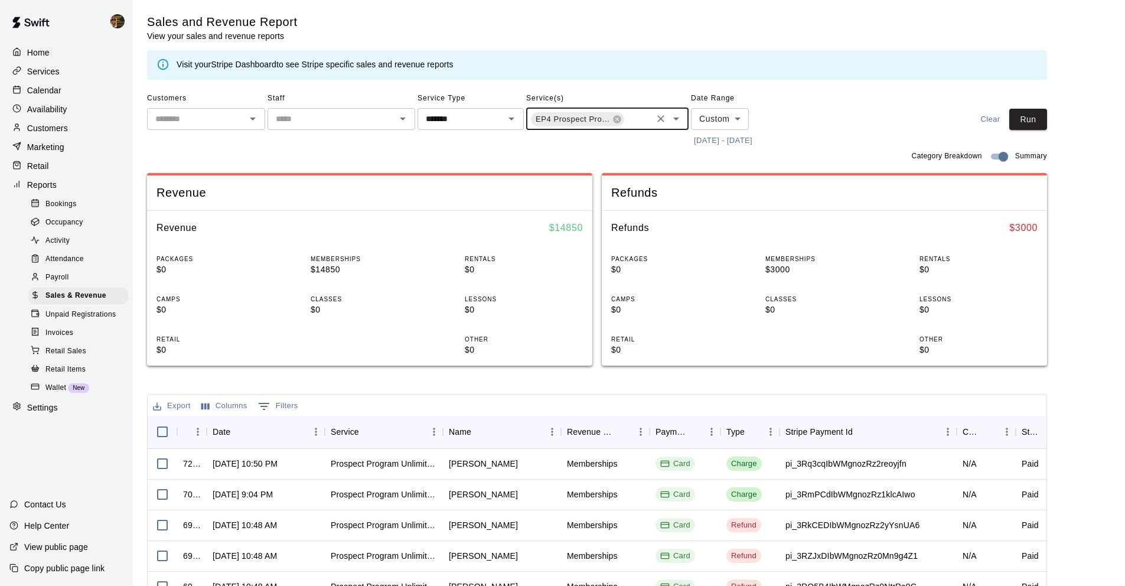
click at [675, 118] on icon "Open" at bounding box center [676, 118] width 6 height 3
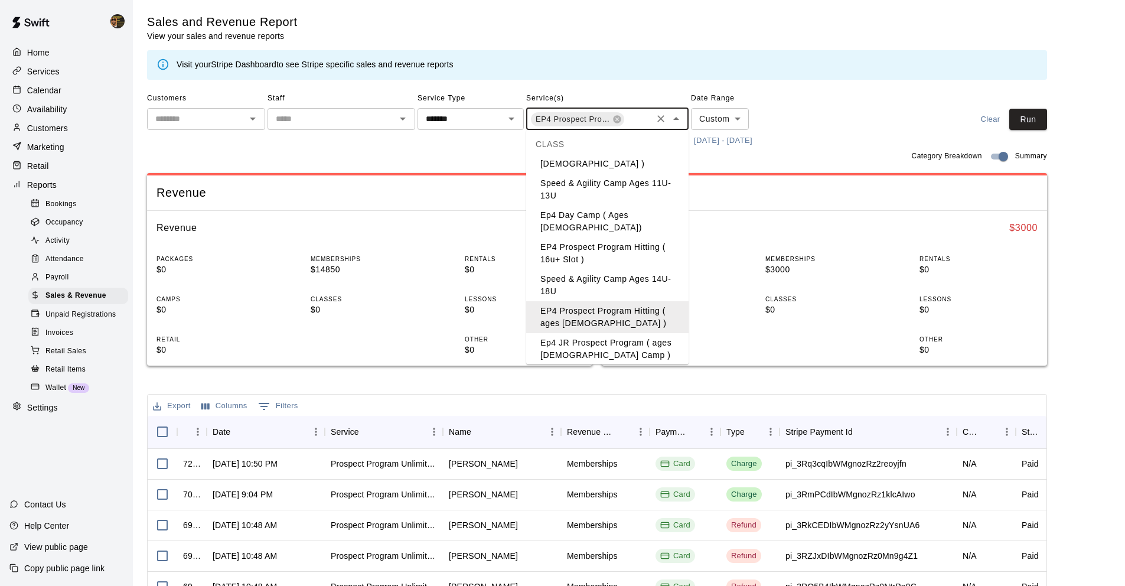
scroll to position [2, 0]
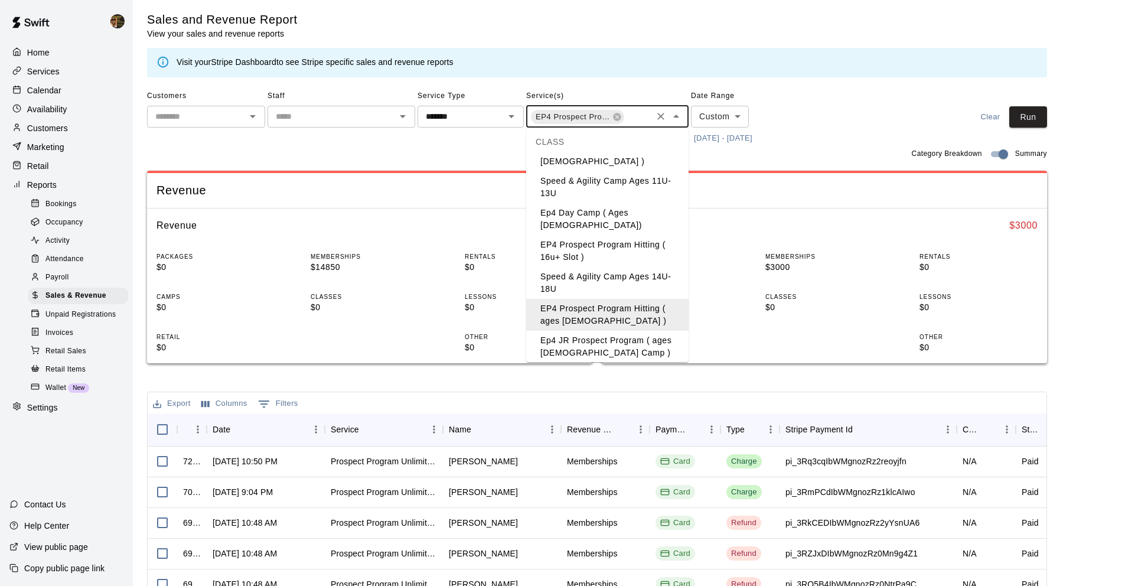
click at [577, 363] on li "EP4 Prospect Program Pitching (Ages [DEMOGRAPHIC_DATA]+ )" at bounding box center [607, 379] width 162 height 32
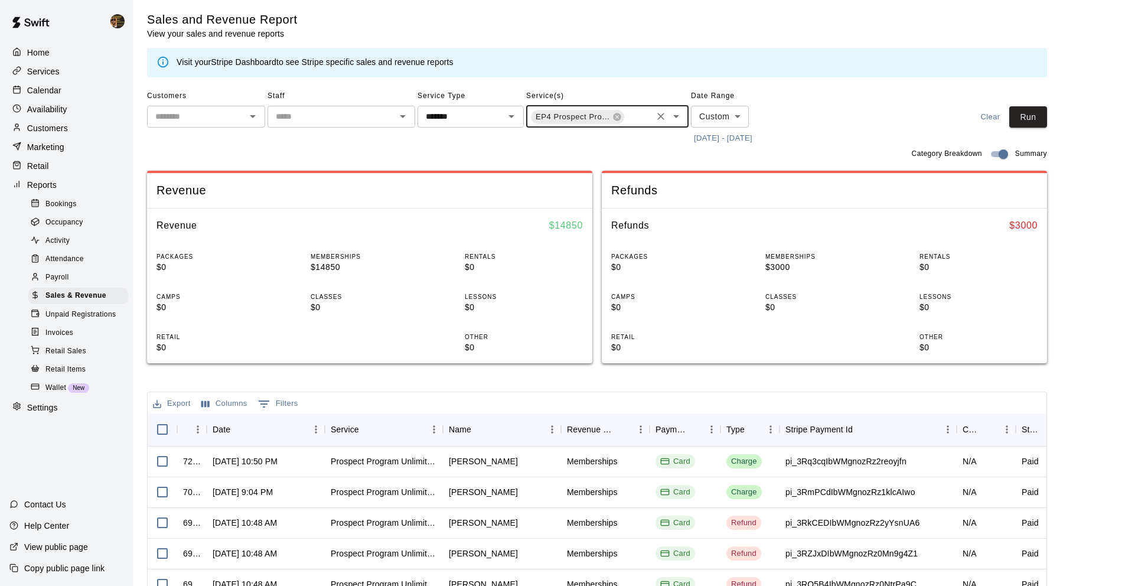
scroll to position [0, 96]
click at [641, 124] on input "text" at bounding box center [637, 117] width 25 height 15
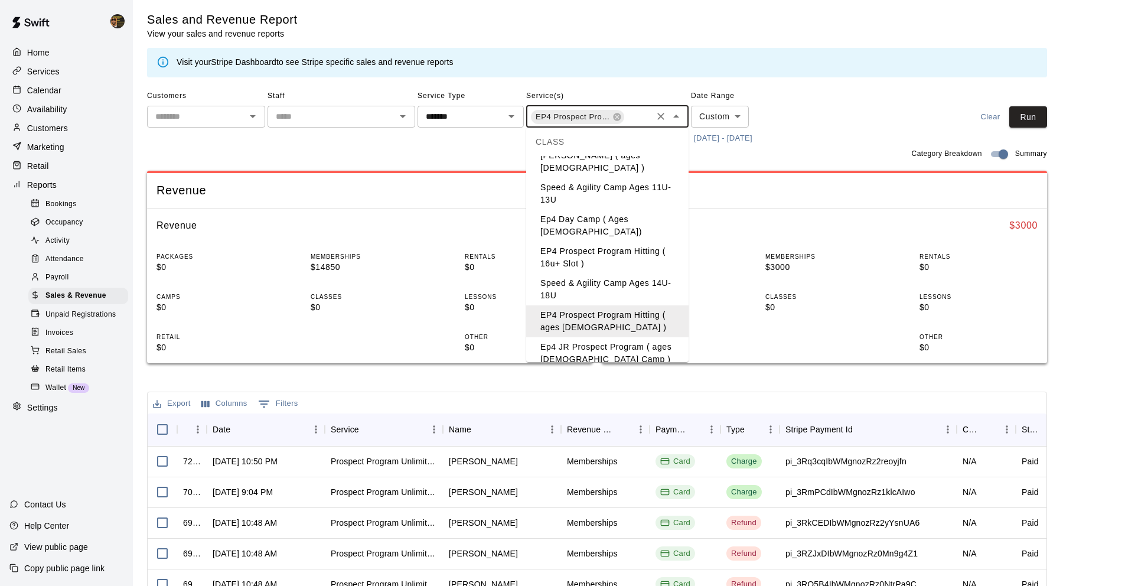
scroll to position [136, 0]
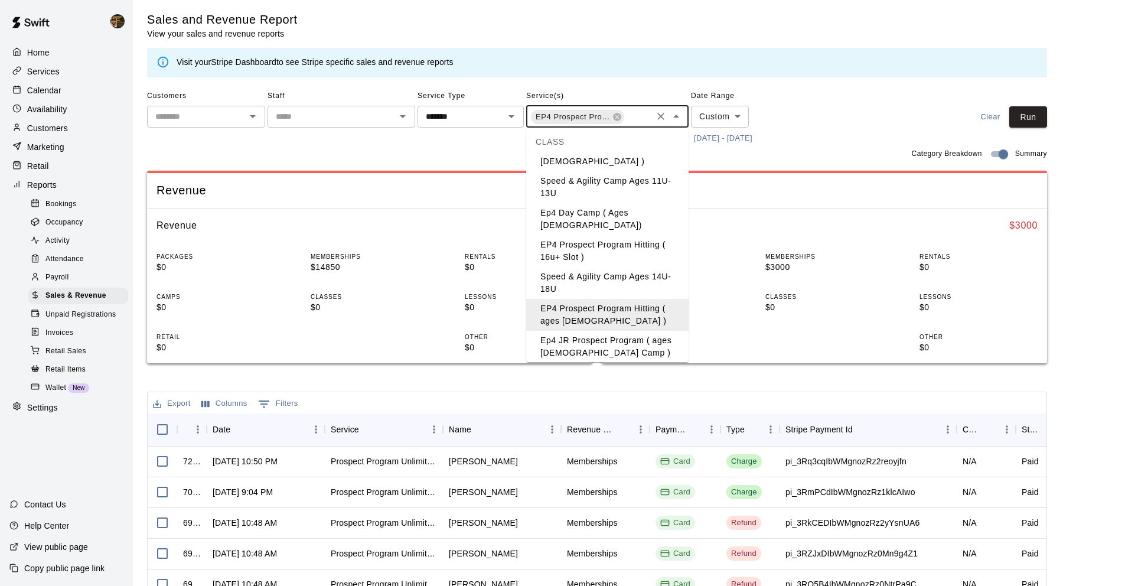
click at [619, 235] on li "EP4 Prospect Program Hitting ( 16u+ Slot )" at bounding box center [607, 251] width 162 height 32
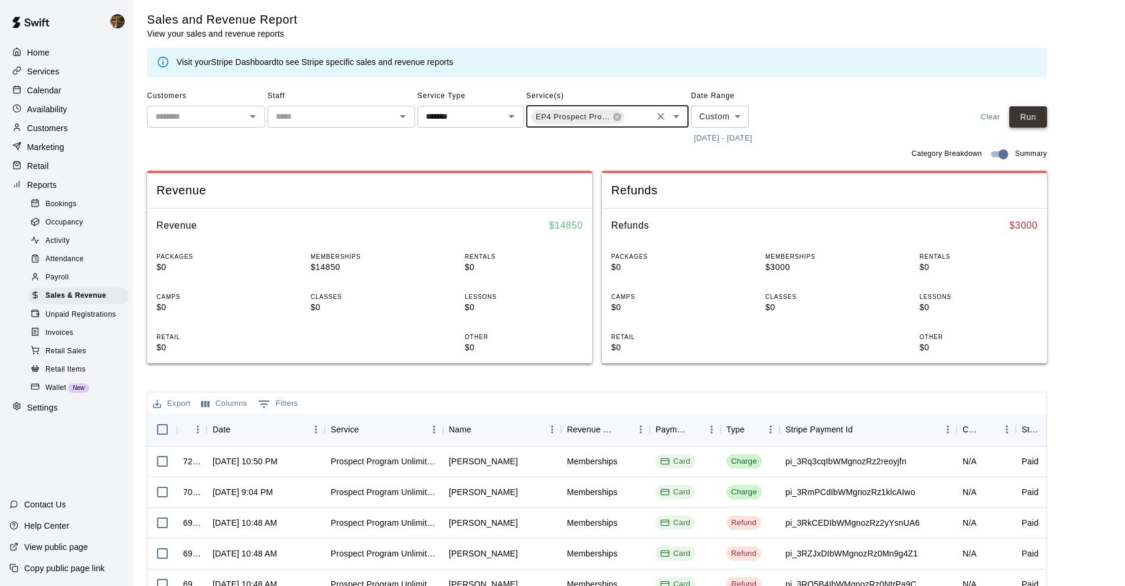
click at [1023, 120] on button "Run" at bounding box center [1028, 117] width 38 height 22
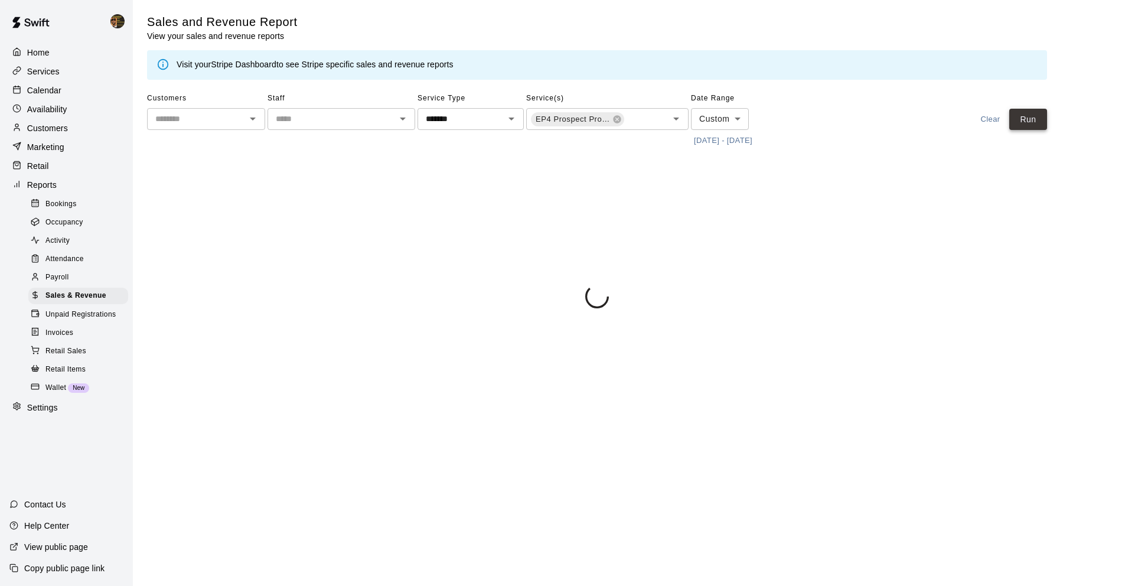
scroll to position [0, 0]
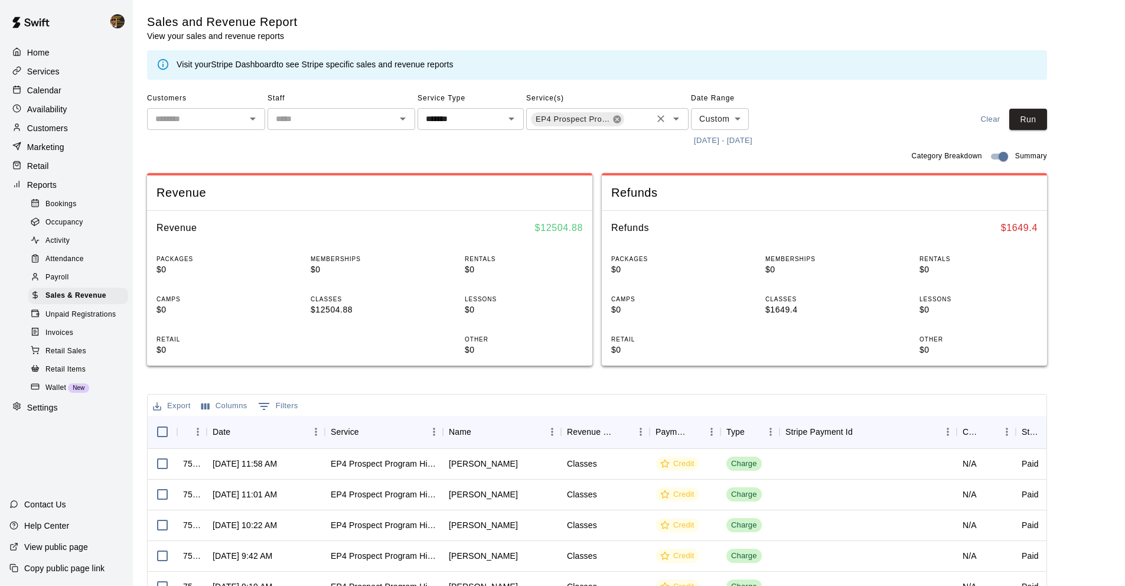
click at [621, 120] on icon at bounding box center [616, 119] width 9 height 9
click at [613, 119] on icon at bounding box center [617, 119] width 8 height 8
click at [618, 120] on icon at bounding box center [616, 119] width 9 height 9
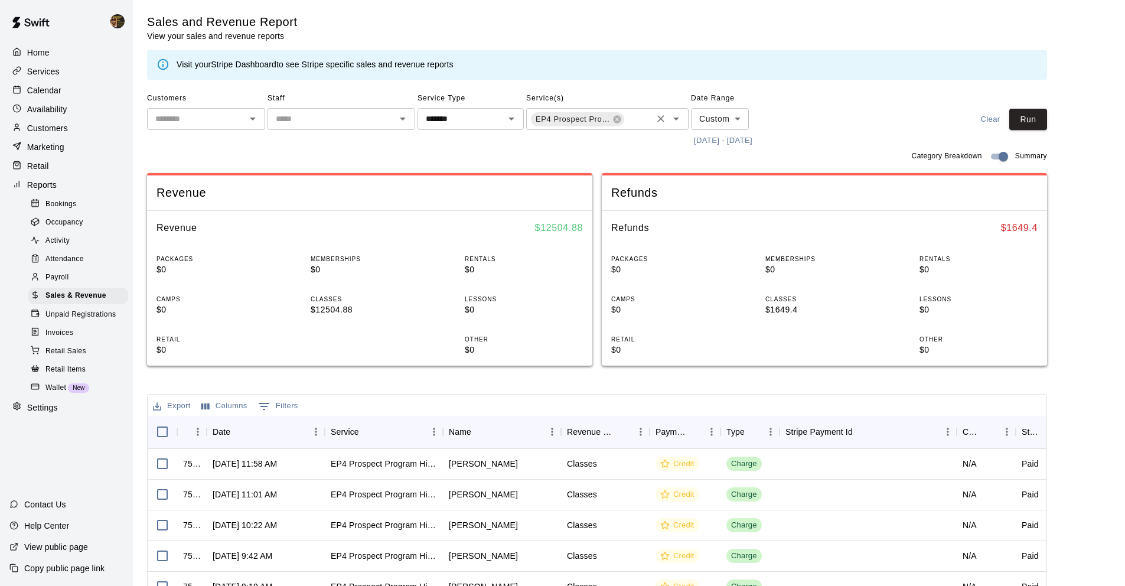
click at [625, 120] on input "text" at bounding box center [637, 120] width 25 height 15
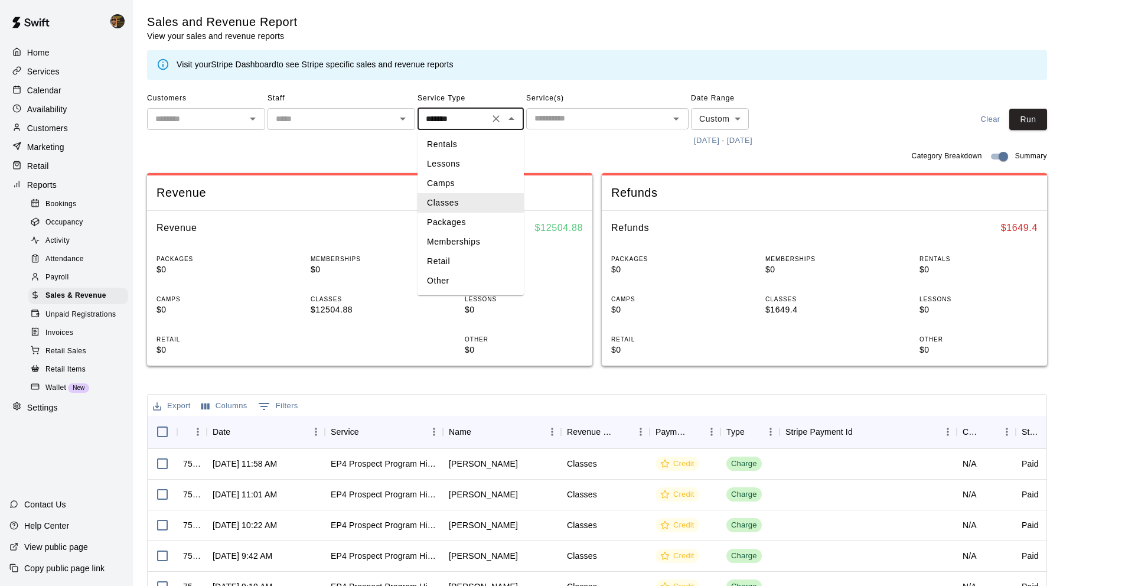
click at [433, 124] on input "*******" at bounding box center [453, 119] width 64 height 15
click at [478, 243] on li "Memberships" at bounding box center [470, 241] width 106 height 19
type input "**********"
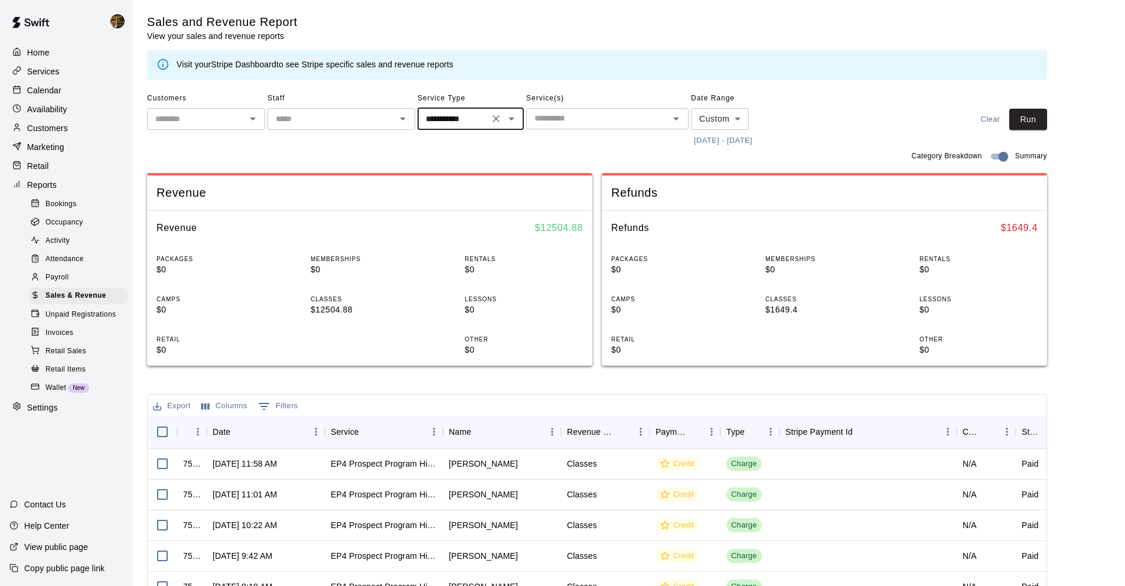
click at [678, 126] on button "Open" at bounding box center [676, 118] width 17 height 17
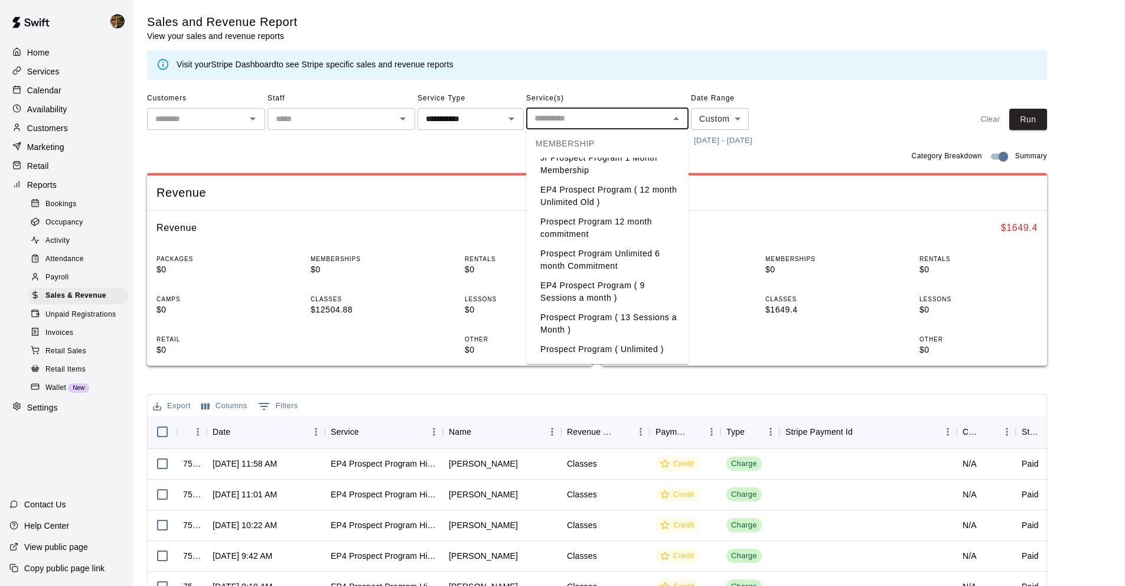
click at [593, 295] on li "EP4 Prospect Program ( 9 Sessions a month )" at bounding box center [607, 292] width 162 height 32
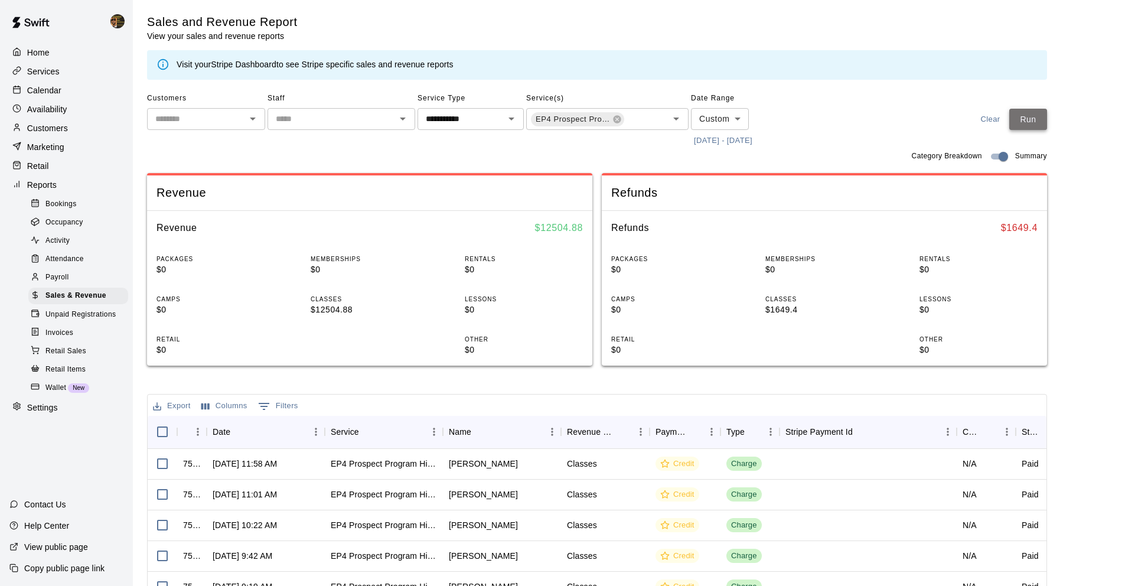
click at [1042, 117] on button "Run" at bounding box center [1028, 120] width 38 height 22
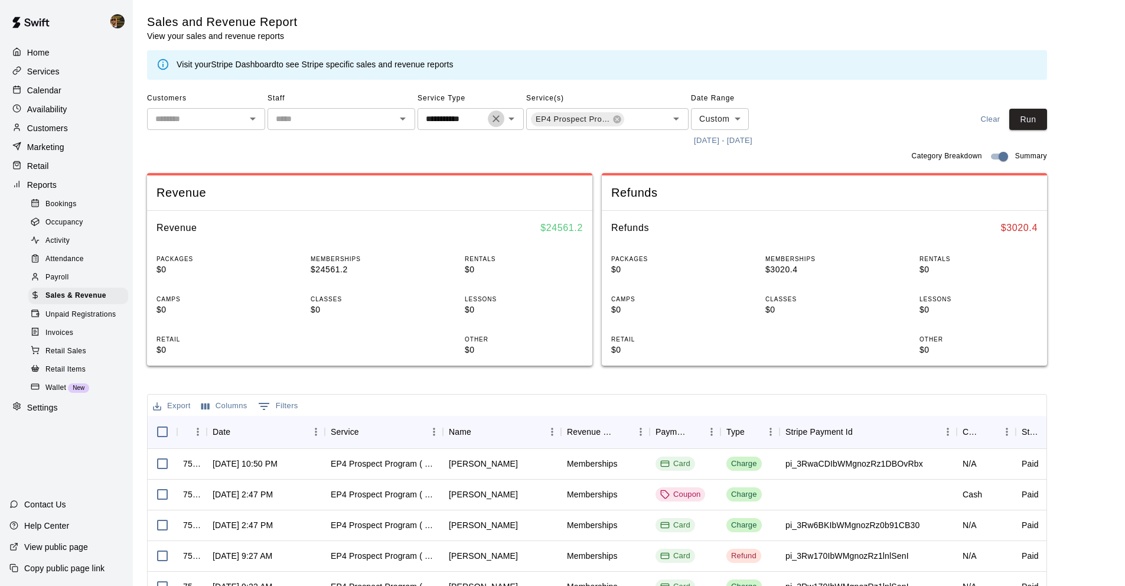
click at [492, 119] on icon "Clear" at bounding box center [496, 119] width 12 height 12
click at [620, 121] on icon at bounding box center [616, 119] width 9 height 9
click at [510, 118] on icon "Open" at bounding box center [511, 118] width 6 height 3
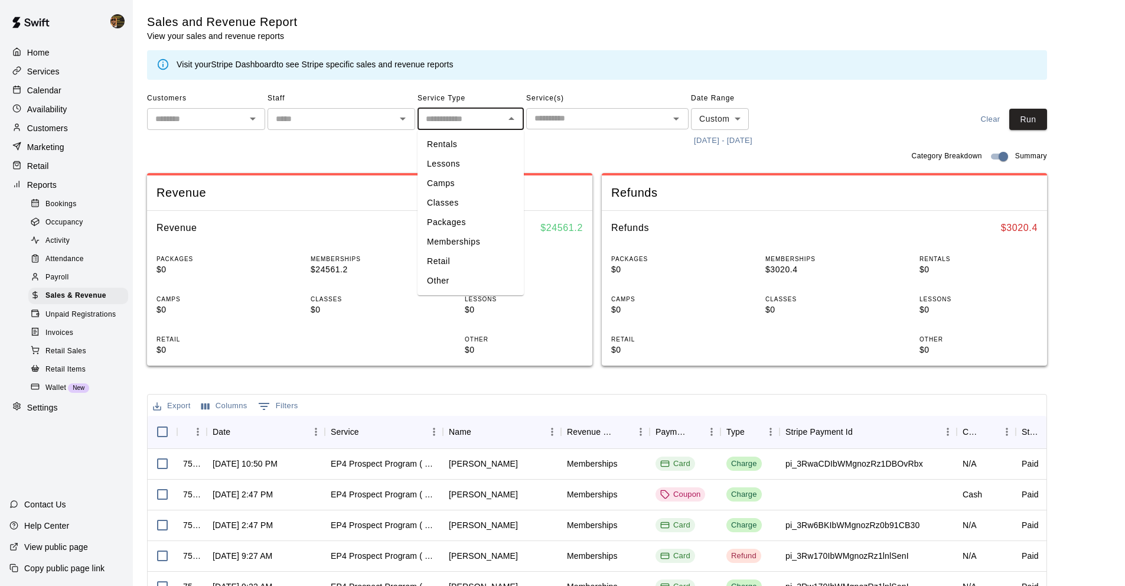
click at [466, 158] on li "Lessons" at bounding box center [470, 163] width 106 height 19
type input "*******"
click at [674, 112] on icon "Open" at bounding box center [676, 119] width 14 height 14
